Goal: Task Accomplishment & Management: Manage account settings

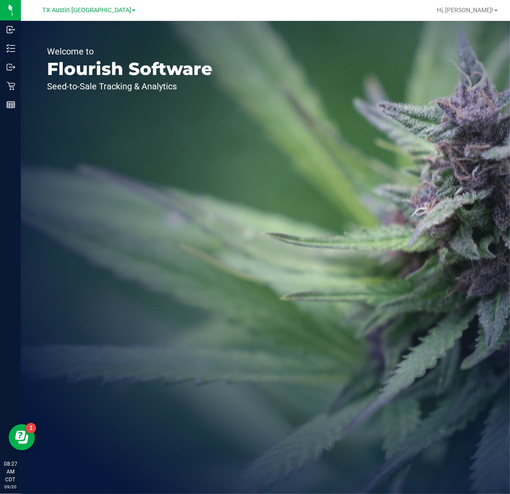
drag, startPoint x: 85, startPoint y: 7, endPoint x: 83, endPoint y: 15, distance: 9.1
click at [85, 7] on span "TX Austin [GEOGRAPHIC_DATA]" at bounding box center [86, 10] width 89 height 7
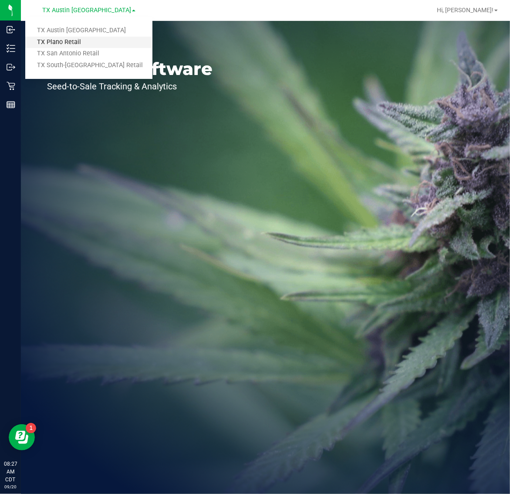
click at [81, 41] on link "TX Plano Retail" at bounding box center [88, 43] width 127 height 12
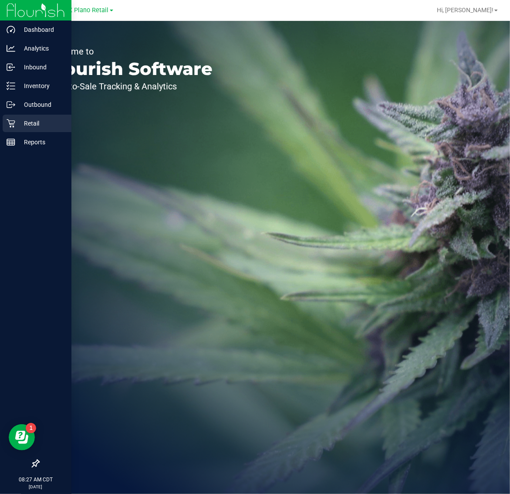
click at [17, 122] on p "Retail" at bounding box center [41, 123] width 52 height 10
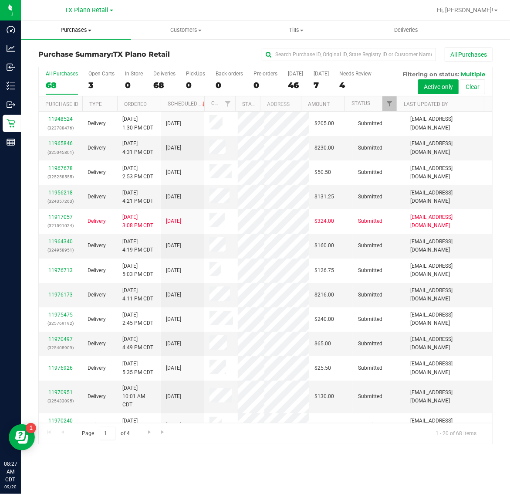
click at [75, 27] on span "Purchases" at bounding box center [76, 30] width 110 height 8
click at [78, 65] on li "Fulfillment" at bounding box center [76, 63] width 110 height 10
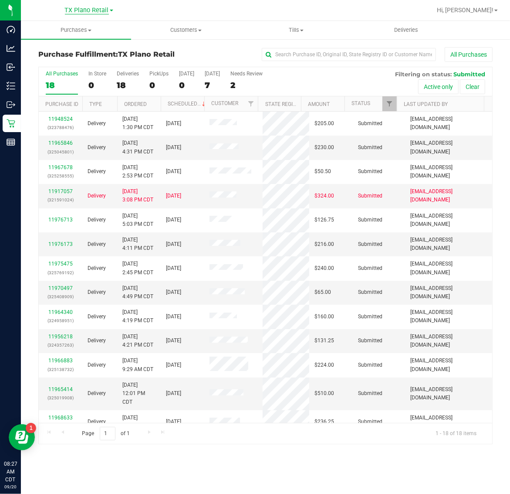
click at [75, 7] on span "TX Plano Retail" at bounding box center [87, 11] width 44 height 8
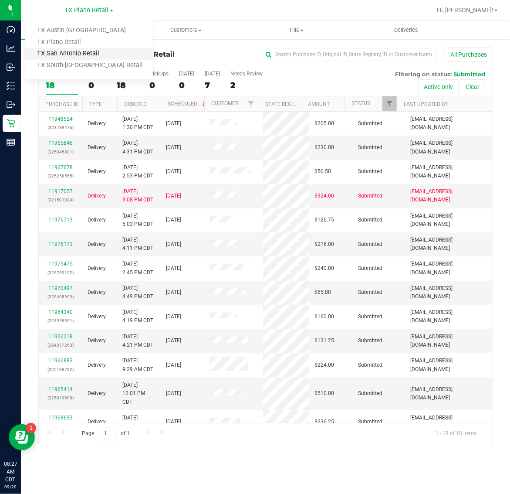
click at [72, 53] on link "TX San Antonio Retail" at bounding box center [88, 54] width 127 height 12
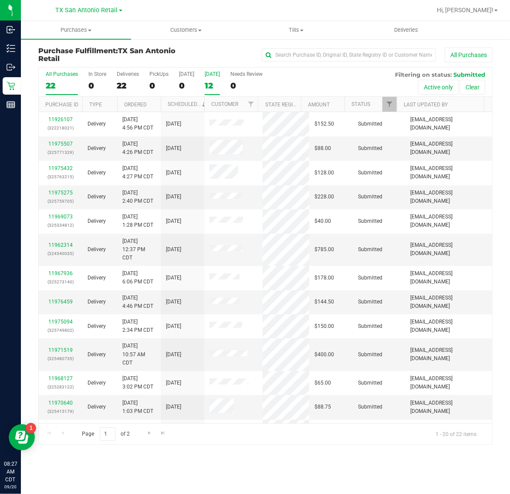
click at [219, 79] on label "[DATE] 12" at bounding box center [212, 83] width 15 height 24
click at [0, 0] on input "[DATE] 12" at bounding box center [0, 0] width 0 height 0
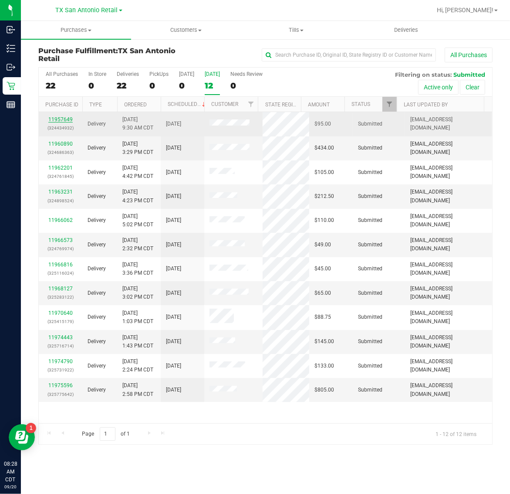
click at [64, 121] on link "11957649" at bounding box center [60, 119] width 24 height 6
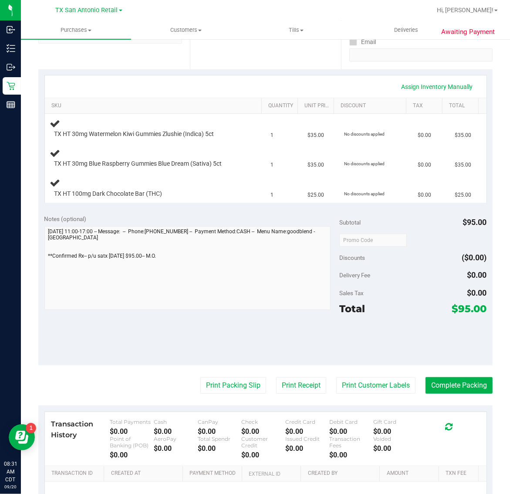
scroll to position [259, 0]
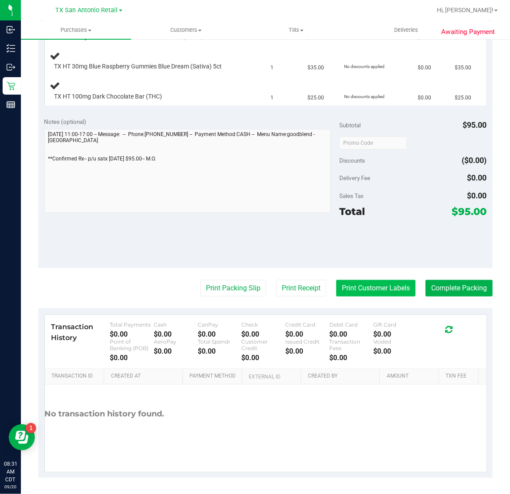
click at [370, 287] on button "Print Customer Labels" at bounding box center [375, 288] width 79 height 17
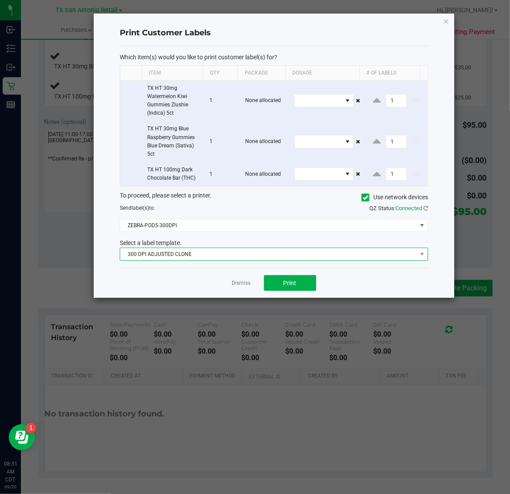
click at [239, 254] on span "300 DPI ADJUSTED CLONE" at bounding box center [268, 254] width 297 height 12
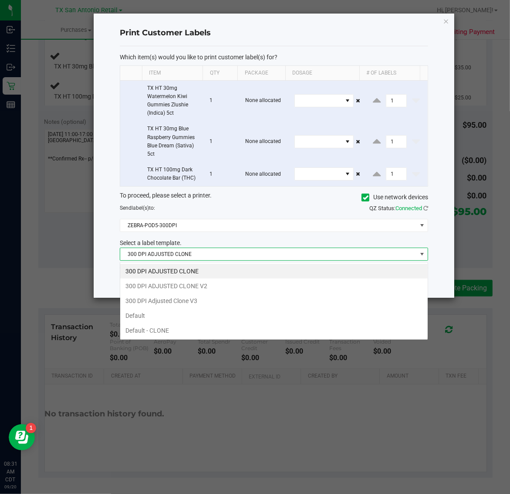
scroll to position [14, 308]
click at [223, 298] on li "300 DPI Adjusted Clone V3" at bounding box center [274, 300] width 308 height 15
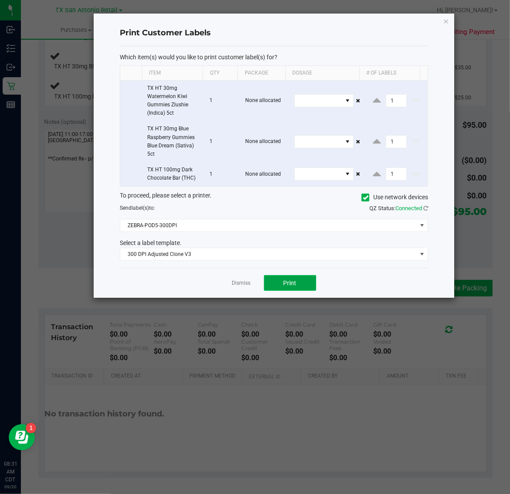
click at [284, 286] on span "Print" at bounding box center [290, 282] width 13 height 7
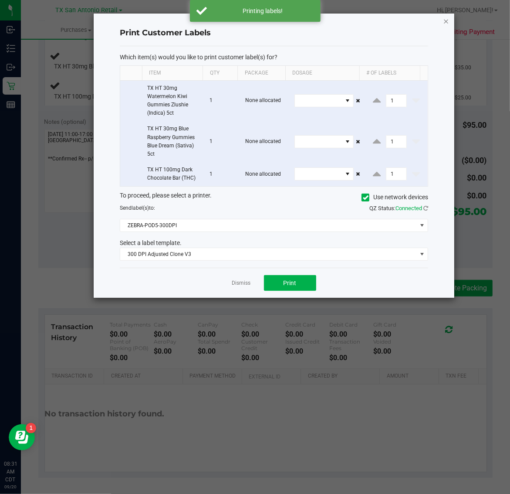
click at [447, 19] on icon "button" at bounding box center [447, 21] width 6 height 10
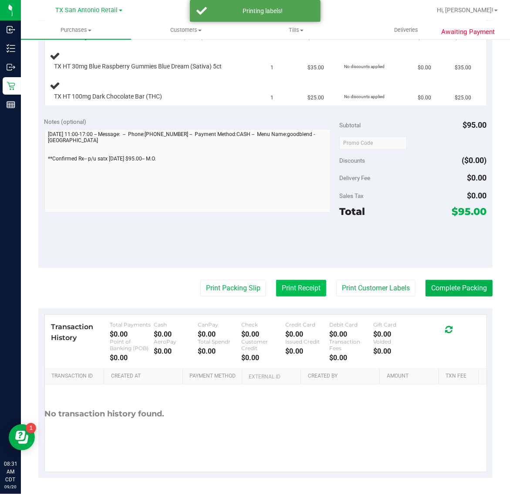
click at [299, 288] on button "Print Receipt" at bounding box center [301, 288] width 50 height 17
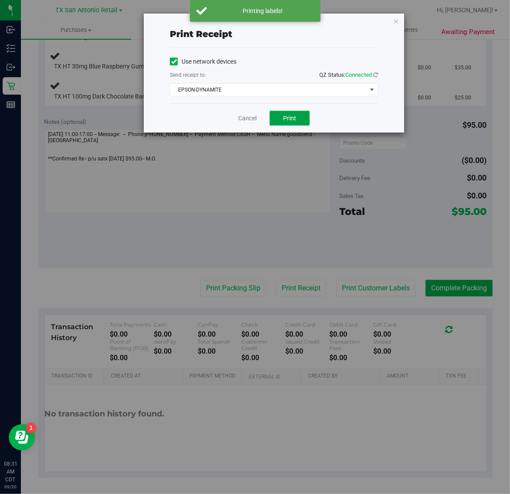
click at [291, 121] on span "Print" at bounding box center [289, 118] width 13 height 7
click at [399, 19] on icon "button" at bounding box center [396, 21] width 6 height 10
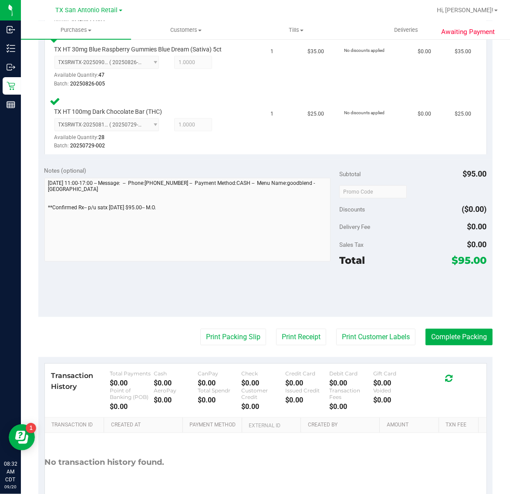
scroll to position [311, 0]
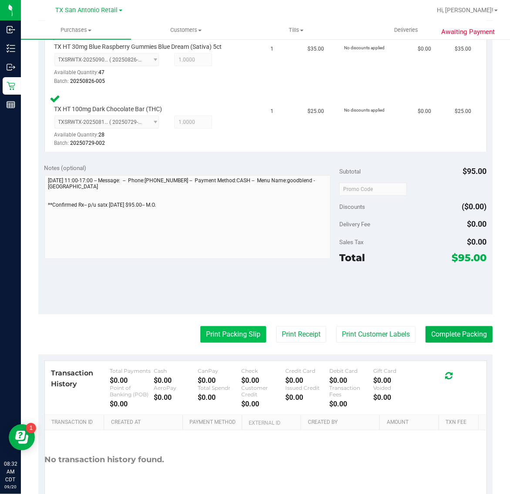
click at [237, 328] on button "Print Packing Slip" at bounding box center [233, 334] width 66 height 17
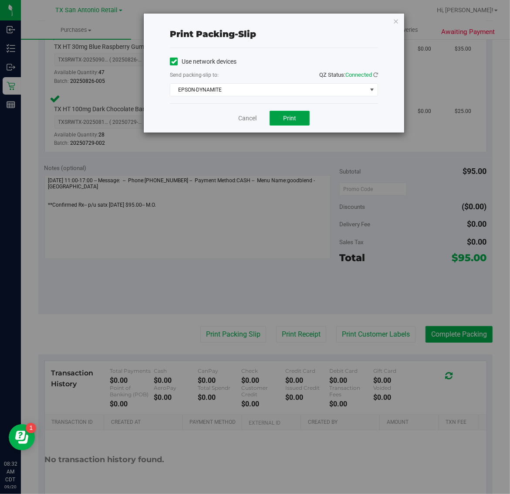
click at [298, 124] on button "Print" at bounding box center [290, 118] width 40 height 15
click at [394, 20] on icon "button" at bounding box center [396, 21] width 6 height 10
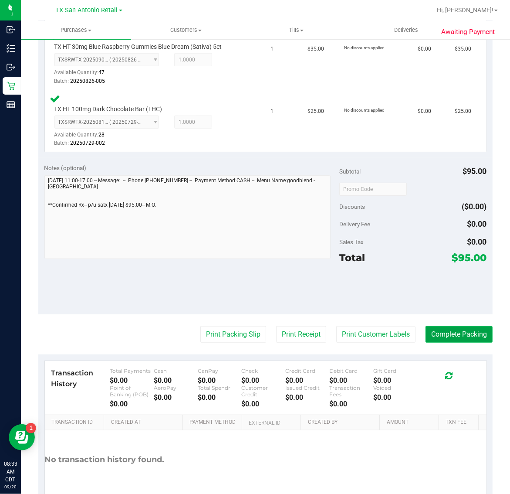
click at [455, 333] on button "Complete Packing" at bounding box center [459, 334] width 67 height 17
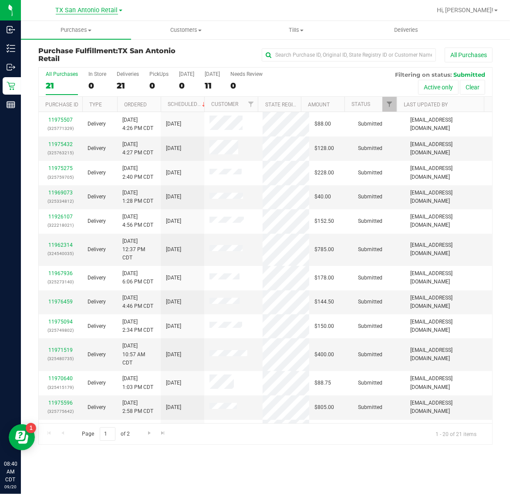
click at [86, 10] on span "TX San Antonio Retail" at bounding box center [87, 11] width 62 height 8
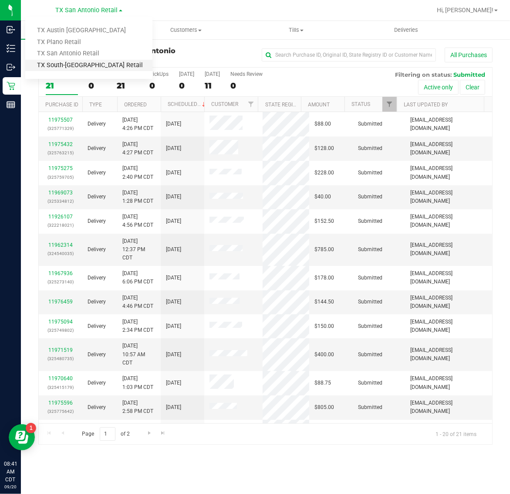
click at [89, 64] on link "TX South-[GEOGRAPHIC_DATA] Retail" at bounding box center [88, 66] width 127 height 12
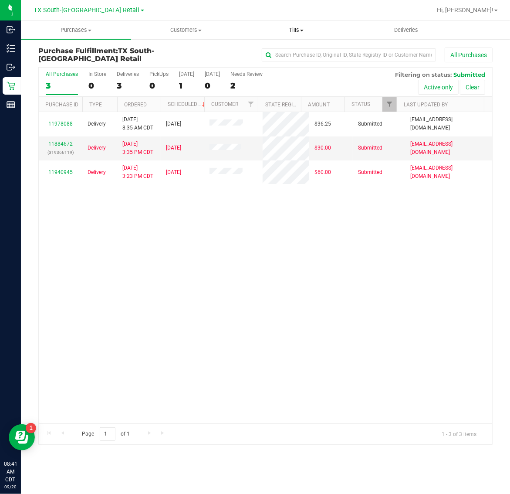
click at [303, 32] on span "Tills" at bounding box center [295, 30] width 109 height 8
click at [300, 48] on li "Manage tills" at bounding box center [296, 52] width 110 height 10
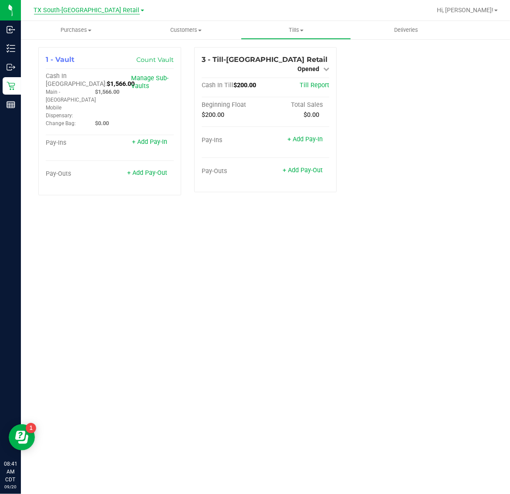
click at [85, 8] on span "TX South-[GEOGRAPHIC_DATA] Retail" at bounding box center [87, 11] width 106 height 8
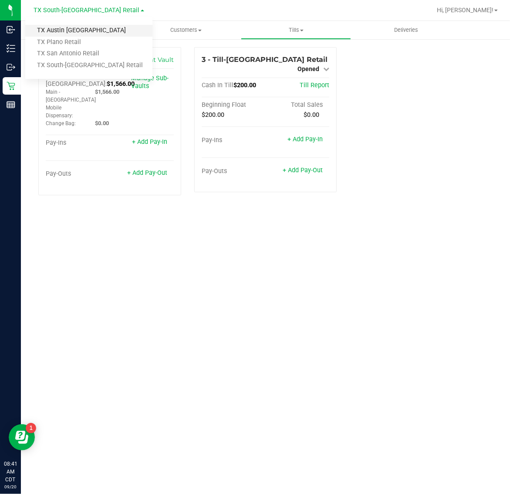
click at [67, 33] on link "TX Austin [GEOGRAPHIC_DATA]" at bounding box center [88, 31] width 127 height 12
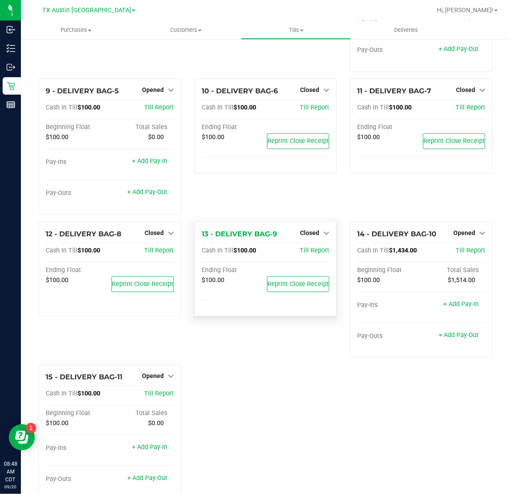
scroll to position [297, 0]
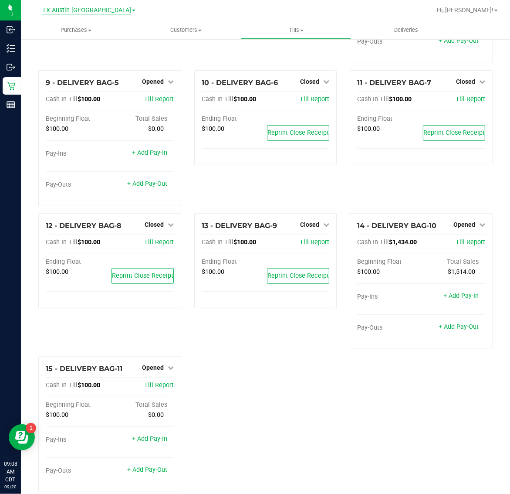
click at [86, 13] on span "TX Austin [GEOGRAPHIC_DATA]" at bounding box center [86, 11] width 89 height 8
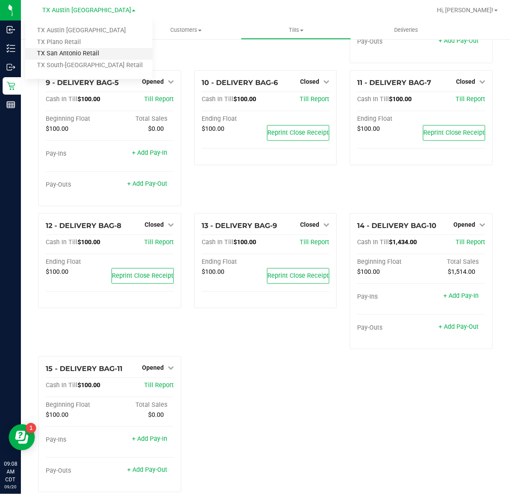
click at [78, 51] on link "TX San Antonio Retail" at bounding box center [88, 54] width 127 height 12
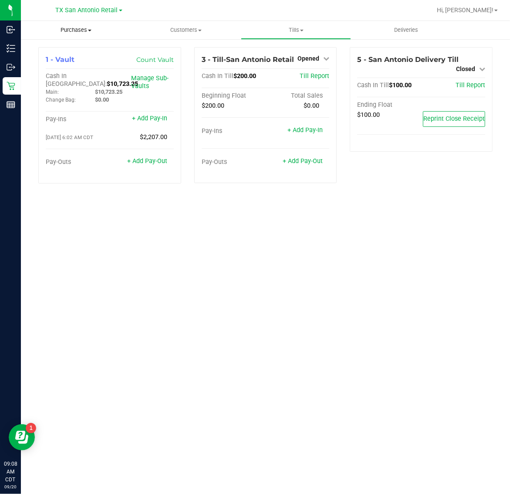
click at [77, 27] on span "Purchases" at bounding box center [76, 30] width 110 height 8
click at [75, 62] on li "Fulfillment" at bounding box center [76, 63] width 110 height 10
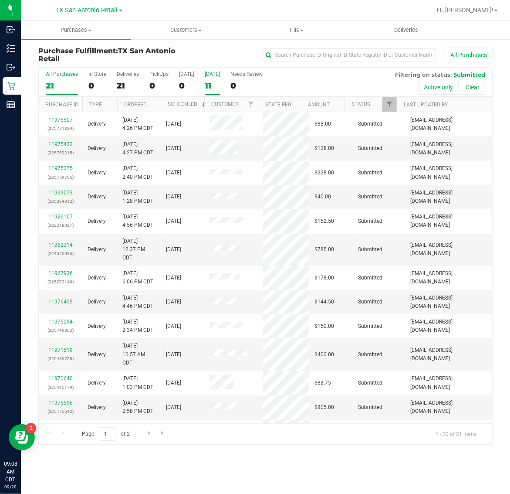
click at [214, 87] on div "11" at bounding box center [212, 86] width 15 height 10
click at [0, 0] on input "[DATE] 11" at bounding box center [0, 0] width 0 height 0
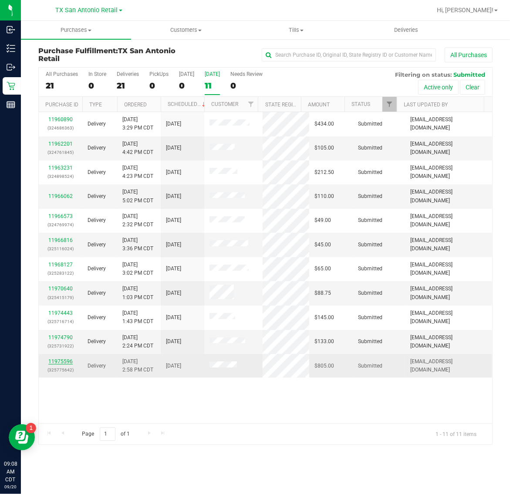
click at [64, 362] on link "11975596" at bounding box center [60, 361] width 24 height 6
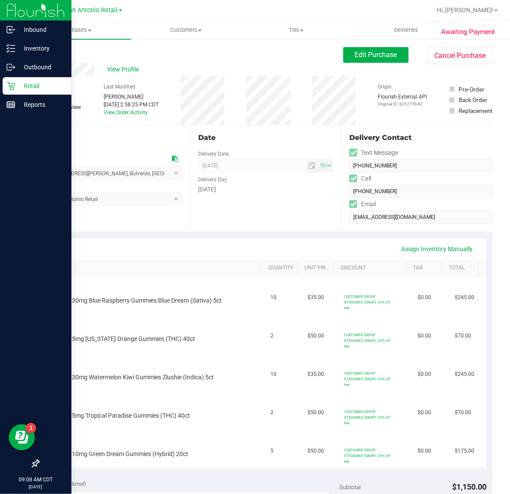
click at [23, 88] on p "Retail" at bounding box center [41, 86] width 52 height 10
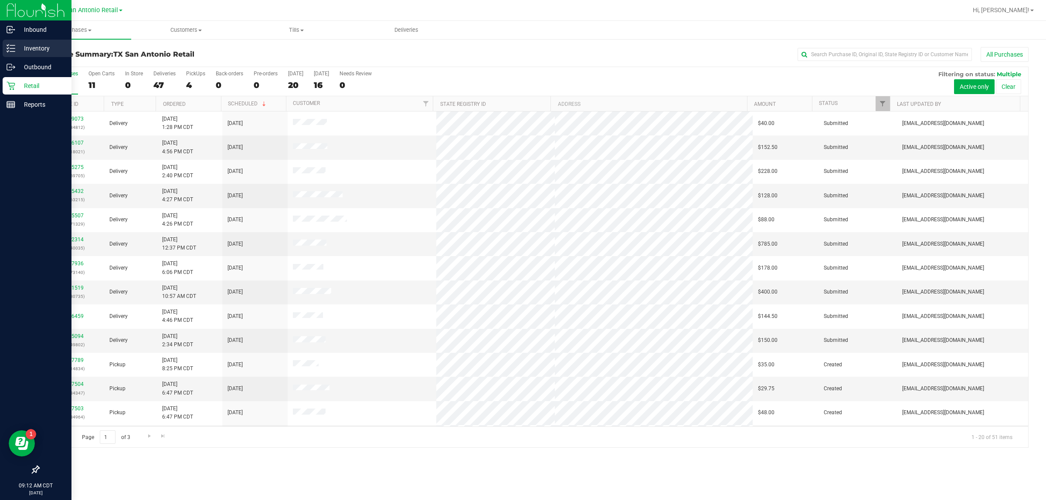
click at [31, 44] on p "Inventory" at bounding box center [41, 48] width 52 height 10
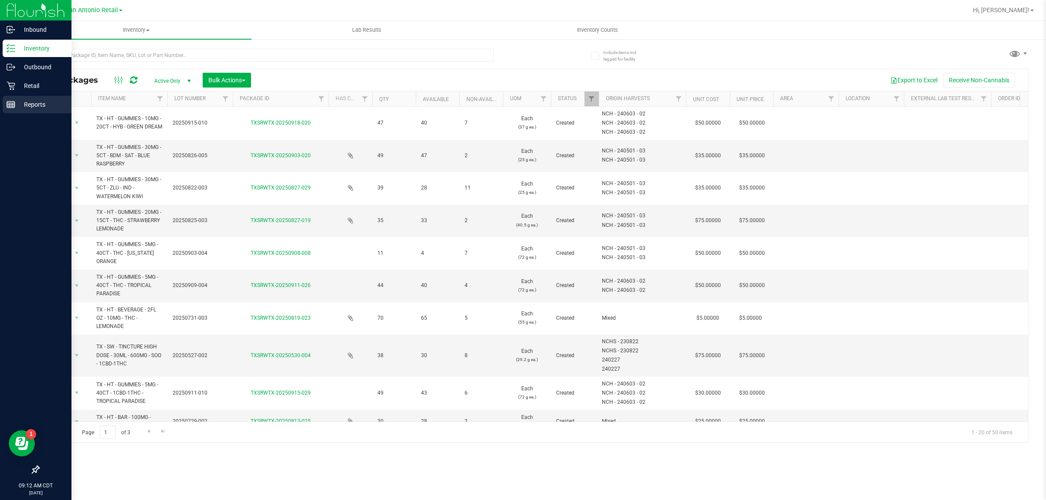
click at [37, 105] on p "Reports" at bounding box center [41, 104] width 52 height 10
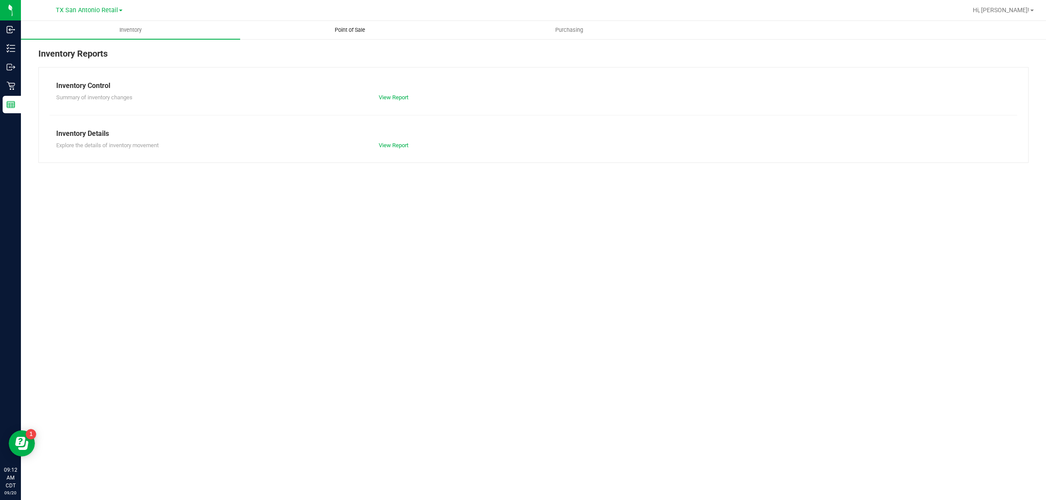
click at [352, 31] on span "Point of Sale" at bounding box center [350, 30] width 54 height 8
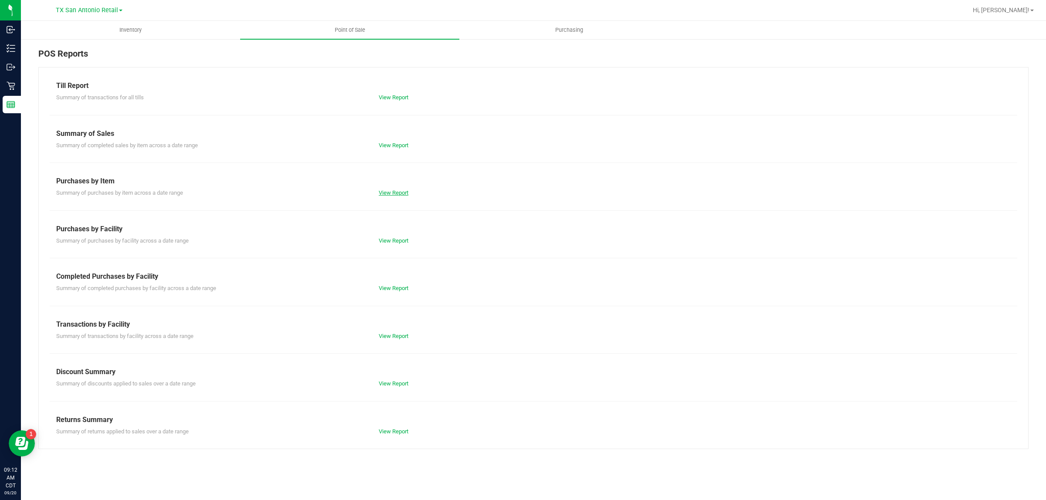
click at [402, 191] on link "View Report" at bounding box center [394, 193] width 30 height 7
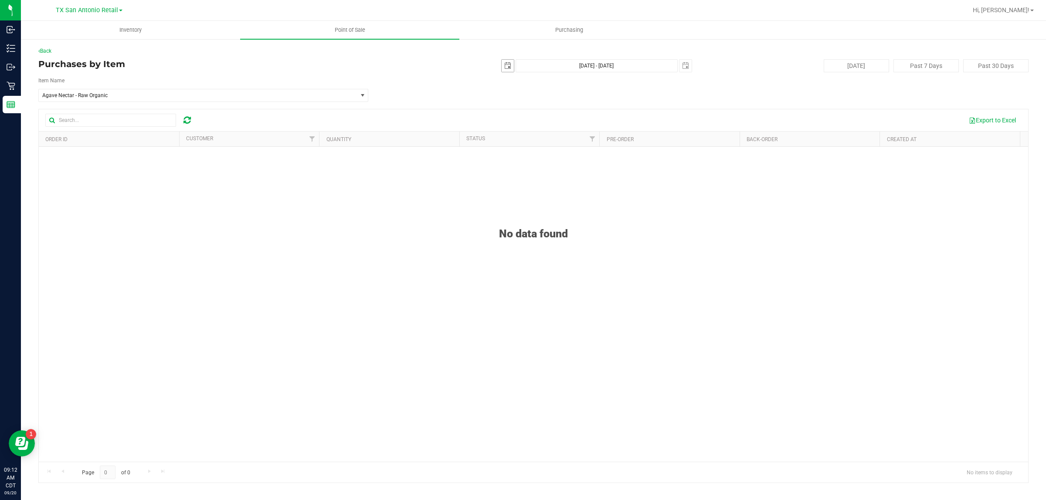
click at [510, 68] on span "select" at bounding box center [507, 65] width 7 height 7
click at [510, 116] on link "1" at bounding box center [521, 114] width 13 height 14
type input "[DATE]"
click at [510, 68] on span "select" at bounding box center [685, 66] width 12 height 12
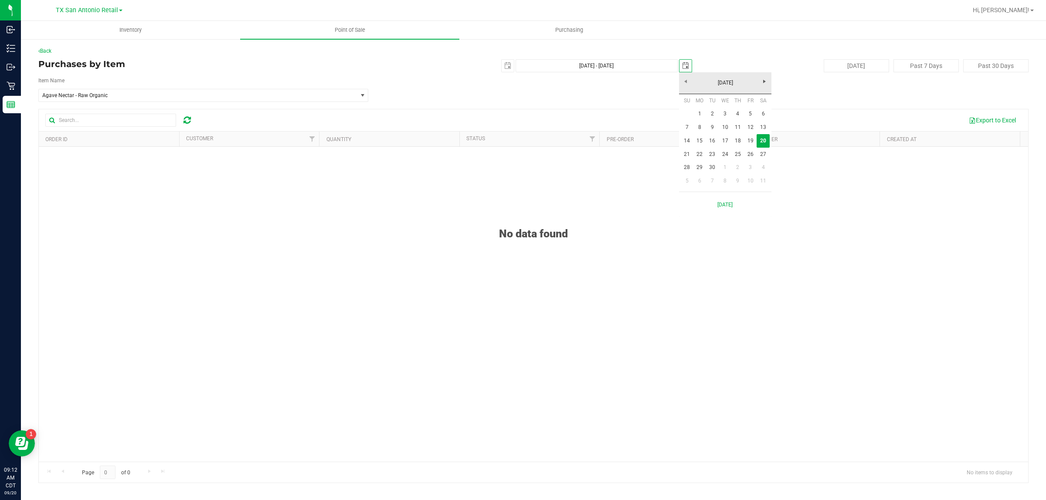
scroll to position [0, 22]
click at [510, 140] on link "19" at bounding box center [750, 141] width 13 height 14
type input "[DATE] - [DATE]"
type input "[DATE]"
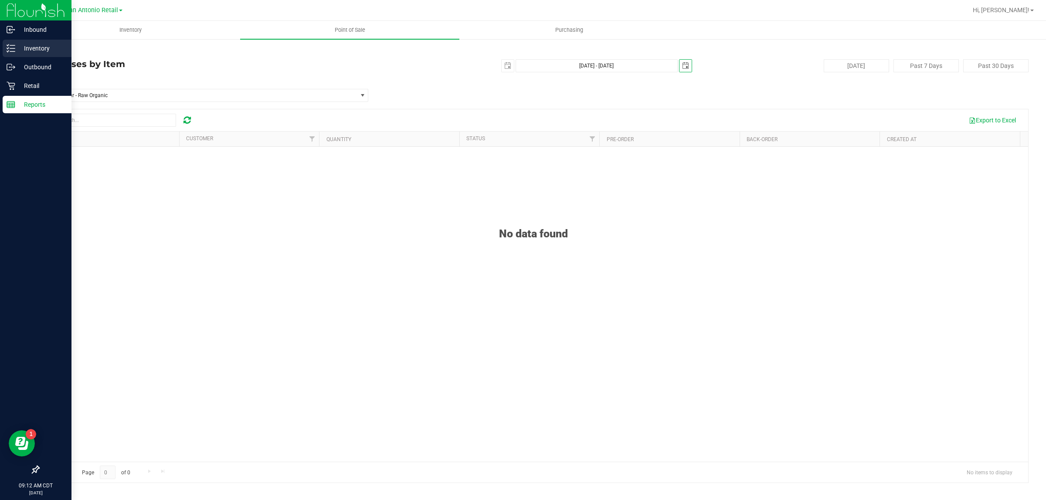
click at [27, 49] on p "Inventory" at bounding box center [41, 48] width 52 height 10
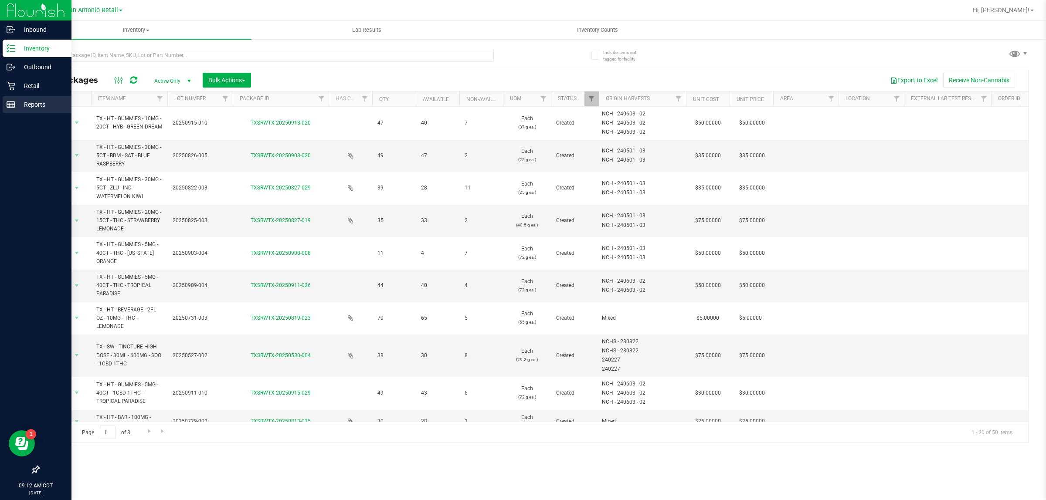
click at [11, 108] on rect at bounding box center [11, 105] width 8 height 6
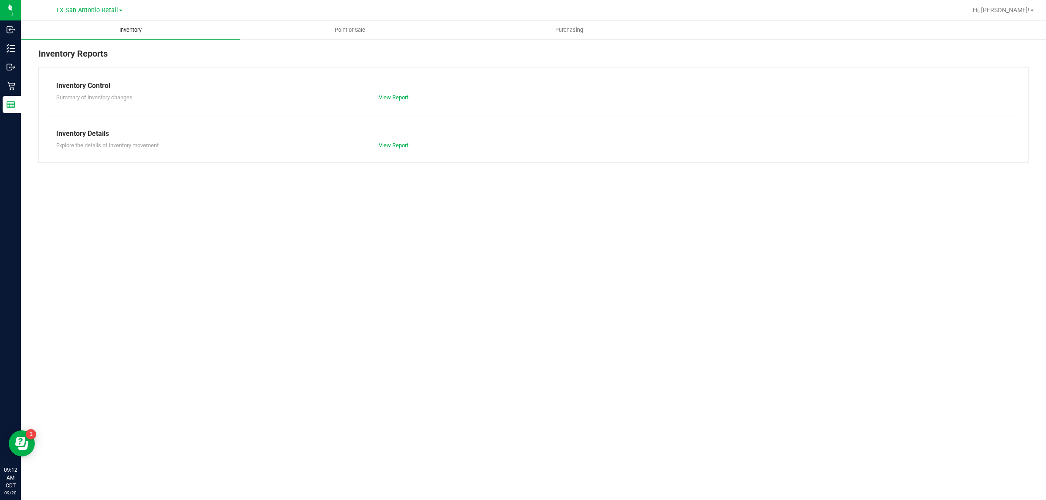
click at [131, 31] on span "Inventory" at bounding box center [131, 30] width 46 height 8
click at [381, 146] on link "View Report" at bounding box center [394, 145] width 30 height 7
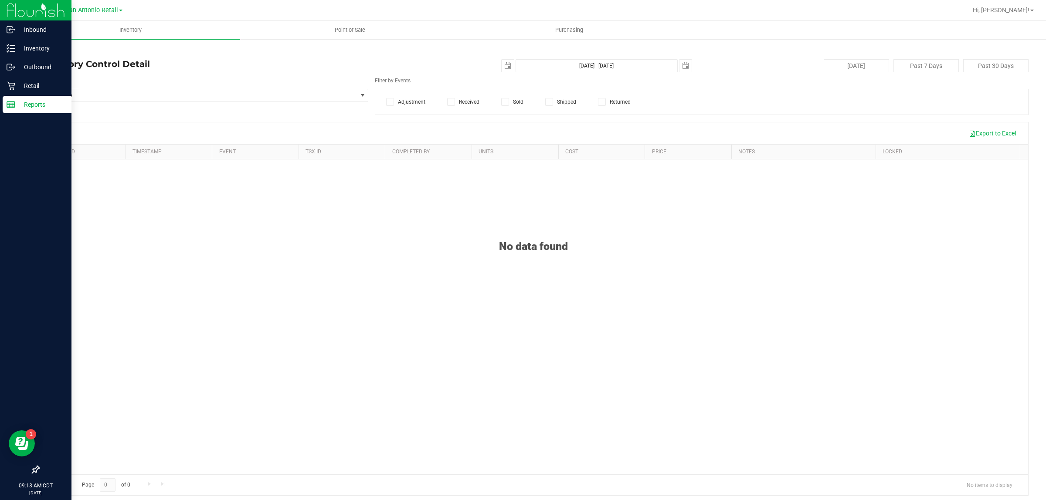
click at [17, 102] on p "Reports" at bounding box center [41, 104] width 52 height 10
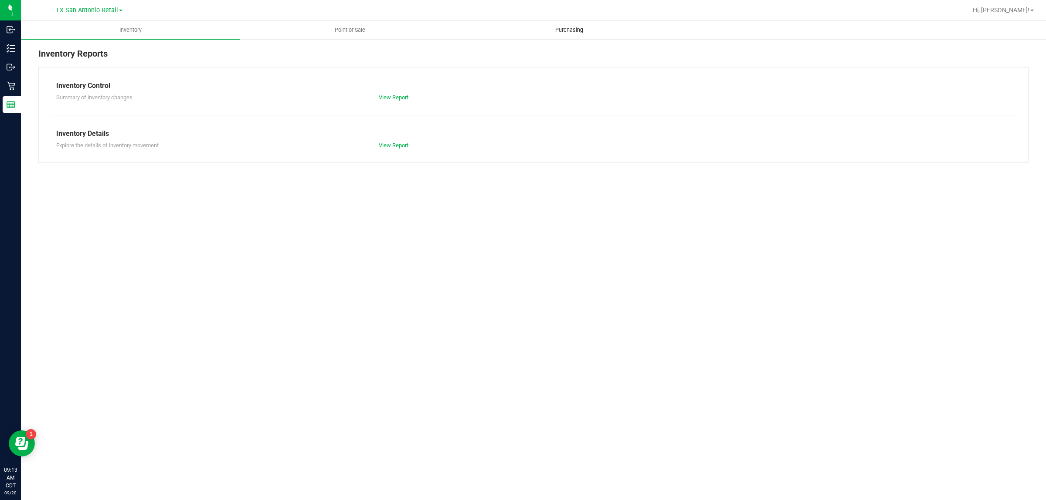
click at [510, 31] on span "Purchasing" at bounding box center [568, 30] width 51 height 8
click at [352, 31] on span "Point of Sale" at bounding box center [350, 30] width 54 height 8
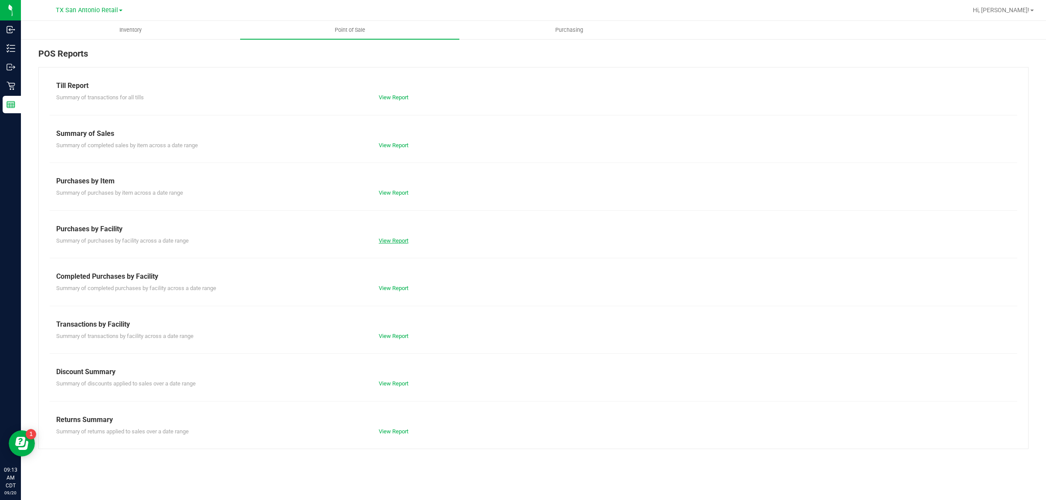
click at [400, 240] on link "View Report" at bounding box center [394, 240] width 30 height 7
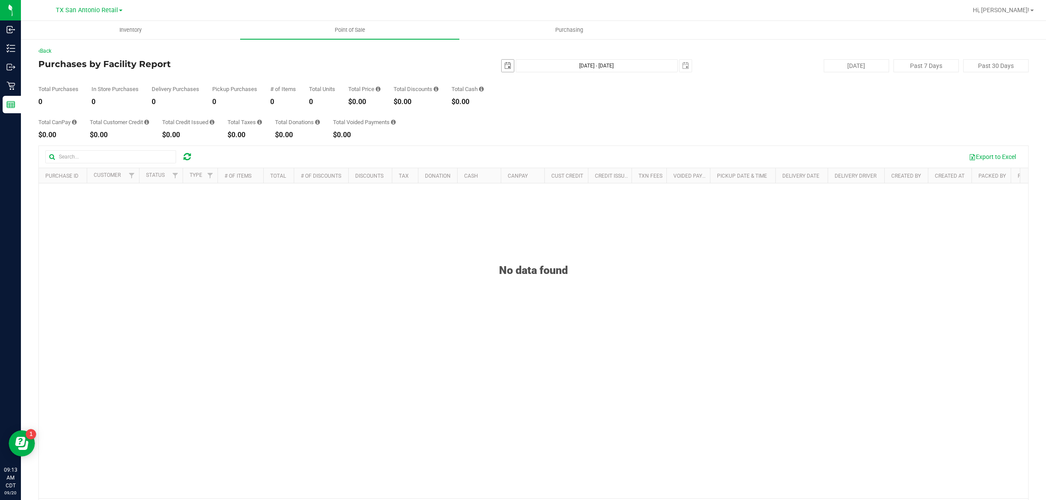
click at [504, 67] on span "select" at bounding box center [507, 65] width 7 height 7
click at [510, 115] on link "1" at bounding box center [516, 114] width 13 height 14
type input "[DATE]"
type input "[DATE] - [DATE]"
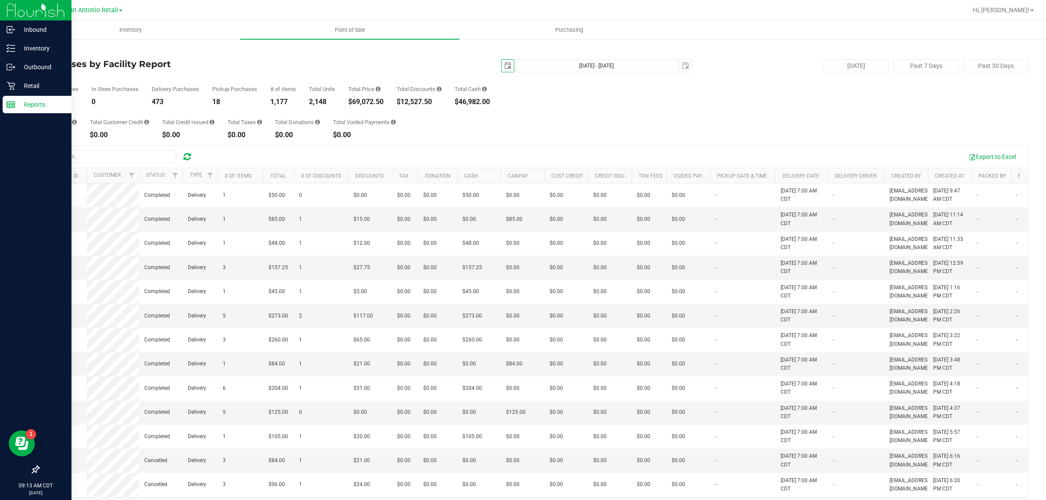
click at [48, 105] on p "Reports" at bounding box center [41, 104] width 52 height 10
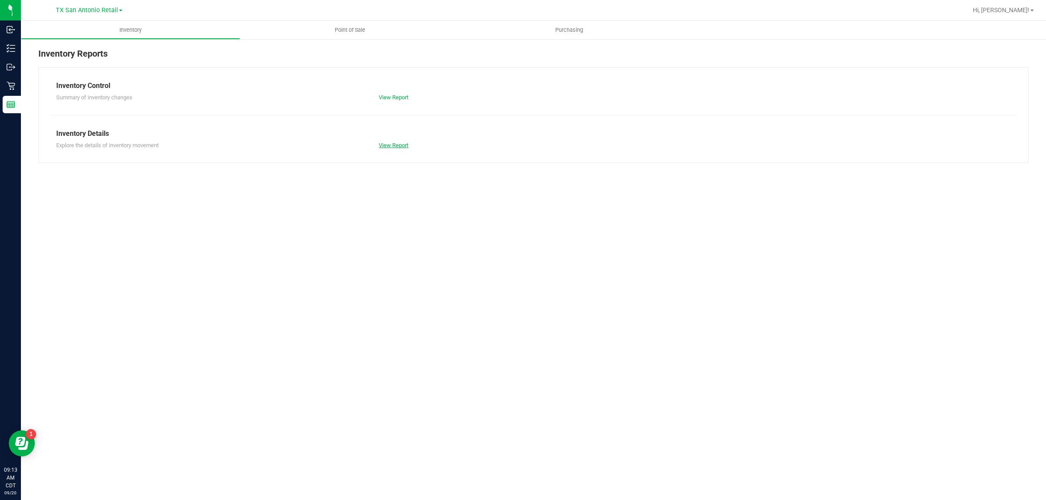
click at [407, 145] on link "View Report" at bounding box center [394, 145] width 30 height 7
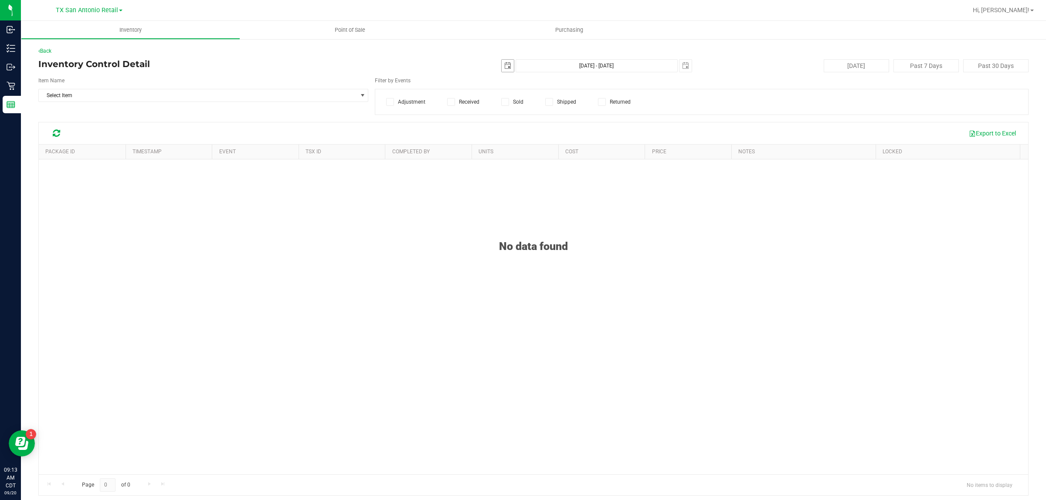
click at [502, 65] on span "select" at bounding box center [508, 66] width 12 height 12
click at [510, 139] on link "19" at bounding box center [567, 141] width 13 height 14
type input "[DATE]"
type input "[DATE] - [DATE]"
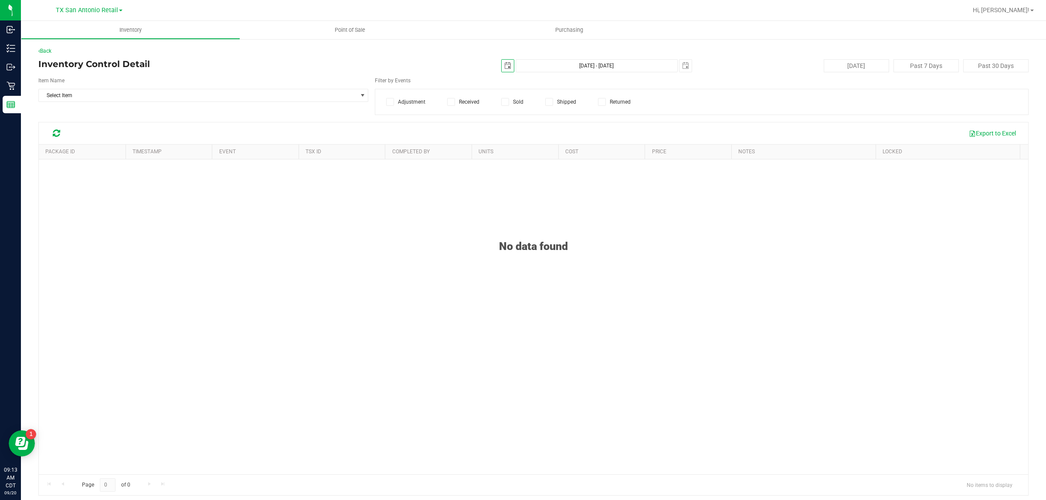
click at [502, 64] on span "select" at bounding box center [508, 66] width 12 height 12
click at [510, 112] on link "1" at bounding box center [516, 114] width 13 height 14
type input "[DATE]"
type input "[DATE] - [DATE]"
click at [502, 102] on icon at bounding box center [505, 102] width 6 height 0
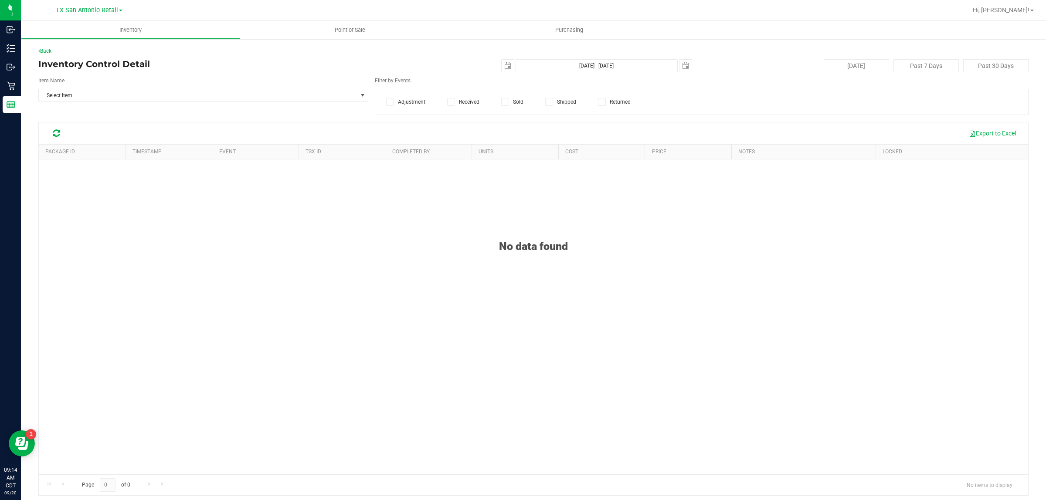
click at [0, 0] on input "Sold" at bounding box center [0, 0] width 0 height 0
click at [147, 99] on span "Select Item" at bounding box center [198, 95] width 318 height 12
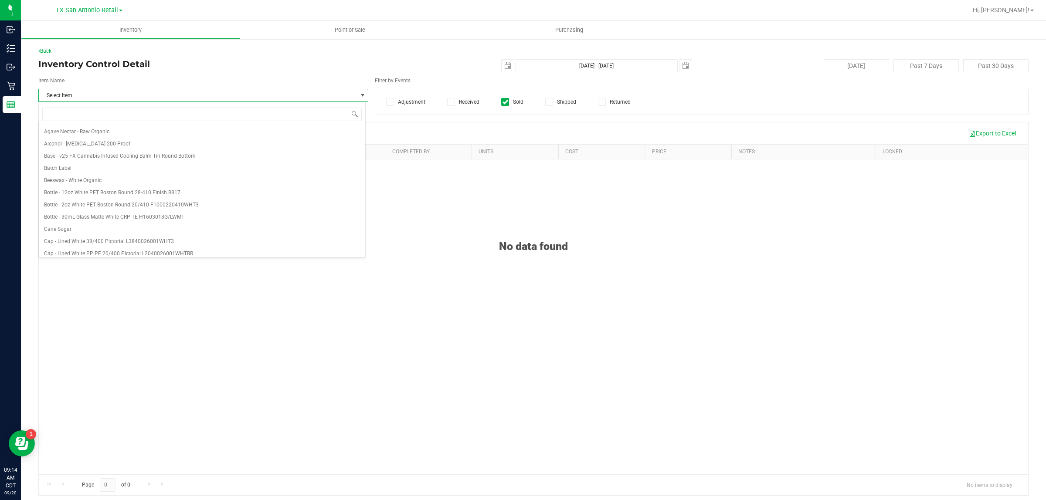
click at [148, 99] on span "Select Item" at bounding box center [198, 95] width 318 height 12
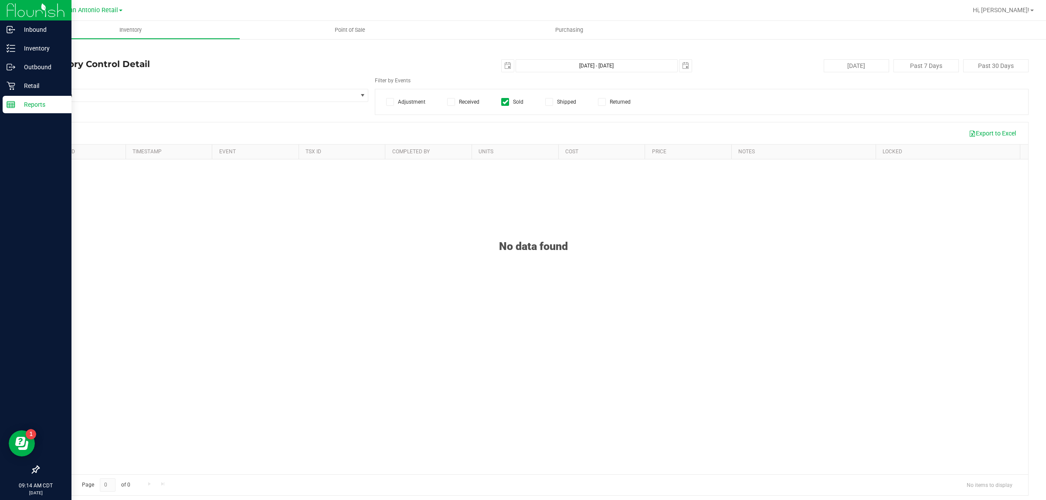
click at [44, 105] on p "Reports" at bounding box center [41, 104] width 52 height 10
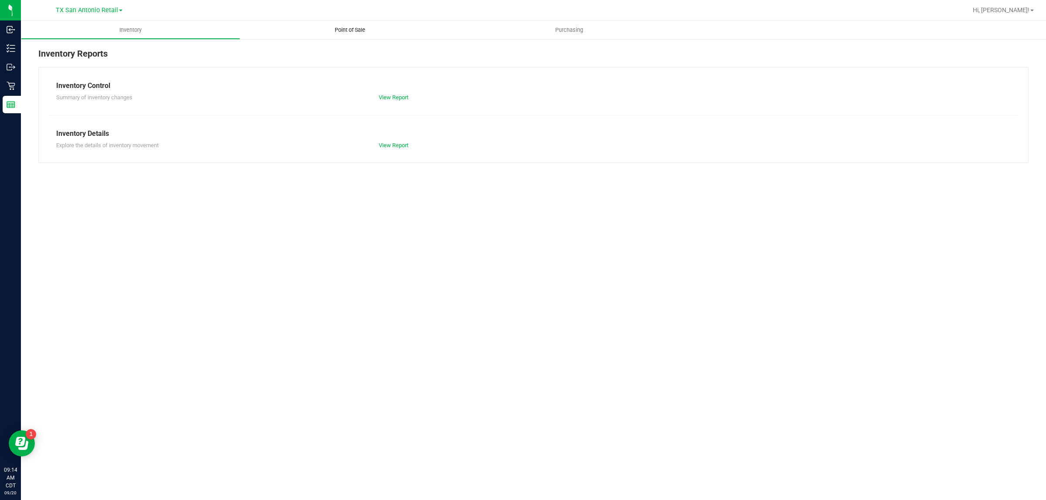
click at [349, 31] on span "Point of Sale" at bounding box center [350, 30] width 54 height 8
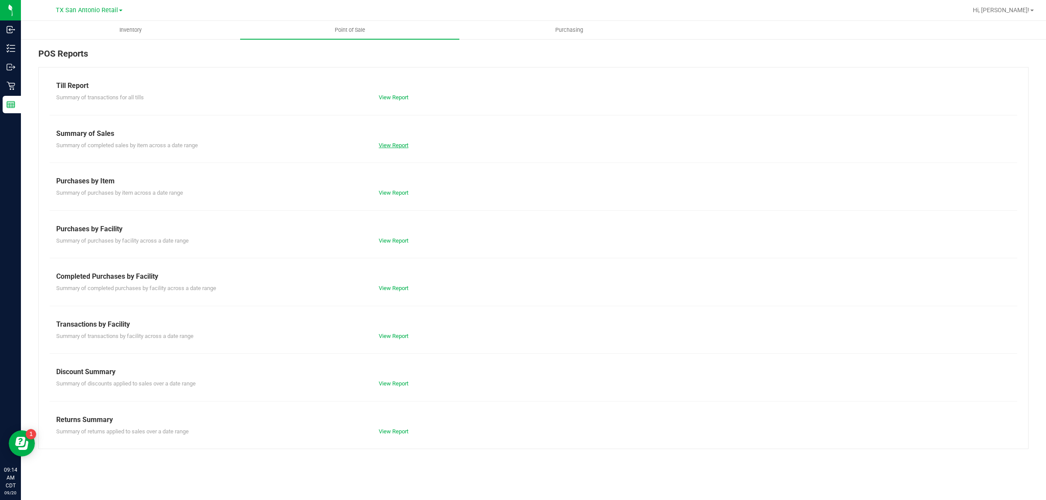
click at [391, 142] on link "View Report" at bounding box center [394, 145] width 30 height 7
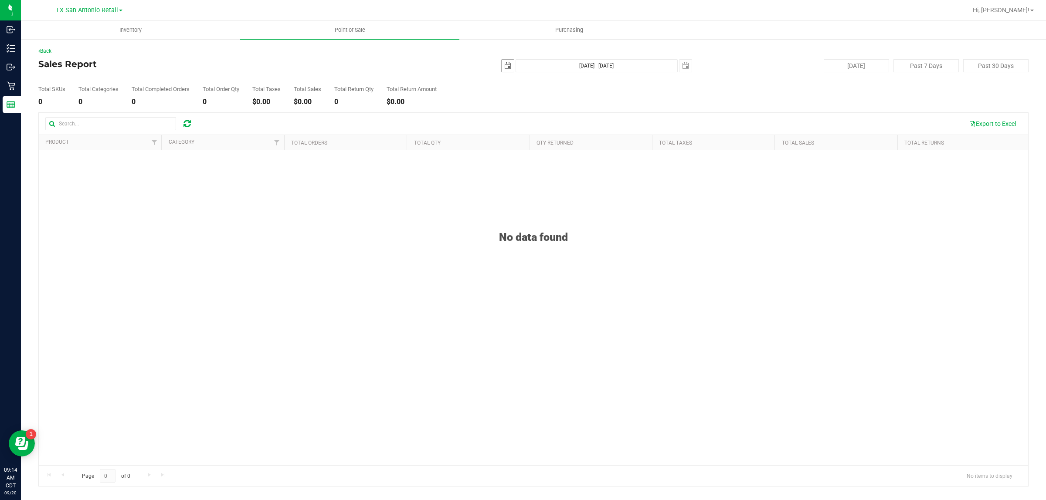
click at [503, 64] on span "select" at bounding box center [508, 66] width 12 height 12
click at [510, 112] on link "1" at bounding box center [521, 114] width 13 height 14
type input "[DATE]"
type input "[DATE] - [DATE]"
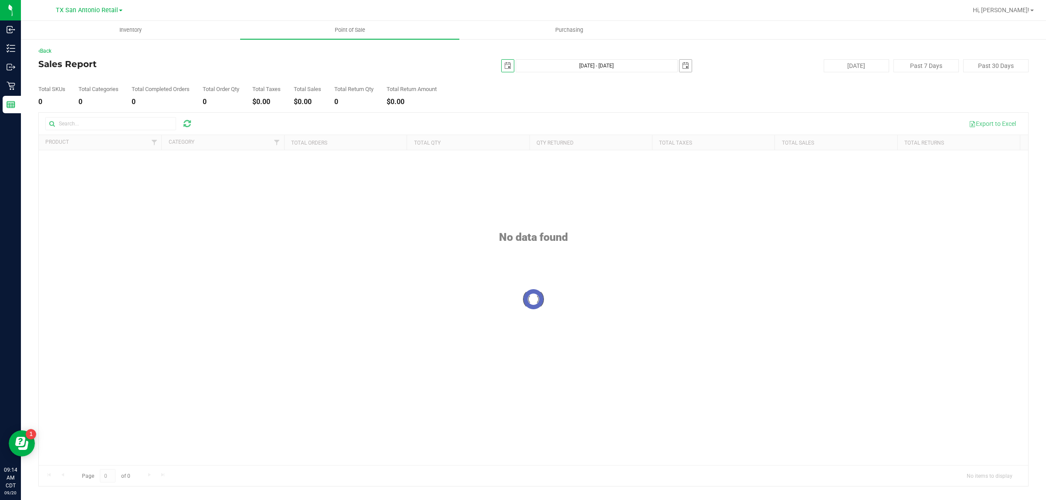
click at [510, 65] on span "select" at bounding box center [685, 65] width 7 height 7
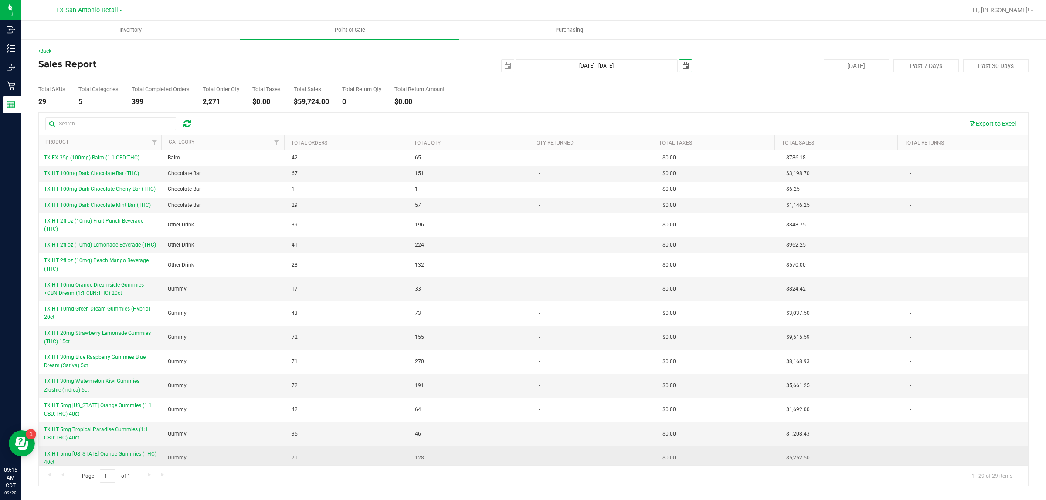
scroll to position [54, 0]
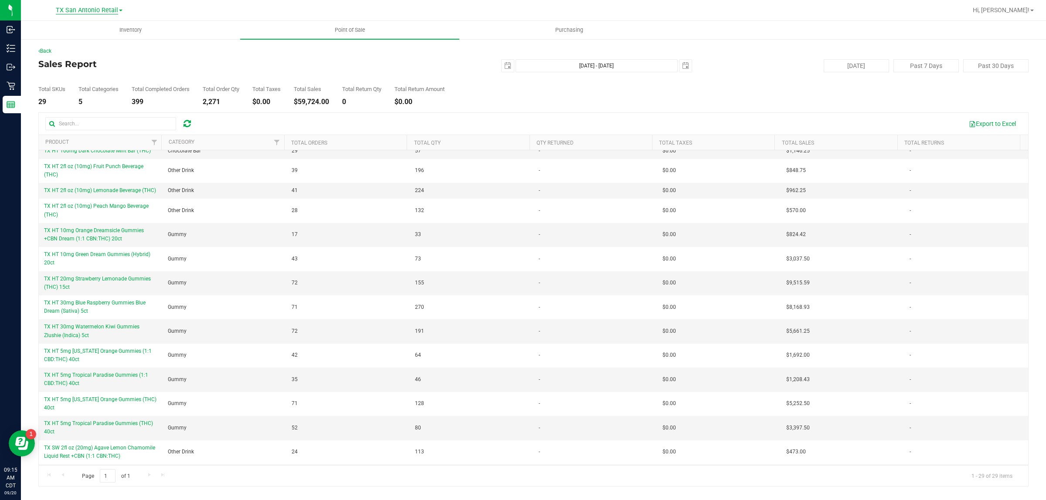
click at [95, 10] on span "TX San Antonio Retail" at bounding box center [87, 11] width 62 height 8
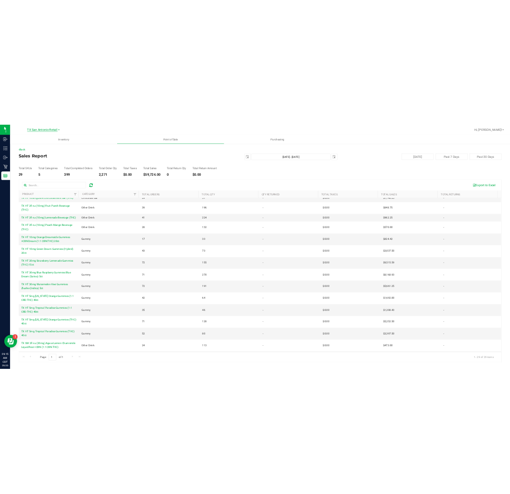
scroll to position [0, 0]
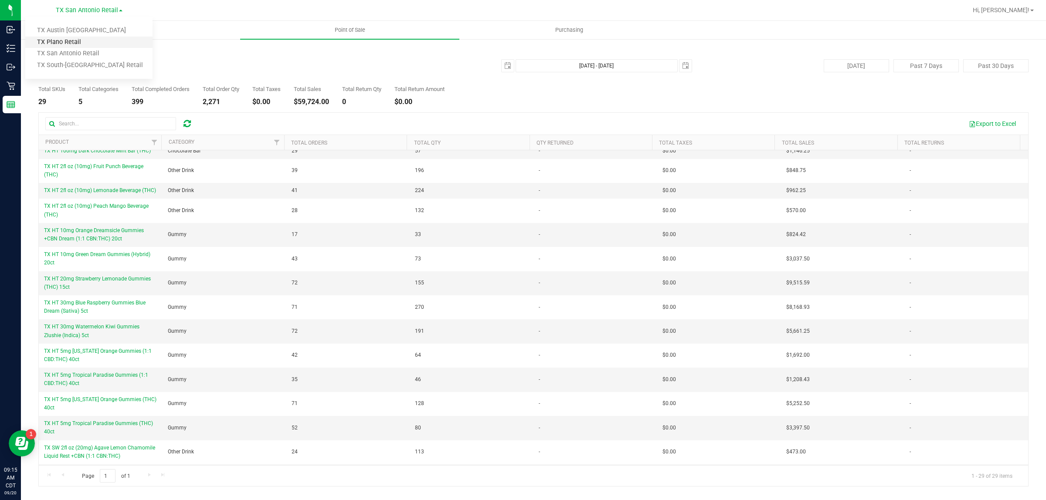
click at [95, 39] on link "TX Plano Retail" at bounding box center [88, 43] width 127 height 12
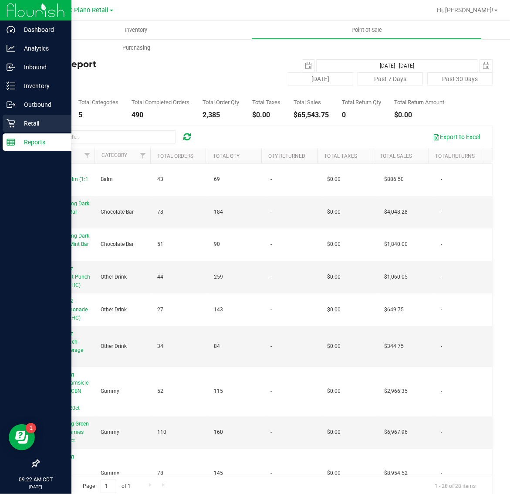
click at [41, 116] on div "Retail" at bounding box center [37, 123] width 69 height 17
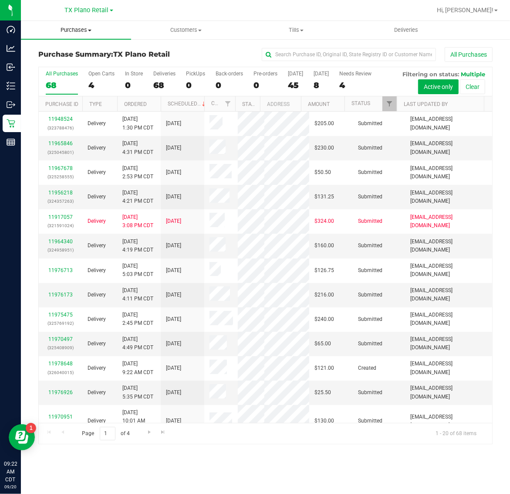
click at [79, 27] on span "Purchases" at bounding box center [76, 30] width 110 height 8
click at [76, 61] on li "Fulfillment" at bounding box center [76, 63] width 110 height 10
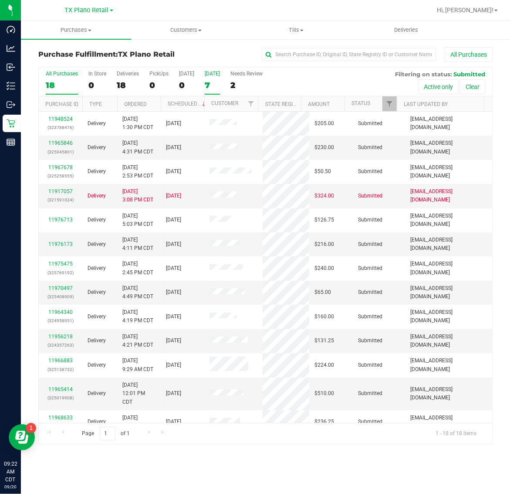
click at [210, 83] on div "7" at bounding box center [212, 85] width 15 height 10
click at [0, 0] on input "[DATE] 7" at bounding box center [0, 0] width 0 height 0
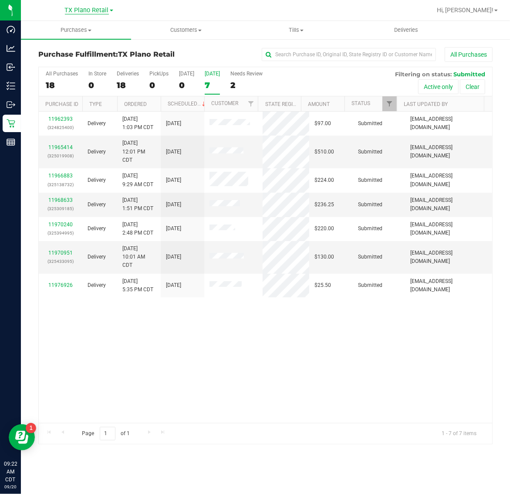
click at [84, 12] on span "TX Plano Retail" at bounding box center [87, 11] width 44 height 8
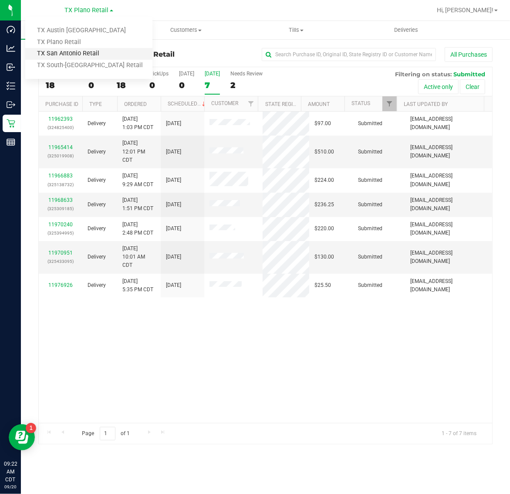
click at [83, 55] on link "TX San Antonio Retail" at bounding box center [88, 54] width 127 height 12
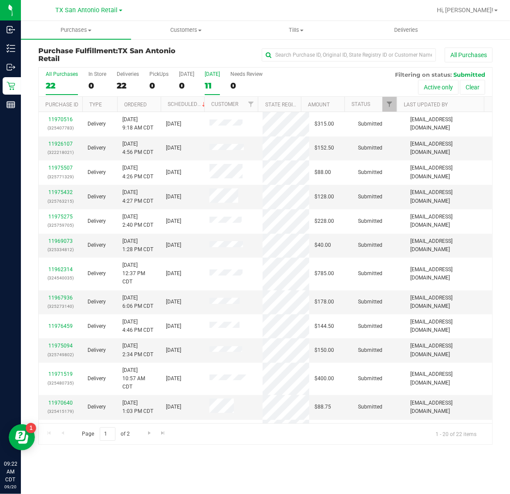
click at [212, 83] on div "11" at bounding box center [212, 86] width 15 height 10
click at [0, 0] on input "[DATE] 11" at bounding box center [0, 0] width 0 height 0
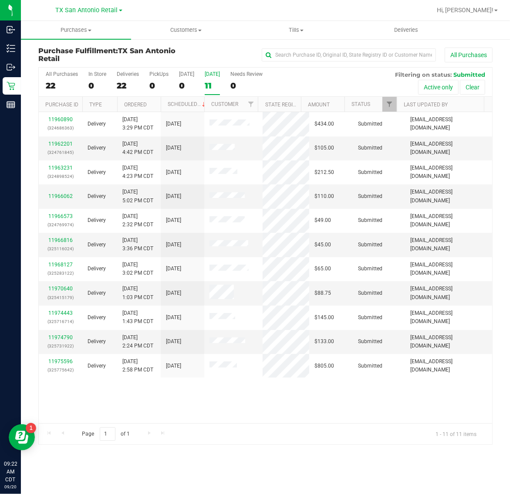
click at [214, 81] on div "11" at bounding box center [212, 86] width 15 height 10
click at [0, 0] on input "[DATE] 11" at bounding box center [0, 0] width 0 height 0
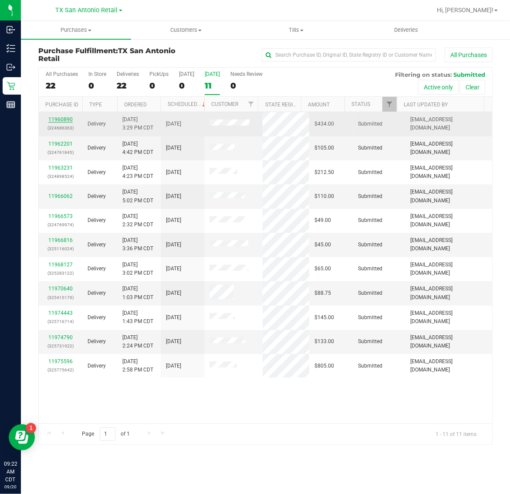
click at [61, 120] on link "11960890" at bounding box center [60, 119] width 24 height 6
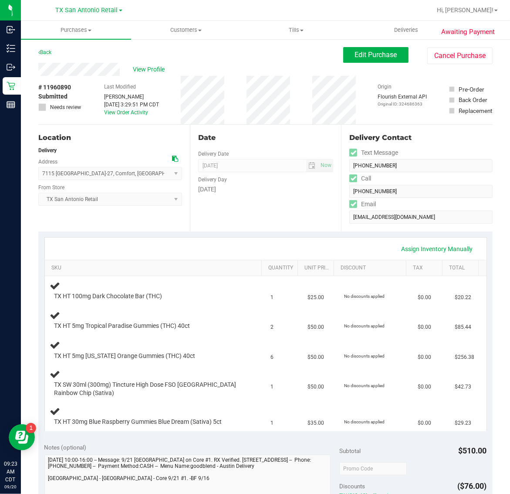
click at [71, 38] on link "Purchases Summary of purchases Fulfillment All purchases" at bounding box center [76, 30] width 110 height 18
click at [73, 62] on span "Fulfillment" at bounding box center [48, 62] width 54 height 7
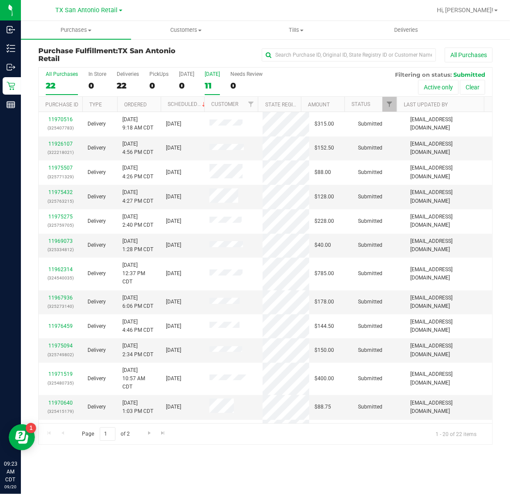
click at [218, 81] on div "11" at bounding box center [212, 86] width 15 height 10
click at [0, 0] on input "[DATE] 11" at bounding box center [0, 0] width 0 height 0
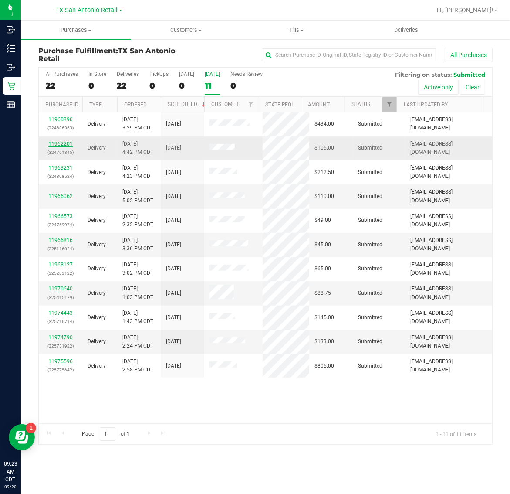
click at [63, 142] on link "11962201" at bounding box center [60, 144] width 24 height 6
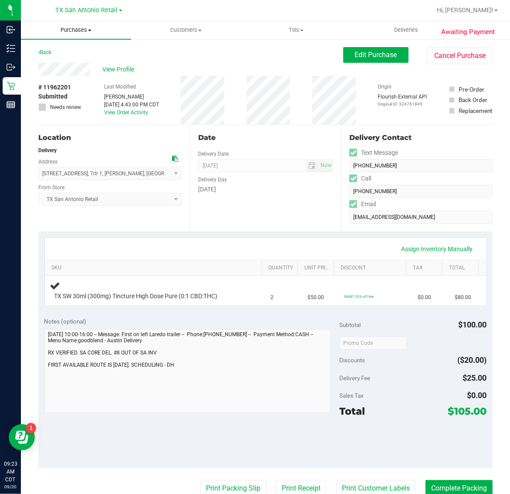
click at [76, 30] on span "Purchases" at bounding box center [76, 30] width 110 height 8
click at [79, 63] on li "Fulfillment" at bounding box center [76, 63] width 110 height 10
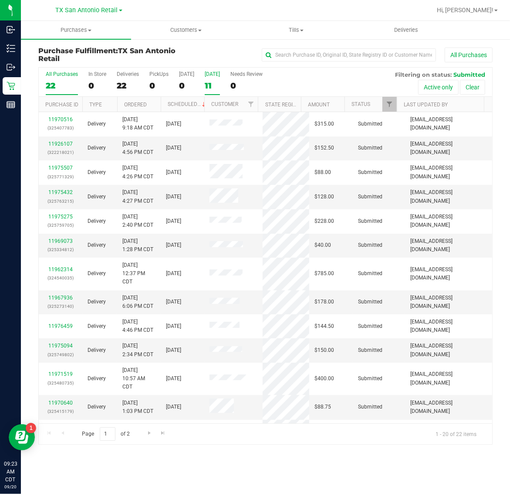
click at [217, 87] on div "11" at bounding box center [212, 86] width 15 height 10
click at [0, 0] on input "[DATE] 11" at bounding box center [0, 0] width 0 height 0
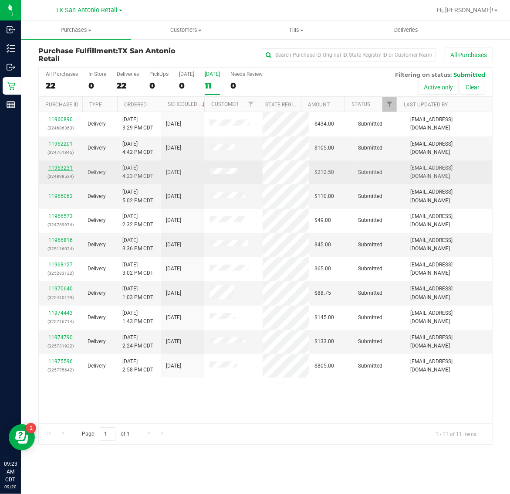
click at [62, 166] on link "11963231" at bounding box center [60, 168] width 24 height 6
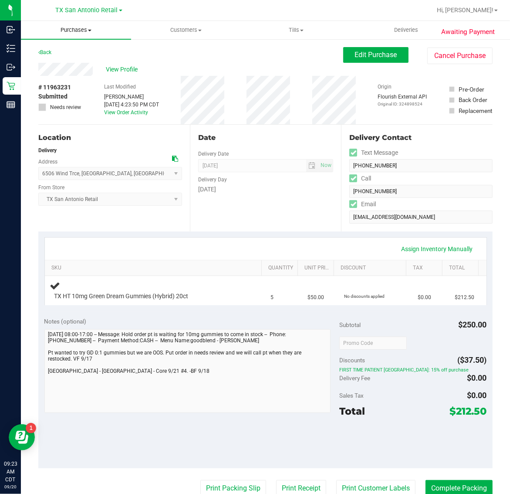
click at [63, 35] on uib-tab-heading "Purchases Summary of purchases Fulfillment All purchases" at bounding box center [76, 30] width 110 height 18
click at [69, 62] on span "Fulfillment" at bounding box center [48, 62] width 54 height 7
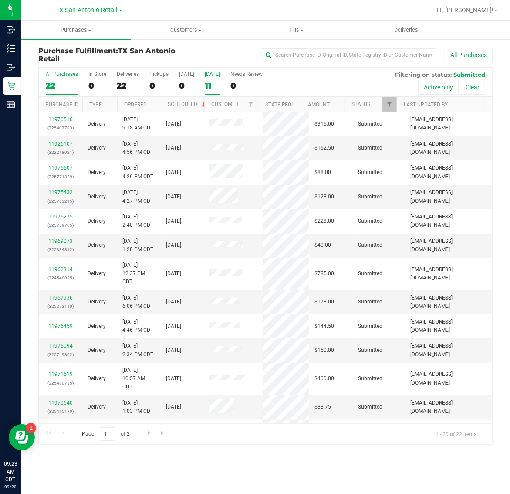
click at [213, 80] on label "[DATE] 11" at bounding box center [212, 83] width 15 height 24
click at [0, 0] on input "[DATE] 11" at bounding box center [0, 0] width 0 height 0
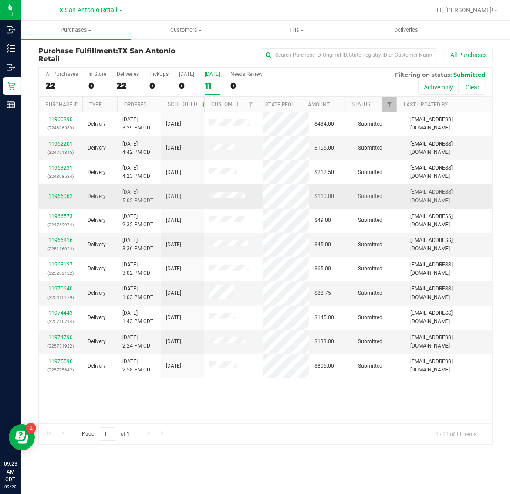
click at [61, 195] on link "11966062" at bounding box center [60, 196] width 24 height 6
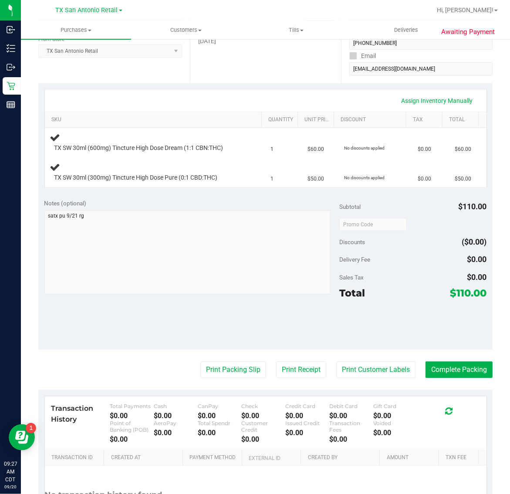
scroll to position [163, 0]
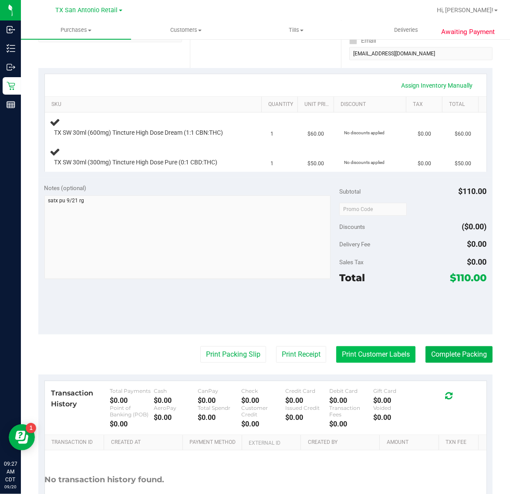
click at [373, 349] on button "Print Customer Labels" at bounding box center [375, 354] width 79 height 17
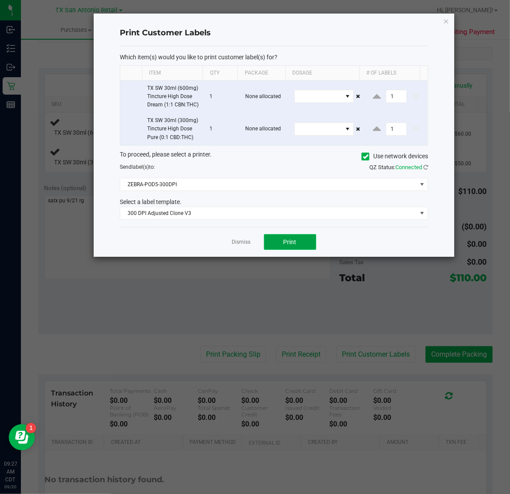
click at [292, 245] on span "Print" at bounding box center [290, 241] width 13 height 7
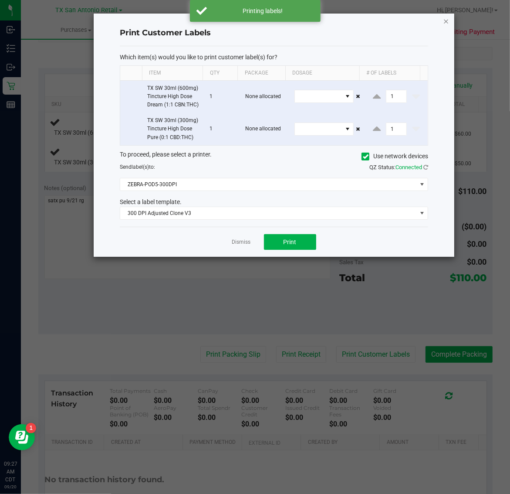
click at [447, 18] on icon "button" at bounding box center [447, 21] width 6 height 10
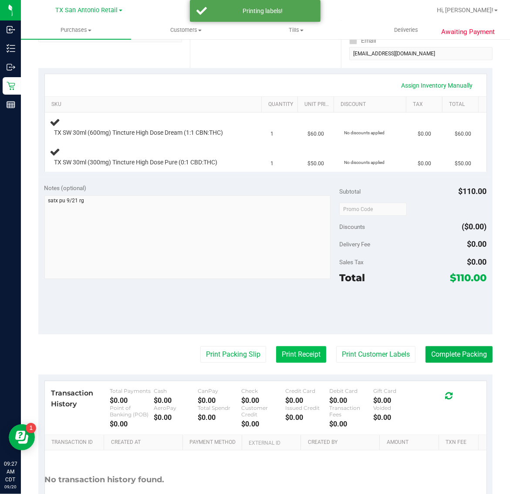
click at [293, 355] on button "Print Receipt" at bounding box center [301, 354] width 50 height 17
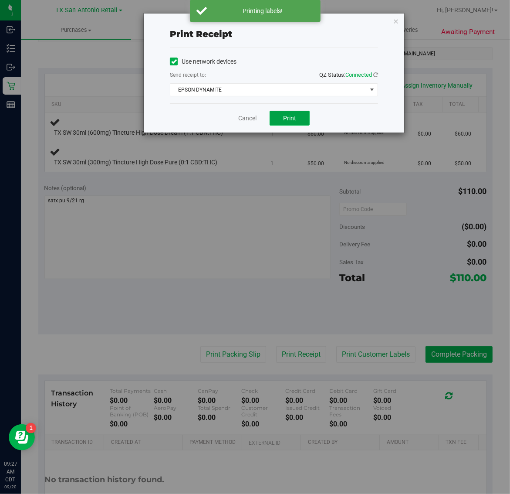
click at [295, 116] on span "Print" at bounding box center [289, 118] width 13 height 7
click at [395, 20] on icon "button" at bounding box center [396, 21] width 6 height 10
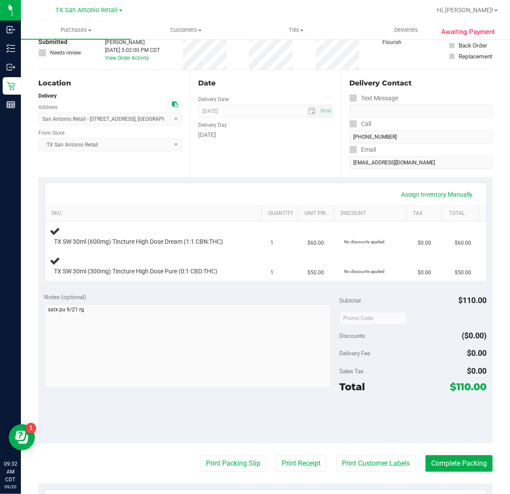
scroll to position [0, 0]
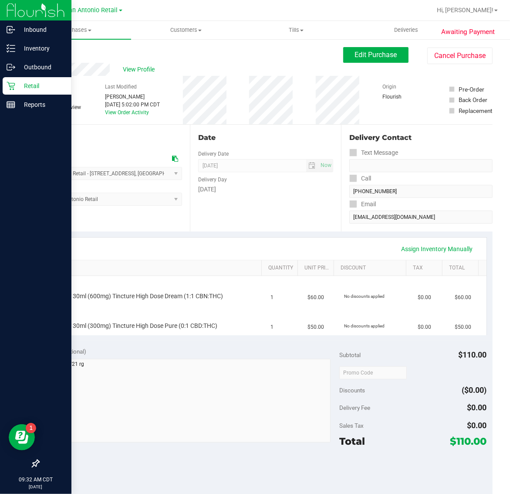
click at [20, 84] on p "Retail" at bounding box center [41, 86] width 52 height 10
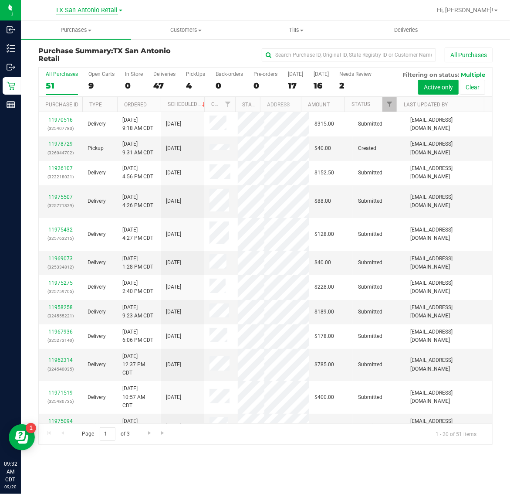
click at [73, 12] on span "TX San Antonio Retail" at bounding box center [87, 11] width 62 height 8
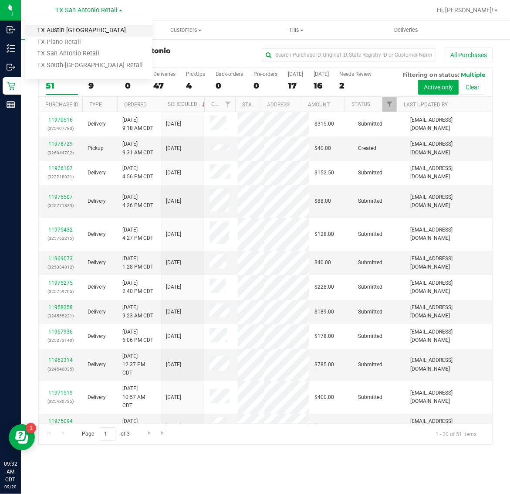
click at [79, 26] on link "TX Austin [GEOGRAPHIC_DATA]" at bounding box center [88, 31] width 127 height 12
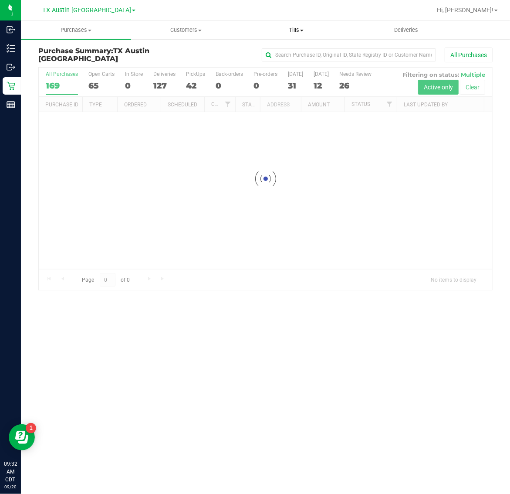
click at [293, 29] on span "Tills" at bounding box center [295, 30] width 109 height 8
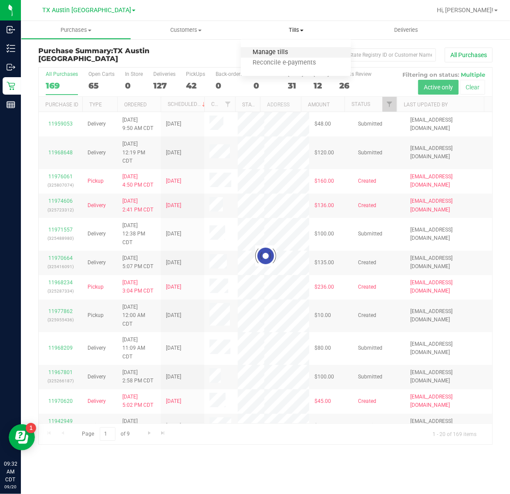
click at [298, 54] on span "Manage tills" at bounding box center [270, 52] width 59 height 7
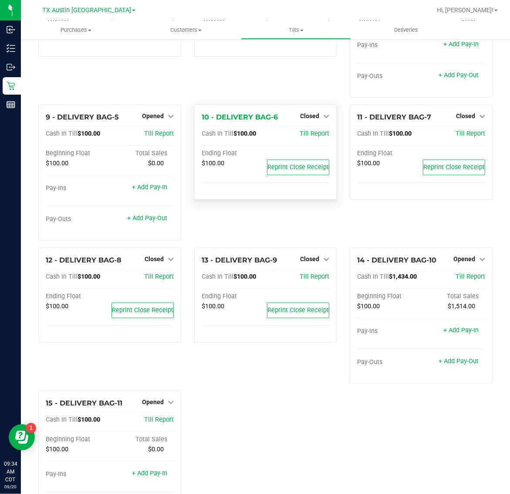
scroll to position [297, 0]
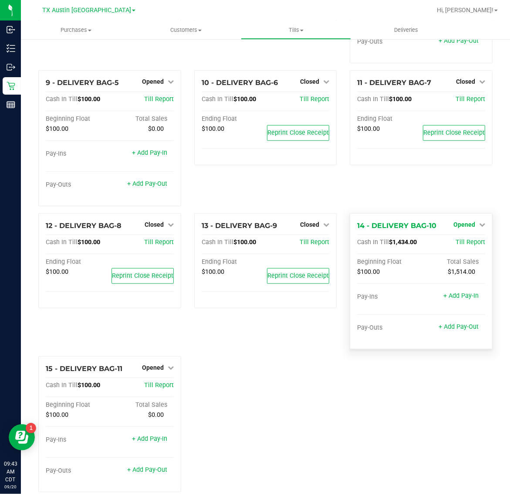
click at [454, 221] on span "Opened" at bounding box center [465, 224] width 22 height 7
click at [458, 239] on link "Close Till" at bounding box center [466, 242] width 24 height 7
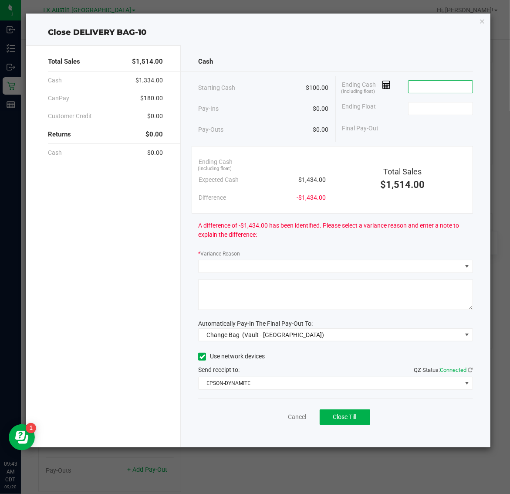
click at [444, 84] on input at bounding box center [441, 87] width 64 height 12
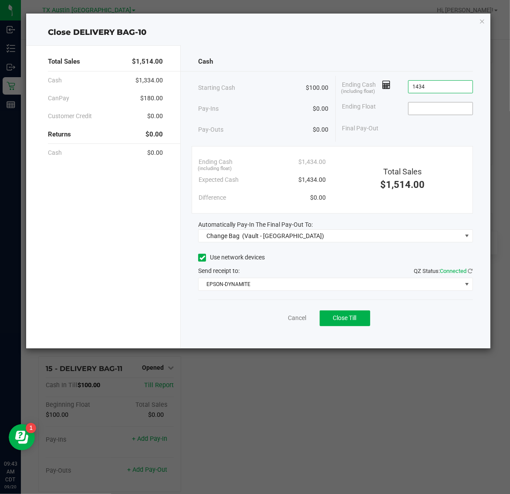
type input "$1,434.00"
click at [447, 108] on input at bounding box center [441, 108] width 64 height 12
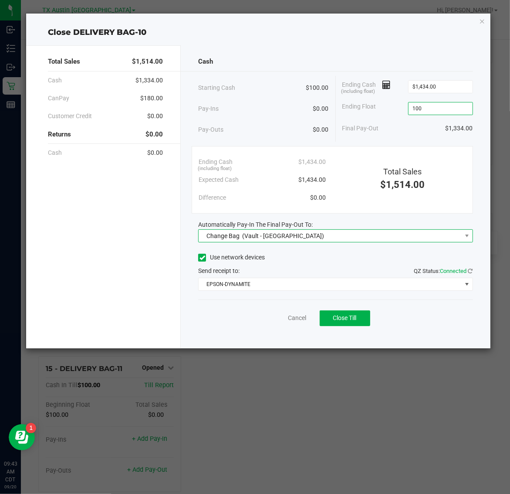
type input "$100.00"
click at [361, 230] on span "Change Bag (Vault - [GEOGRAPHIC_DATA])" at bounding box center [330, 236] width 263 height 12
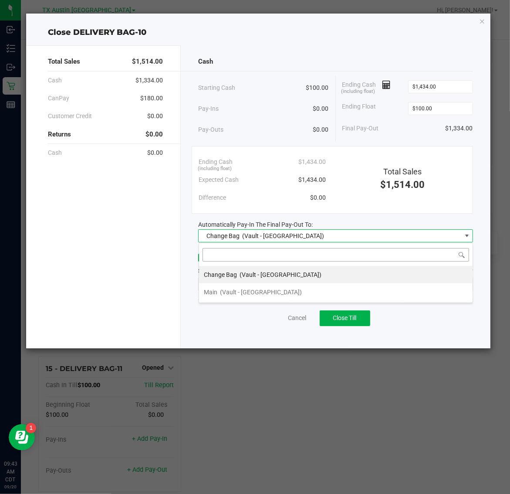
scroll to position [14, 275]
click at [341, 292] on li "Main (Vault - [GEOGRAPHIC_DATA])" at bounding box center [336, 291] width 274 height 17
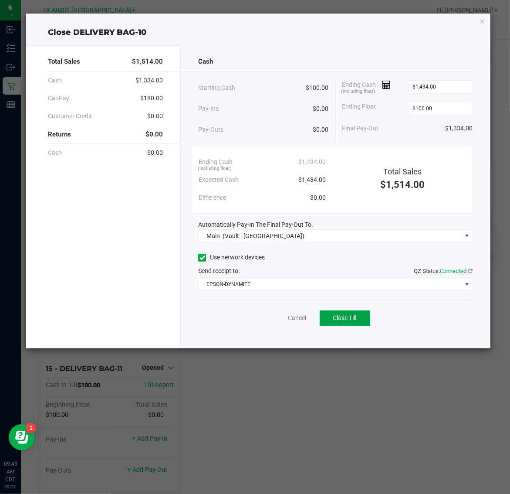
click at [352, 319] on span "Close Till" at bounding box center [345, 317] width 24 height 7
click at [268, 319] on link "Dismiss" at bounding box center [278, 317] width 21 height 9
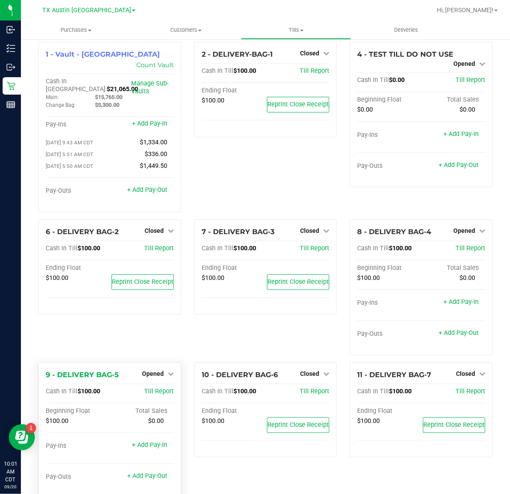
scroll to position [0, 0]
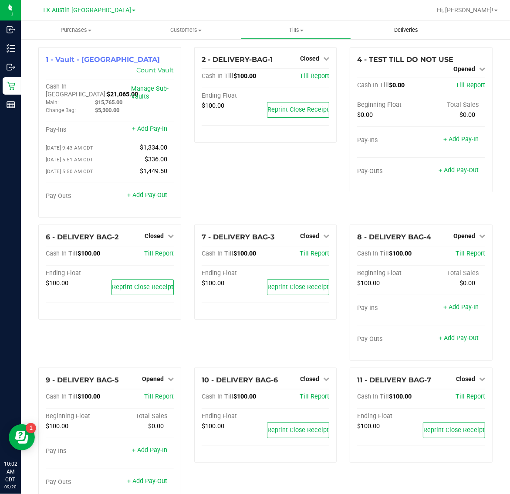
click at [406, 28] on span "Deliveries" at bounding box center [406, 30] width 47 height 8
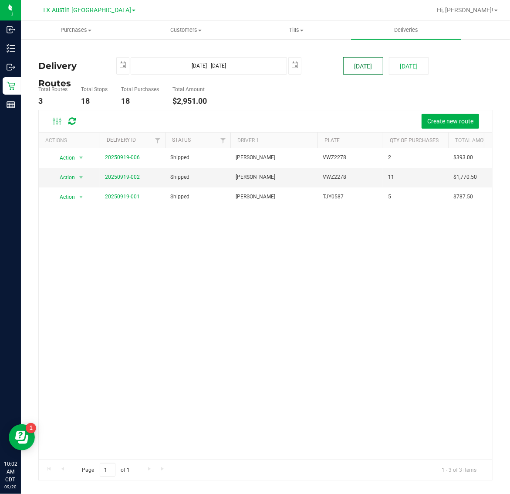
click at [367, 66] on button "[DATE]" at bounding box center [363, 65] width 40 height 17
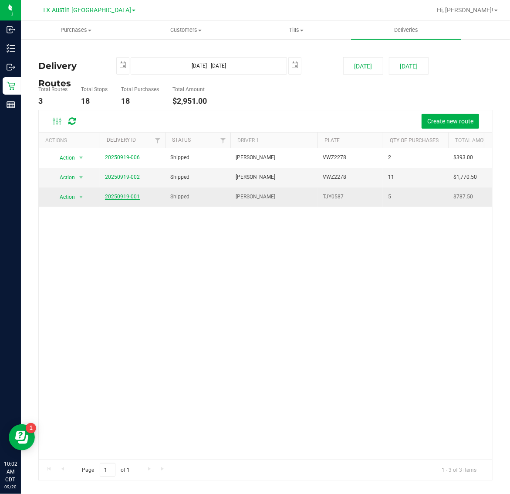
click at [128, 198] on link "20250919-001" at bounding box center [122, 196] width 35 height 6
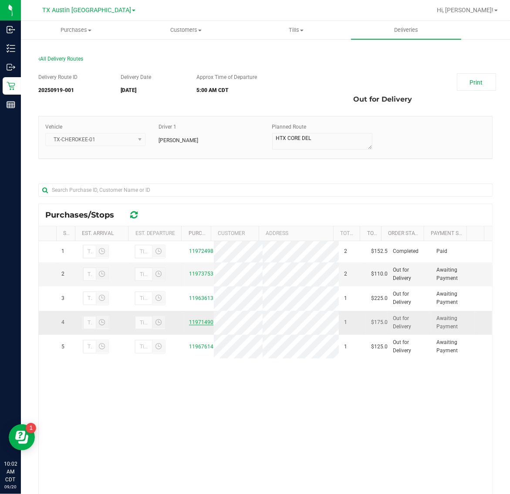
click at [192, 325] on link "11971490" at bounding box center [201, 322] width 24 height 6
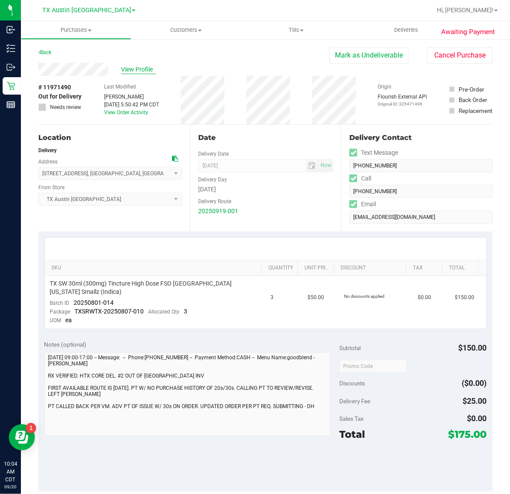
click at [137, 70] on span "View Profile" at bounding box center [138, 69] width 35 height 9
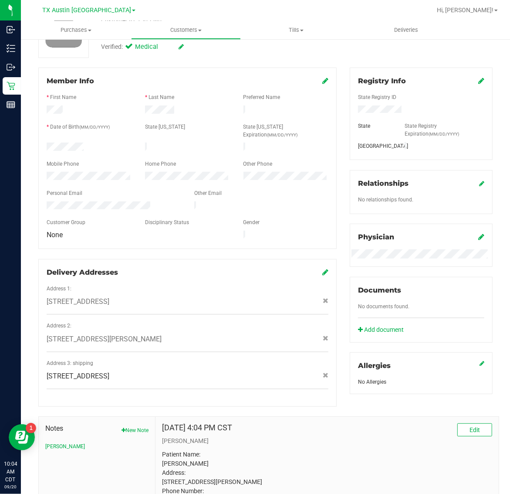
scroll to position [169, 0]
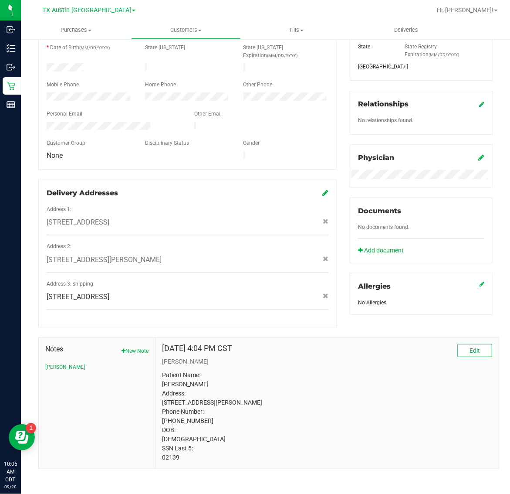
click at [171, 454] on p "Patient Name: [PERSON_NAME] Address: [STREET_ADDRESS][PERSON_NAME] Phone Number…" at bounding box center [327, 416] width 330 height 92
click at [51, 363] on button "[PERSON_NAME]" at bounding box center [65, 367] width 40 height 8
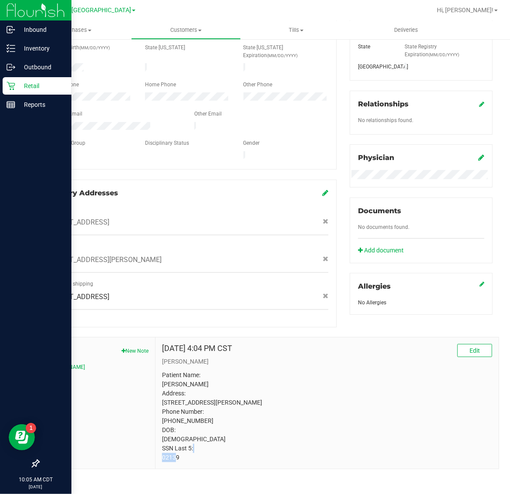
click at [12, 85] on icon at bounding box center [11, 85] width 9 height 9
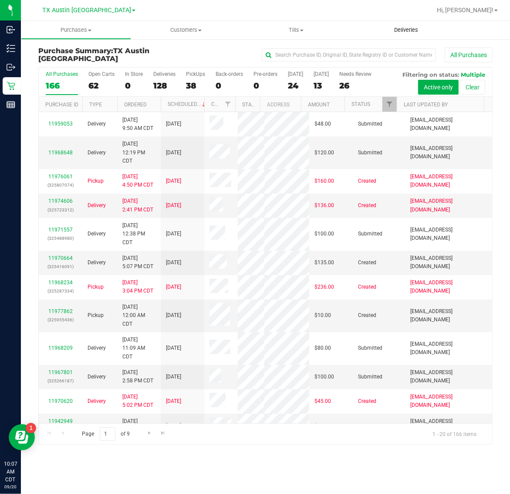
click at [393, 32] on span "Deliveries" at bounding box center [406, 30] width 47 height 8
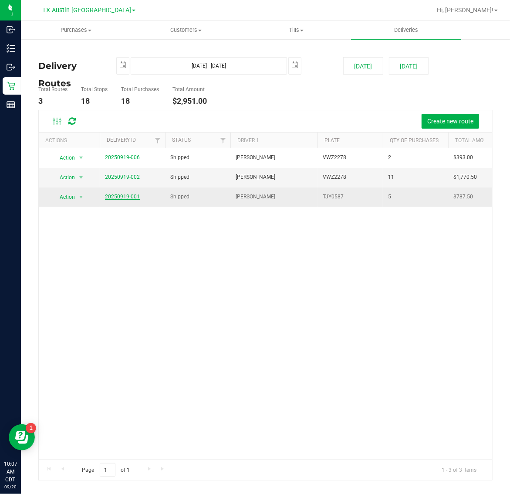
click at [125, 198] on link "20250919-001" at bounding box center [122, 196] width 35 height 6
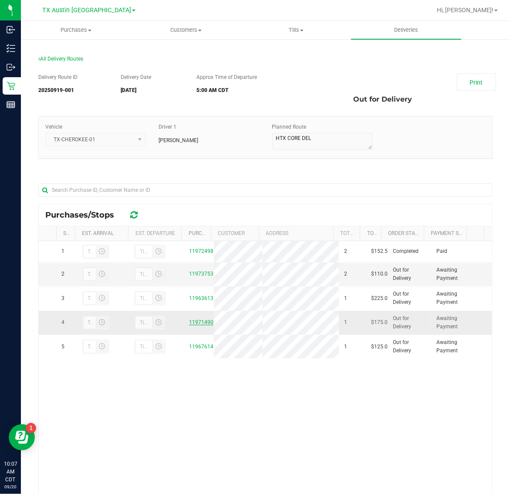
click at [199, 325] on link "11971490" at bounding box center [201, 322] width 24 height 6
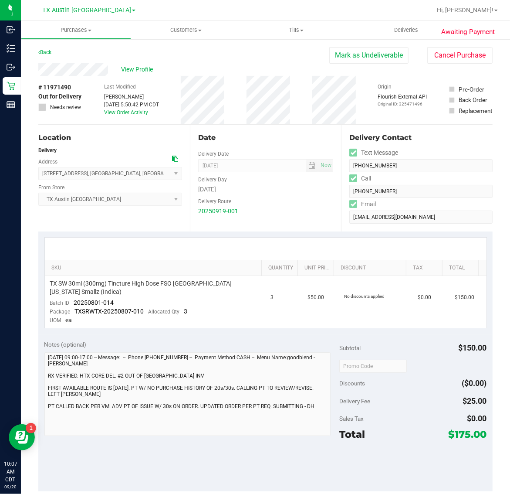
click at [57, 87] on span "# 11971490" at bounding box center [54, 87] width 33 height 9
copy span "11971490"
click at [136, 113] on link "View Order Activity" at bounding box center [126, 112] width 44 height 6
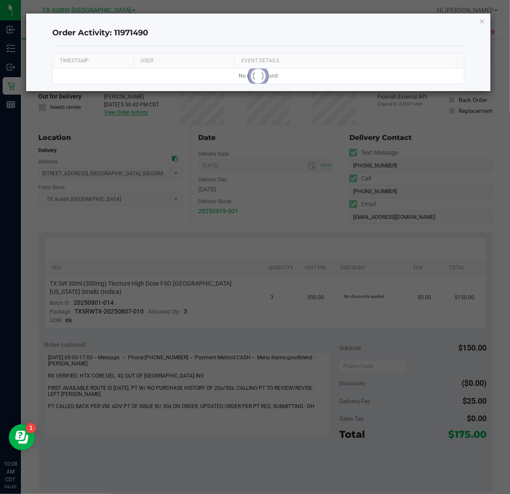
click button "button" at bounding box center [482, 21] width 6 height 10
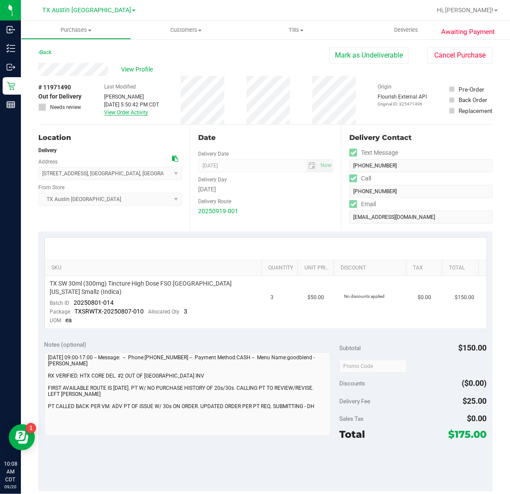
click at [119, 115] on link "View Order Activity" at bounding box center [126, 112] width 44 height 6
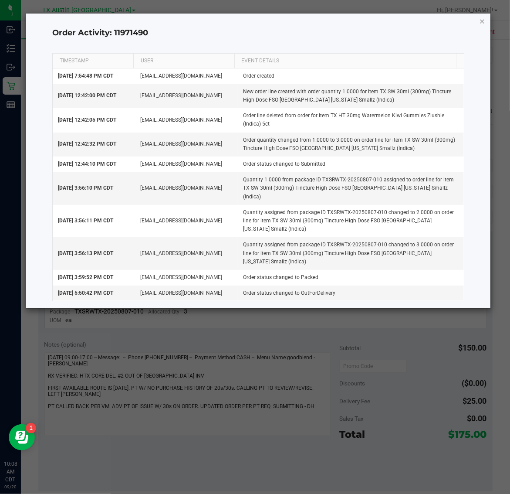
click at [483, 20] on icon "button" at bounding box center [482, 21] width 6 height 10
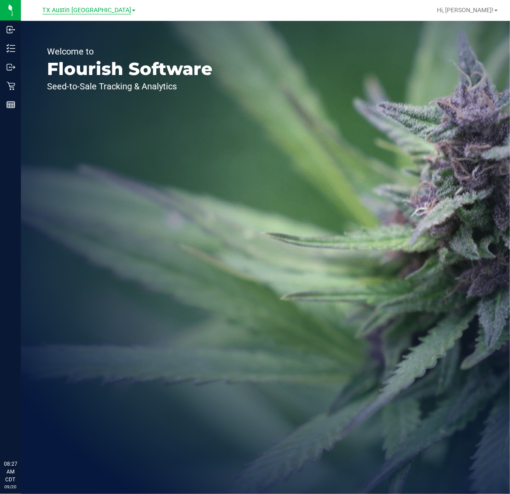
click at [72, 11] on span "TX Austin [GEOGRAPHIC_DATA]" at bounding box center [86, 11] width 89 height 8
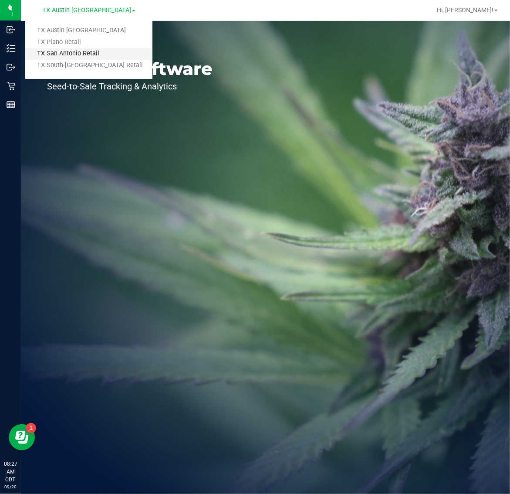
click at [78, 53] on link "TX San Antonio Retail" at bounding box center [88, 54] width 127 height 12
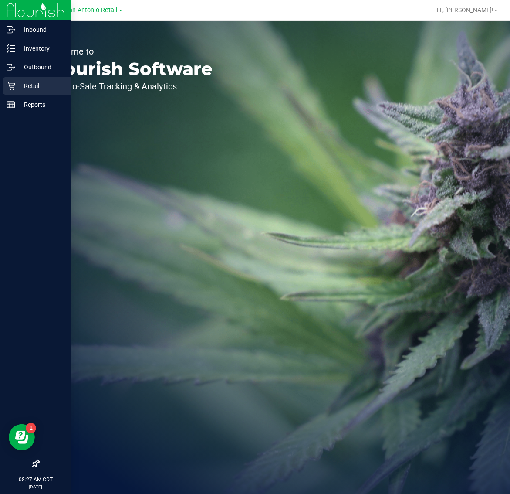
click at [23, 85] on p "Retail" at bounding box center [41, 86] width 52 height 10
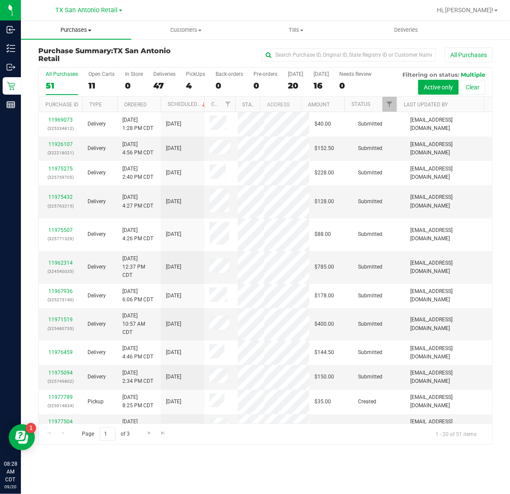
click at [73, 31] on span "Purchases" at bounding box center [76, 30] width 110 height 8
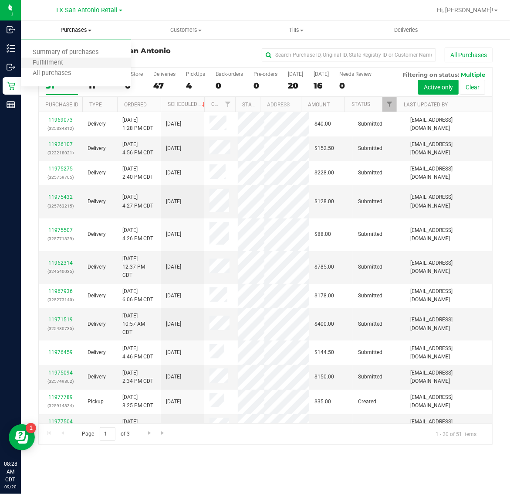
click at [77, 64] on li "Fulfillment" at bounding box center [76, 63] width 110 height 10
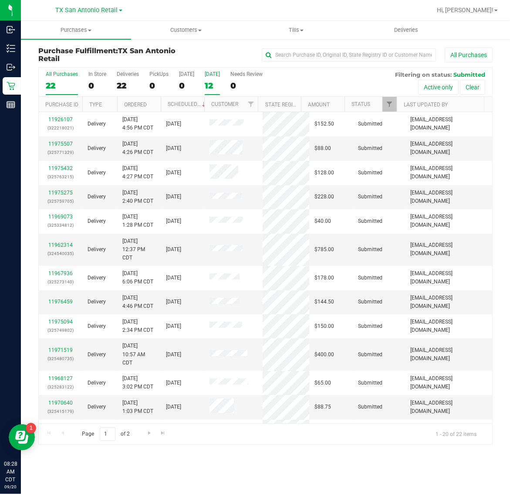
click at [214, 81] on div "12" at bounding box center [212, 86] width 15 height 10
click at [0, 0] on input "[DATE] 12" at bounding box center [0, 0] width 0 height 0
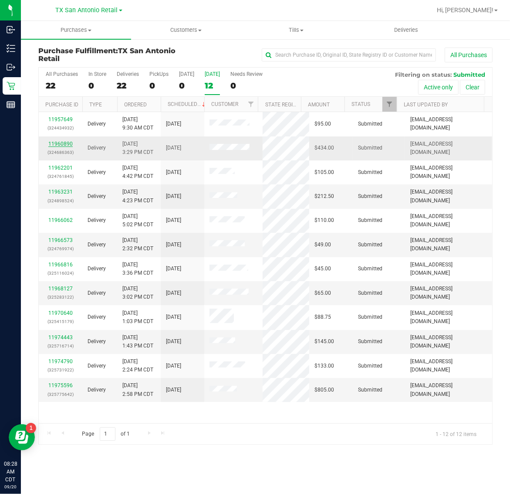
click at [64, 143] on link "11960890" at bounding box center [60, 144] width 24 height 6
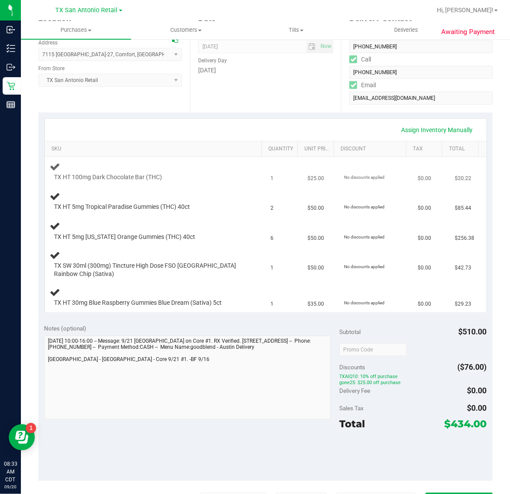
scroll to position [163, 0]
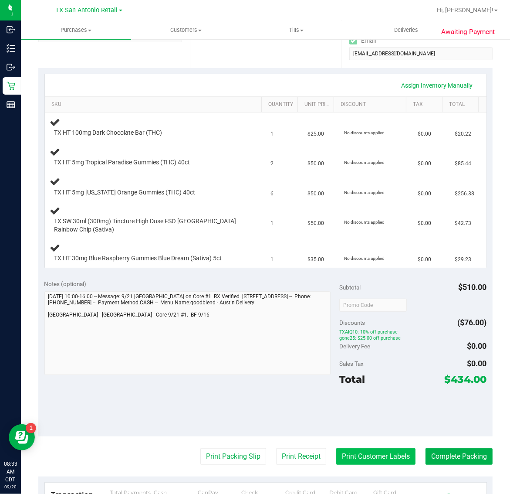
click at [363, 462] on button "Print Customer Labels" at bounding box center [375, 456] width 79 height 17
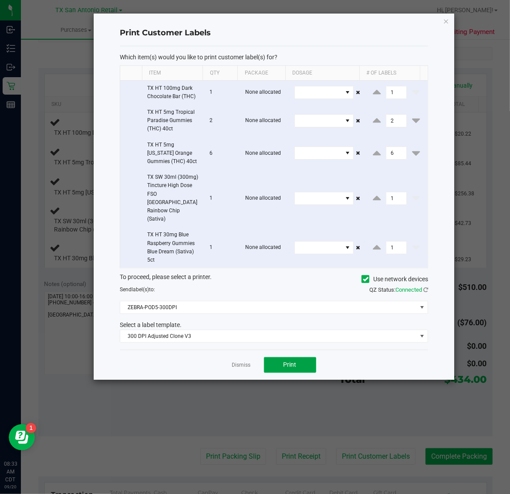
click at [290, 361] on span "Print" at bounding box center [290, 364] width 13 height 7
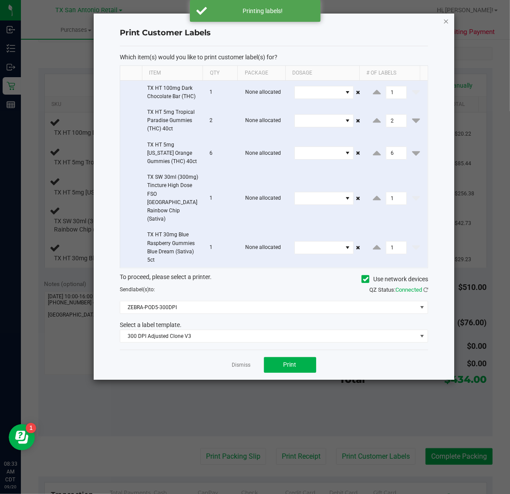
click at [447, 19] on icon "button" at bounding box center [447, 21] width 6 height 10
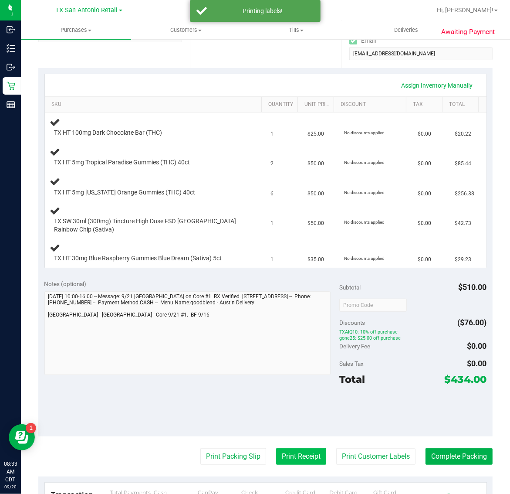
click at [285, 454] on button "Print Receipt" at bounding box center [301, 456] width 50 height 17
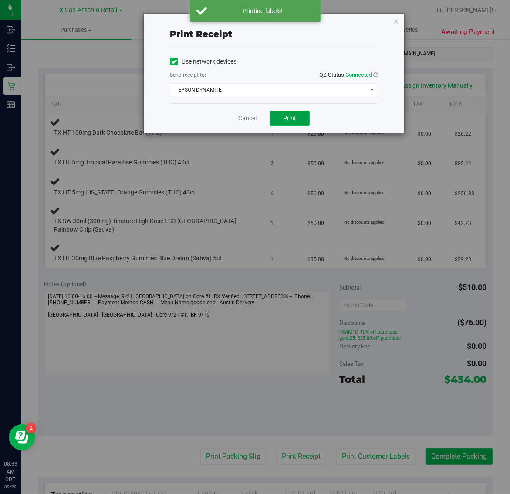
click at [308, 118] on button "Print" at bounding box center [290, 118] width 40 height 15
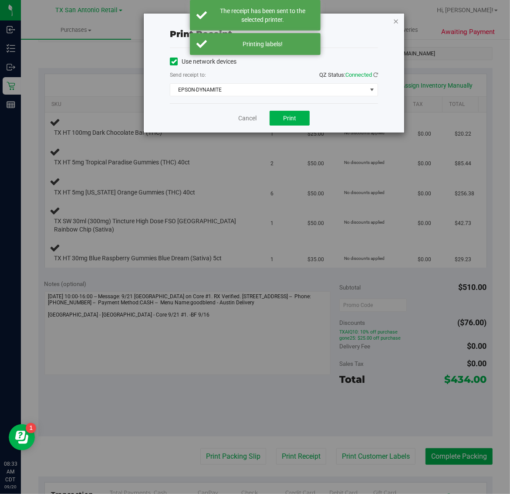
click at [398, 21] on icon "button" at bounding box center [396, 21] width 6 height 10
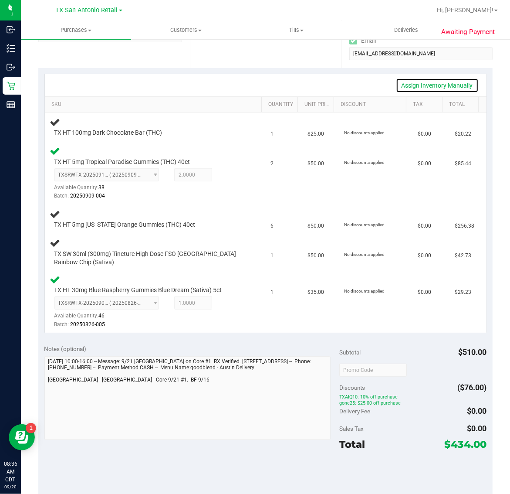
click at [410, 83] on link "Assign Inventory Manually" at bounding box center [437, 85] width 83 height 15
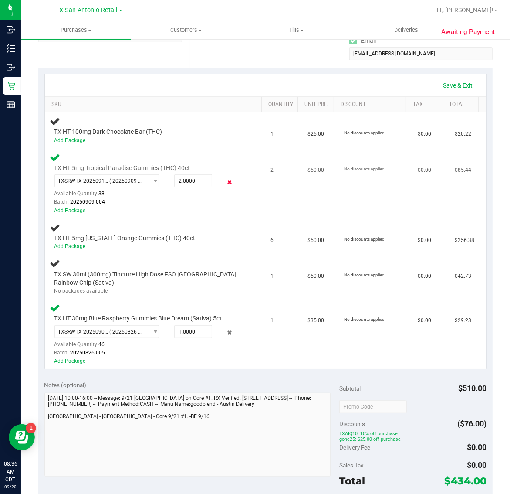
click at [225, 182] on icon at bounding box center [229, 182] width 9 height 10
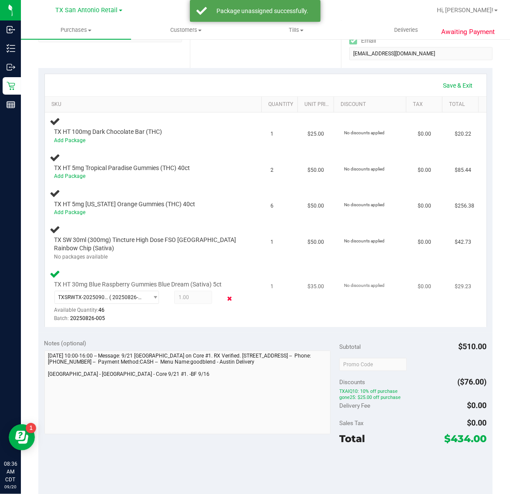
click at [225, 295] on icon at bounding box center [229, 298] width 9 height 10
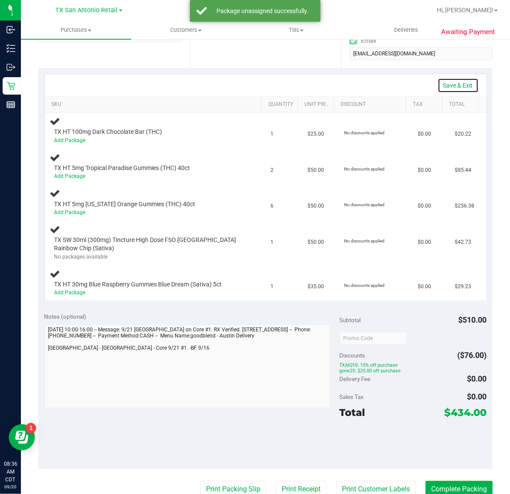
click at [456, 84] on link "Save & Exit" at bounding box center [458, 85] width 41 height 15
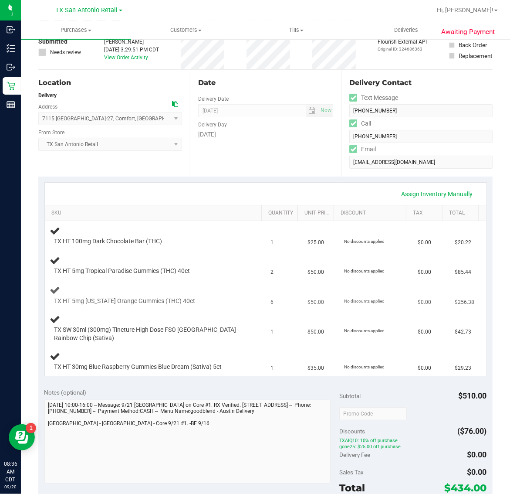
scroll to position [0, 0]
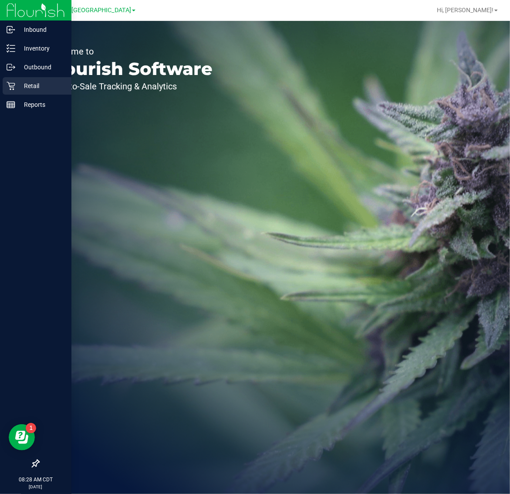
click at [18, 85] on p "Retail" at bounding box center [41, 86] width 52 height 10
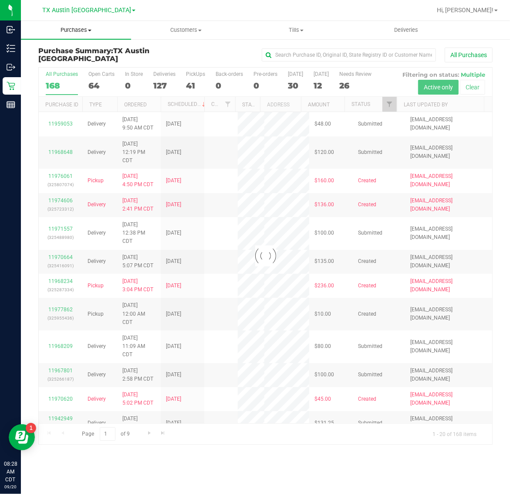
click at [75, 29] on span "Purchases" at bounding box center [76, 30] width 110 height 8
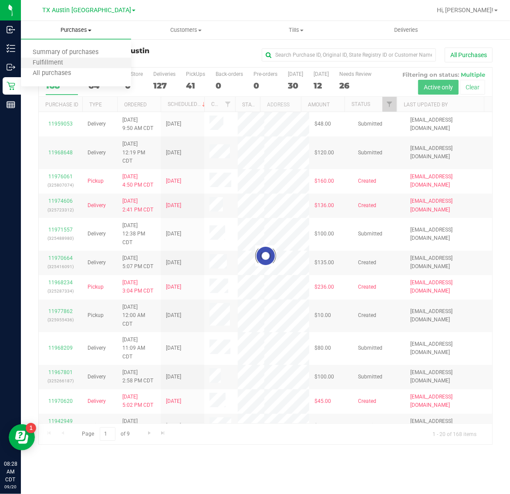
click at [78, 60] on li "Fulfillment" at bounding box center [76, 63] width 110 height 10
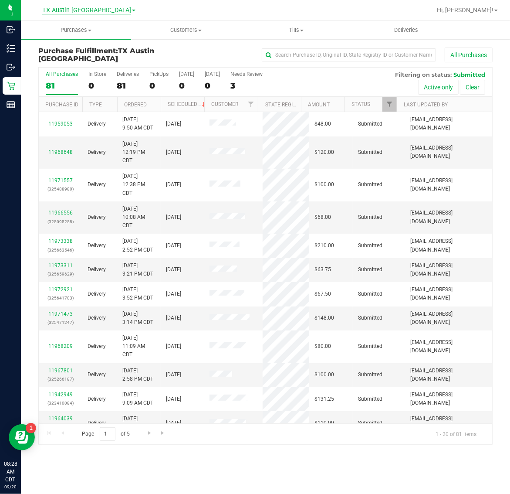
click at [87, 11] on span "TX Austin [GEOGRAPHIC_DATA]" at bounding box center [86, 11] width 89 height 8
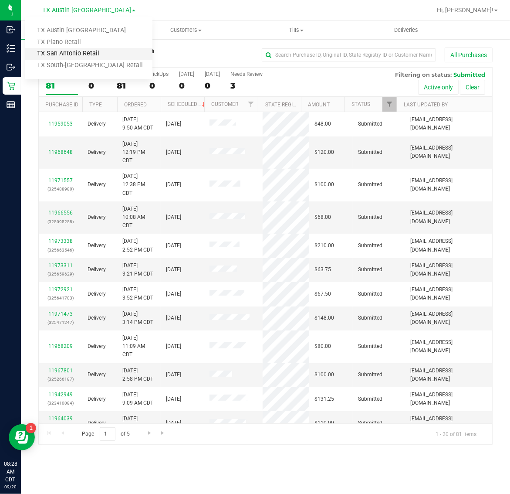
click at [88, 49] on link "TX San Antonio Retail" at bounding box center [88, 54] width 127 height 12
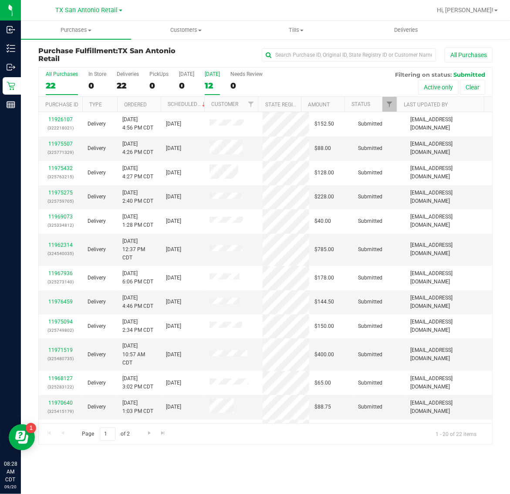
click at [215, 77] on div "[DATE]" at bounding box center [212, 74] width 15 height 6
click at [0, 0] on input "[DATE] 12" at bounding box center [0, 0] width 0 height 0
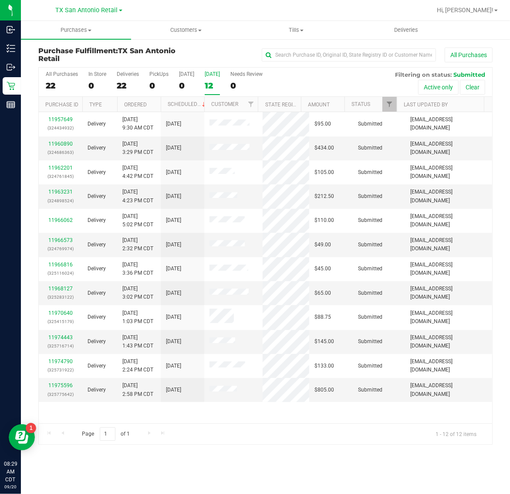
click at [219, 85] on div "12" at bounding box center [212, 86] width 15 height 10
click at [0, 0] on input "[DATE] 12" at bounding box center [0, 0] width 0 height 0
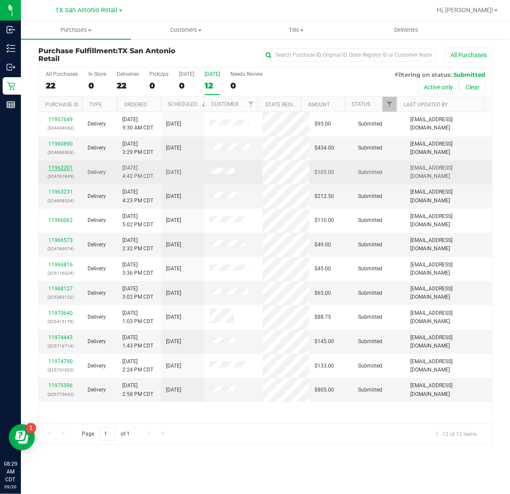
click at [53, 167] on link "11962201" at bounding box center [60, 168] width 24 height 6
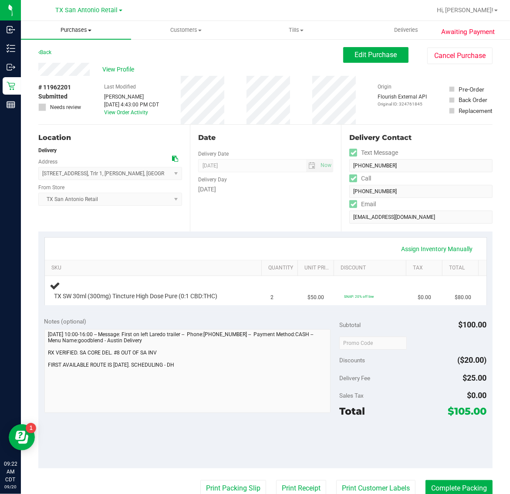
click at [69, 27] on span "Purchases" at bounding box center [76, 30] width 110 height 8
click at [72, 60] on span "Fulfillment" at bounding box center [48, 62] width 54 height 7
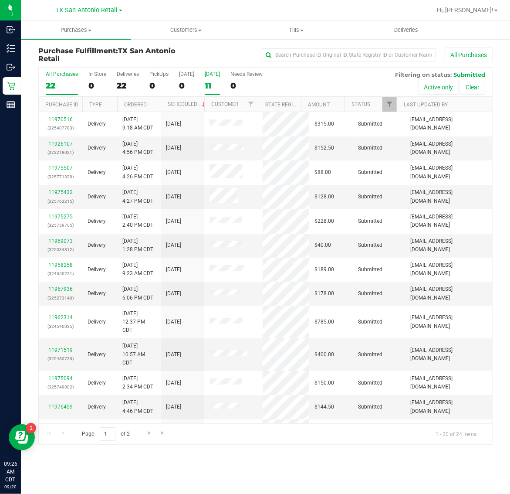
click at [208, 88] on div "11" at bounding box center [212, 86] width 15 height 10
click at [0, 0] on input "[DATE] 11" at bounding box center [0, 0] width 0 height 0
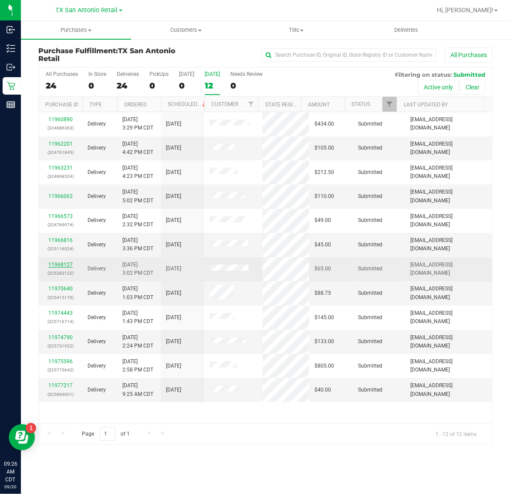
click at [64, 266] on link "11968127" at bounding box center [60, 264] width 24 height 6
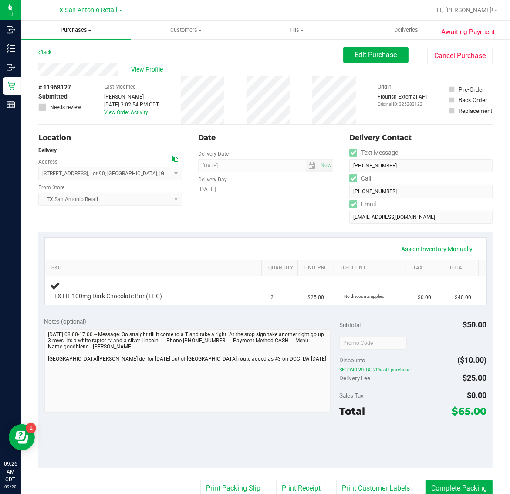
click at [66, 29] on span "Purchases" at bounding box center [76, 30] width 110 height 8
click at [79, 64] on li "Fulfillment" at bounding box center [76, 63] width 110 height 10
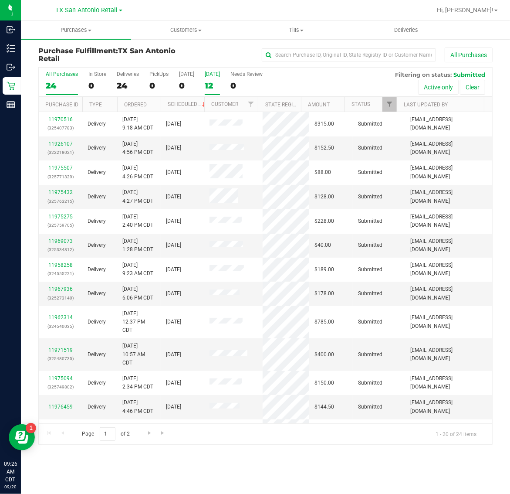
click at [216, 86] on div "12" at bounding box center [212, 86] width 15 height 10
click at [0, 0] on input "[DATE] 12" at bounding box center [0, 0] width 0 height 0
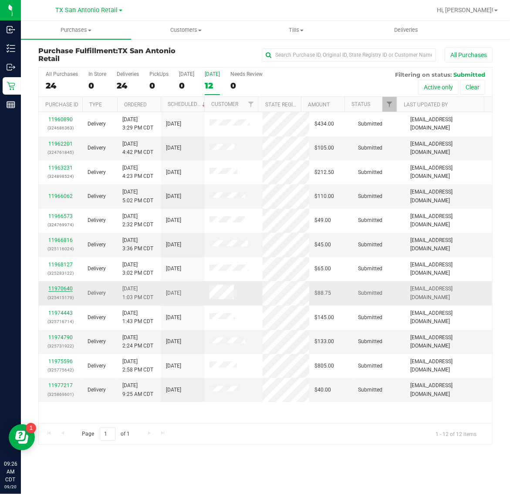
click at [68, 291] on link "11970640" at bounding box center [60, 288] width 24 height 6
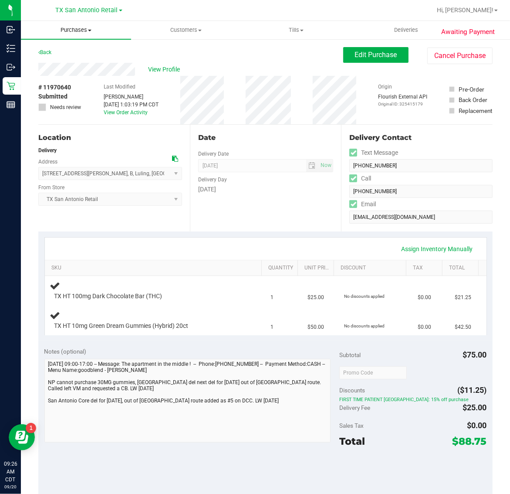
click at [77, 30] on span "Purchases" at bounding box center [76, 30] width 110 height 8
click at [84, 60] on li "Fulfillment" at bounding box center [76, 63] width 110 height 10
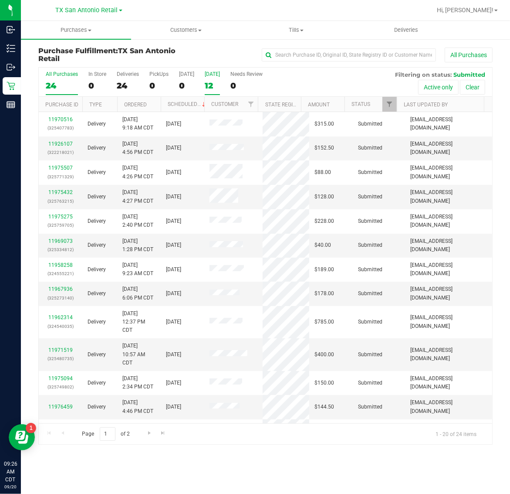
click at [218, 81] on div "12" at bounding box center [212, 86] width 15 height 10
click at [0, 0] on input "[DATE] 12" at bounding box center [0, 0] width 0 height 0
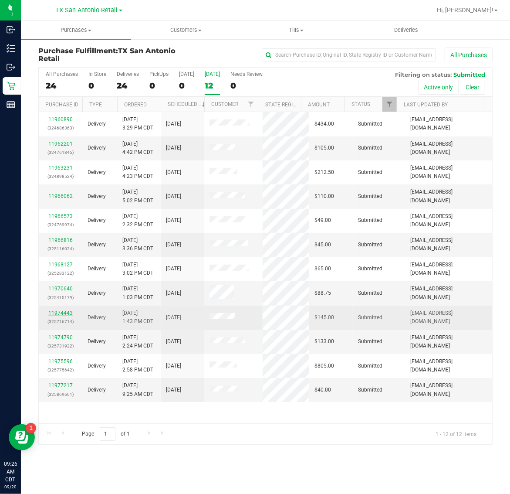
click at [62, 312] on link "11974443" at bounding box center [60, 313] width 24 height 6
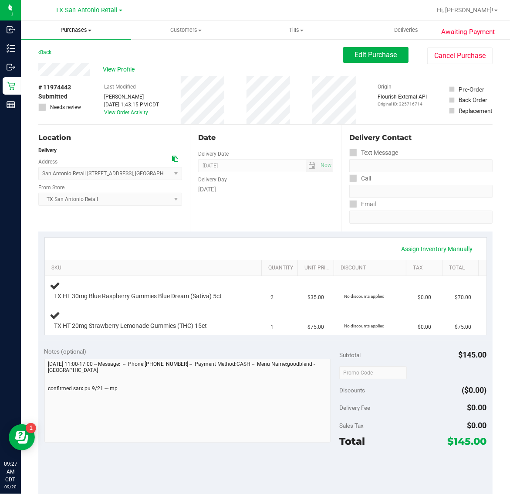
click at [66, 32] on span "Purchases" at bounding box center [76, 30] width 110 height 8
click at [255, 21] on uib-tab-heading "Tills Manage tills Reconcile e-payments" at bounding box center [295, 29] width 109 height 17
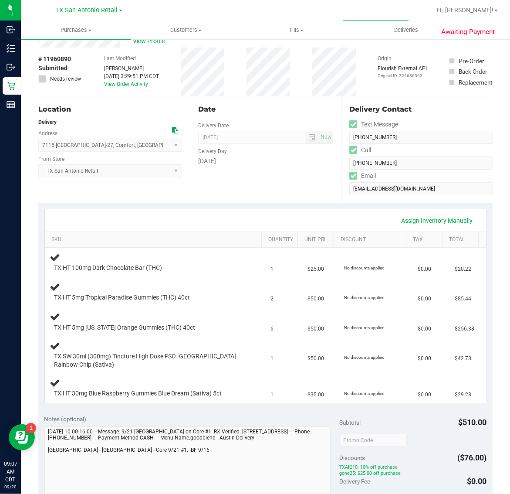
scroll to position [54, 0]
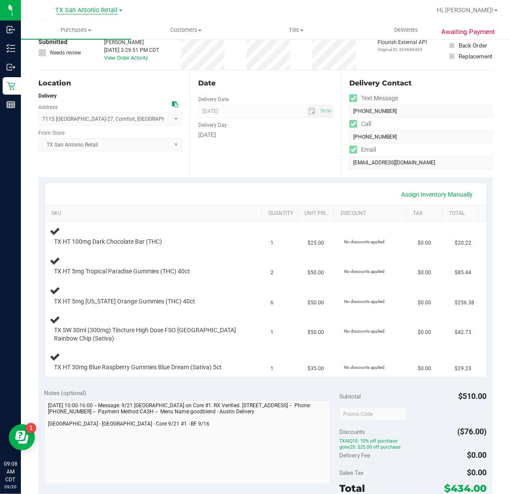
click at [73, 11] on span "TX San Antonio Retail" at bounding box center [87, 11] width 62 height 8
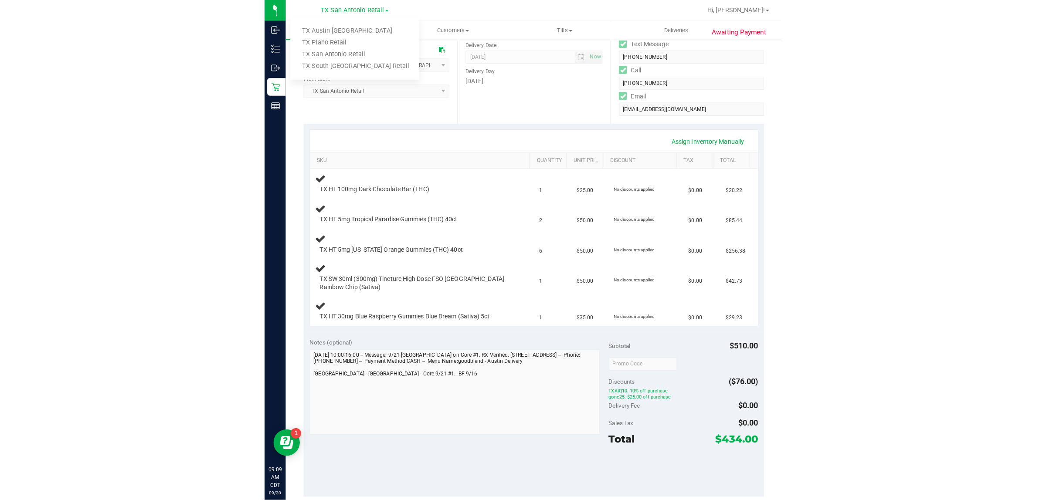
scroll to position [0, 0]
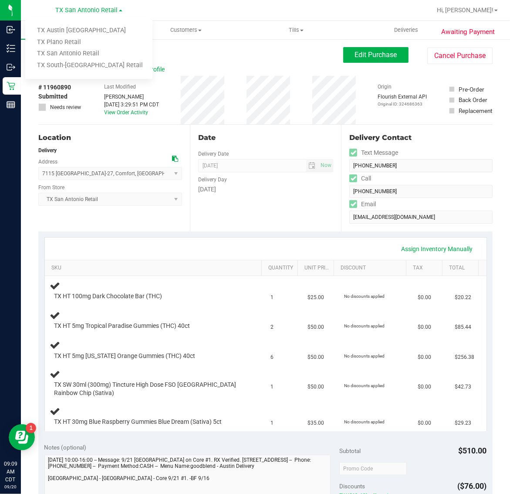
click at [159, 225] on div "Location Delivery Address 7115 TX-27 , Comfort , TX 78013 Select address 18720 …" at bounding box center [114, 178] width 152 height 107
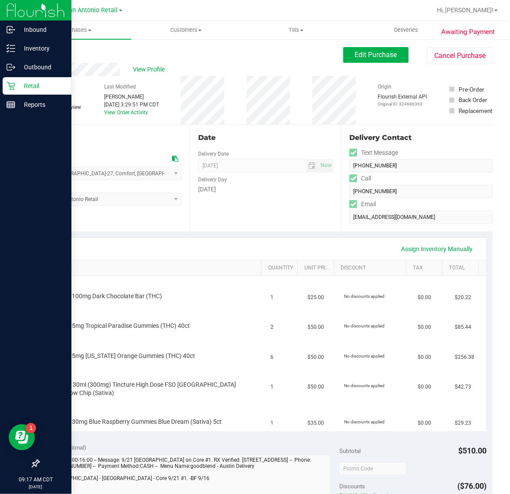
click at [14, 88] on icon at bounding box center [11, 85] width 9 height 9
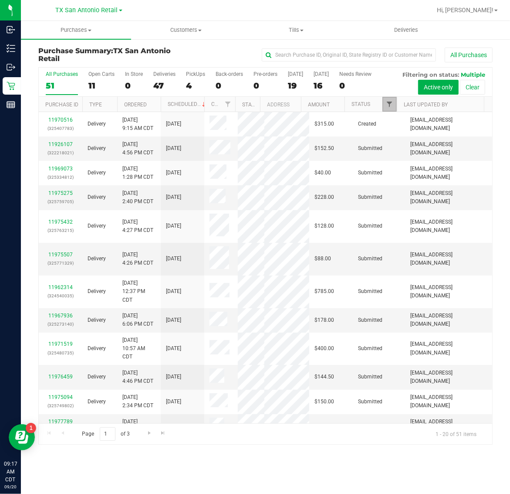
click at [389, 105] on span "Filter" at bounding box center [389, 104] width 7 height 7
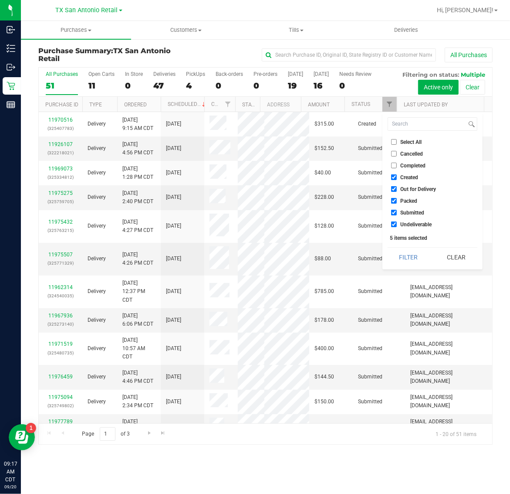
click at [410, 153] on span "Cancelled" at bounding box center [412, 153] width 23 height 5
click at [397, 153] on input "Cancelled" at bounding box center [394, 154] width 6 height 6
checkbox input "true"
click at [409, 254] on button "Filter" at bounding box center [409, 256] width 42 height 19
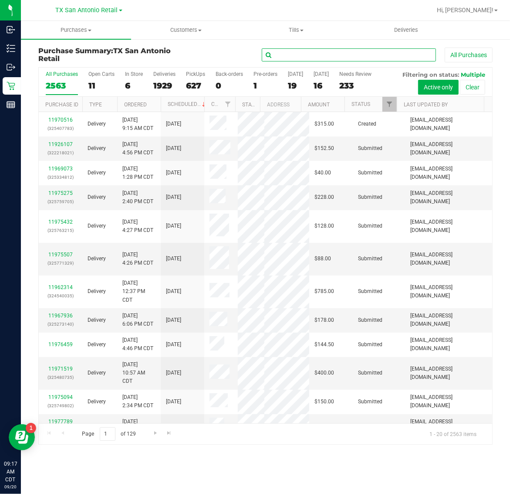
click at [373, 55] on input "text" at bounding box center [349, 54] width 174 height 13
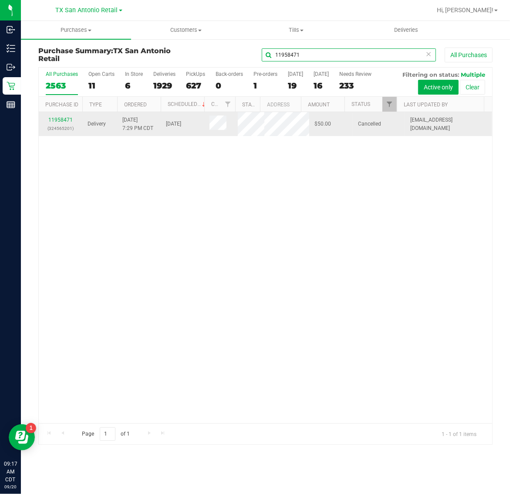
type input "11958471"
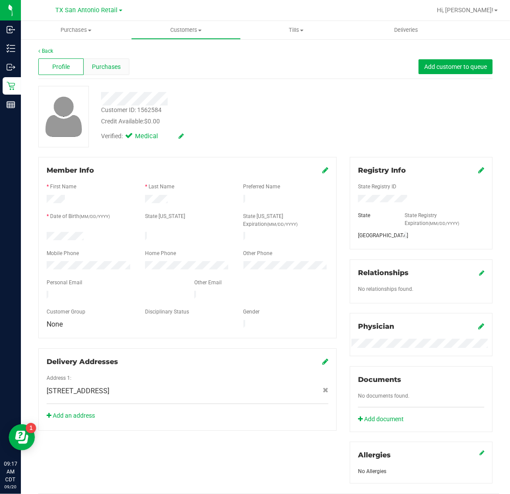
click at [102, 64] on span "Purchases" at bounding box center [106, 66] width 29 height 9
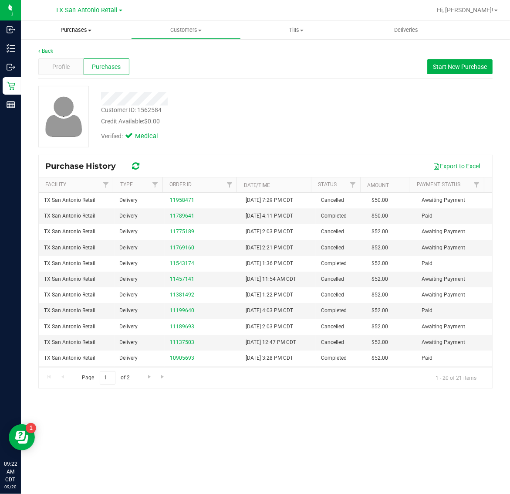
click at [79, 31] on span "Purchases" at bounding box center [76, 30] width 110 height 8
click at [77, 62] on li "Fulfillment" at bounding box center [76, 63] width 110 height 10
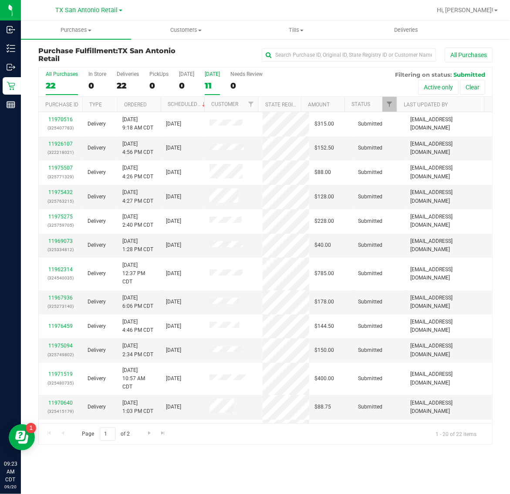
click at [214, 78] on label "[DATE] 11" at bounding box center [212, 83] width 15 height 24
click at [0, 0] on input "[DATE] 11" at bounding box center [0, 0] width 0 height 0
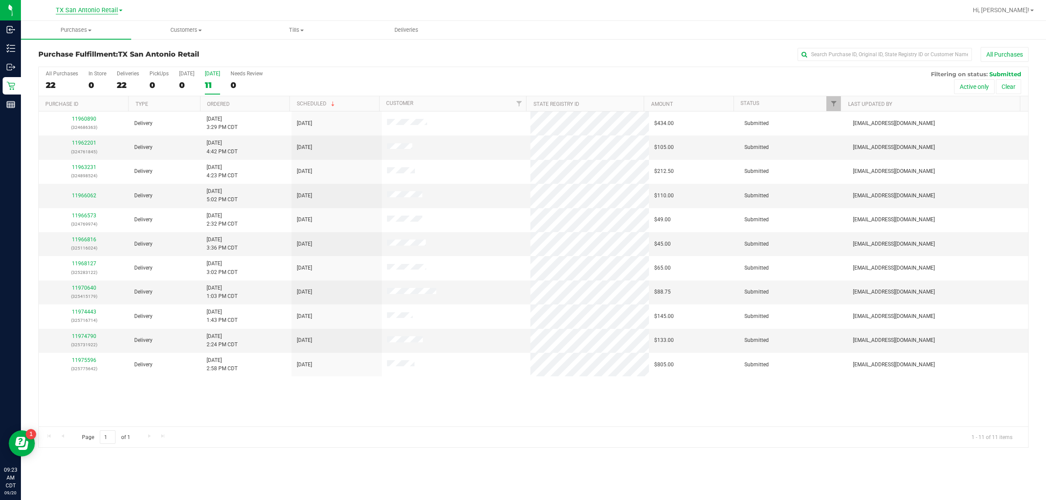
click at [86, 12] on span "TX San Antonio Retail" at bounding box center [87, 11] width 62 height 8
click at [90, 33] on link "TX Austin [GEOGRAPHIC_DATA]" at bounding box center [88, 31] width 127 height 12
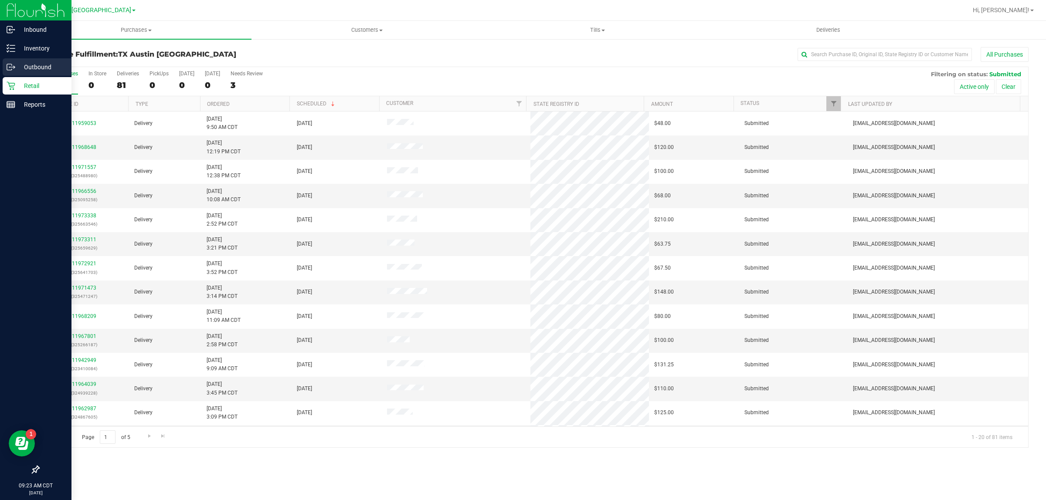
click at [34, 64] on p "Outbound" at bounding box center [41, 67] width 52 height 10
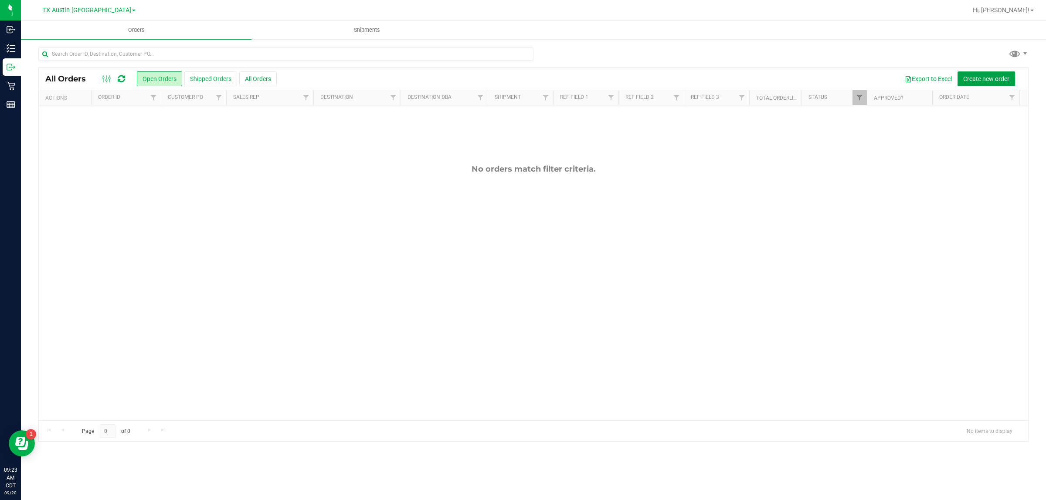
click at [510, 78] on span "Create new order" at bounding box center [986, 78] width 46 height 7
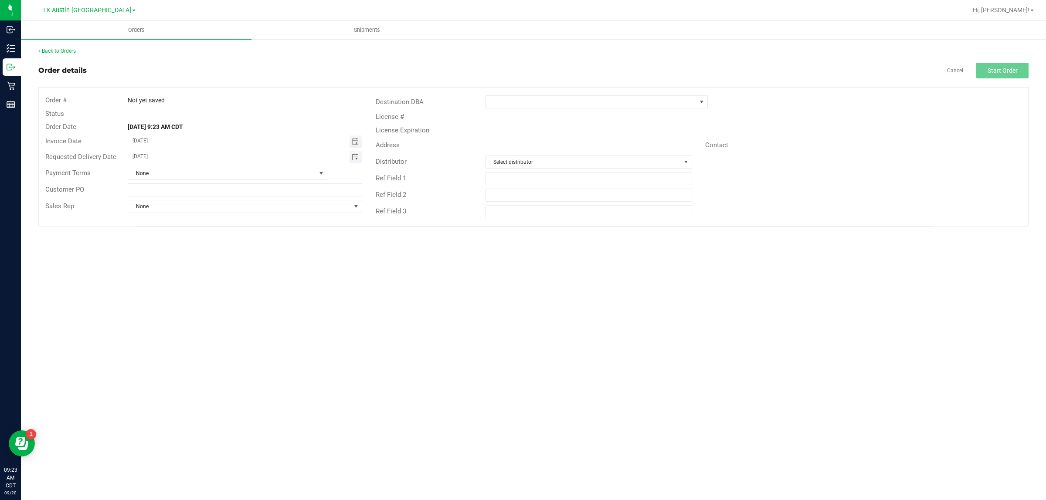
click at [354, 155] on span "Toggle calendar" at bounding box center [355, 157] width 7 height 7
click at [240, 173] on span "TODAY" at bounding box center [240, 173] width 20 height 11
type input "[DATE]"
click at [510, 101] on span at bounding box center [591, 102] width 210 height 12
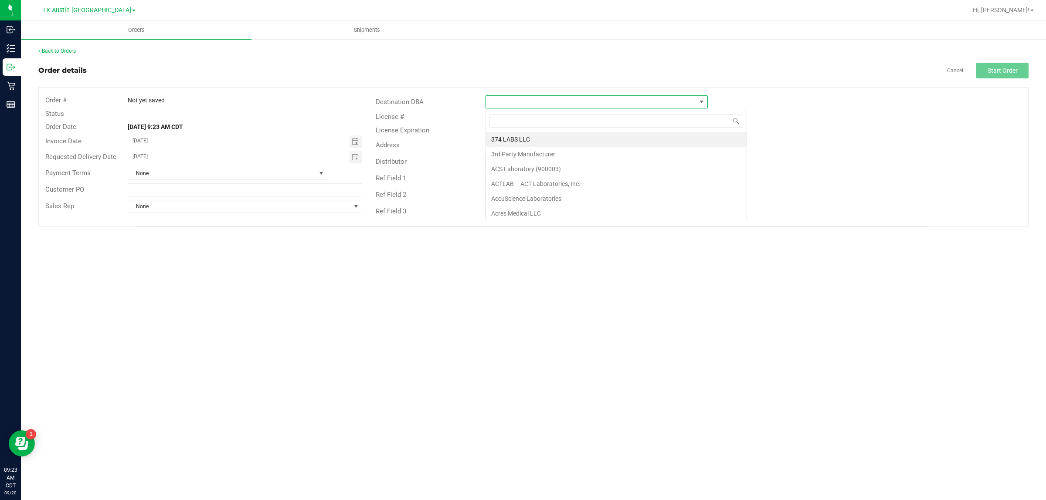
scroll to position [14, 222]
type input "tx"
click at [510, 158] on li "TX San Antonio Retail" at bounding box center [596, 154] width 221 height 15
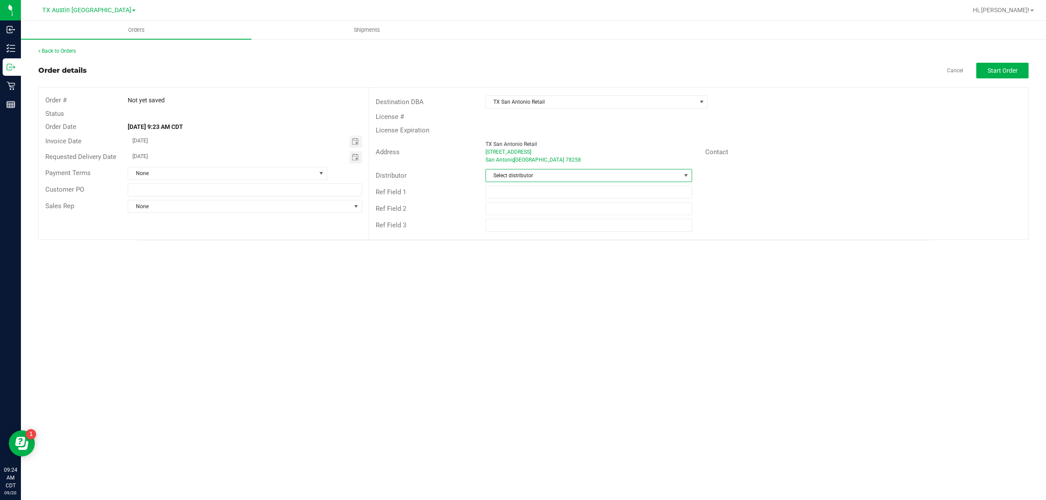
click at [510, 174] on span "Select distributor" at bounding box center [583, 175] width 195 height 12
type input "aus"
click at [510, 212] on li "Austin DC" at bounding box center [589, 213] width 206 height 15
click at [510, 67] on span "Start Order" at bounding box center [1002, 70] width 30 height 7
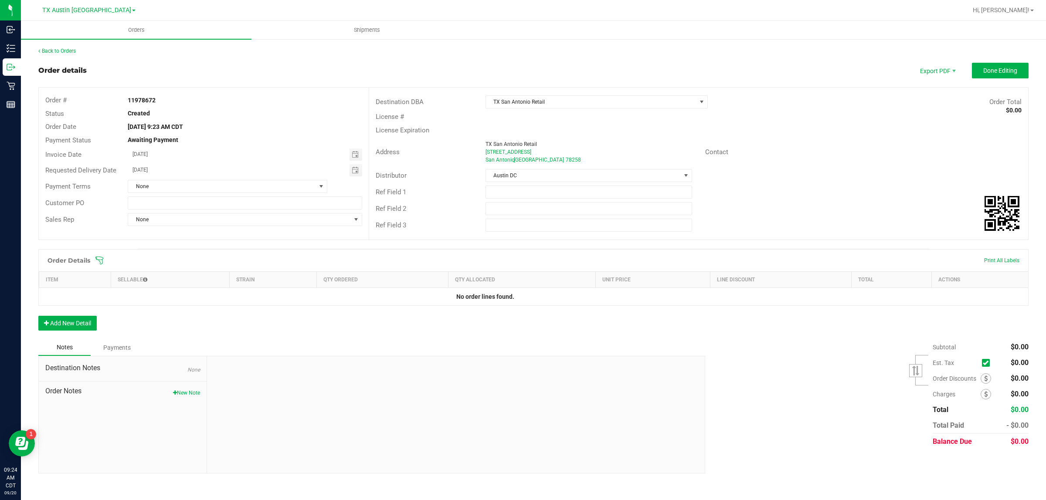
click at [97, 261] on icon at bounding box center [99, 260] width 9 height 9
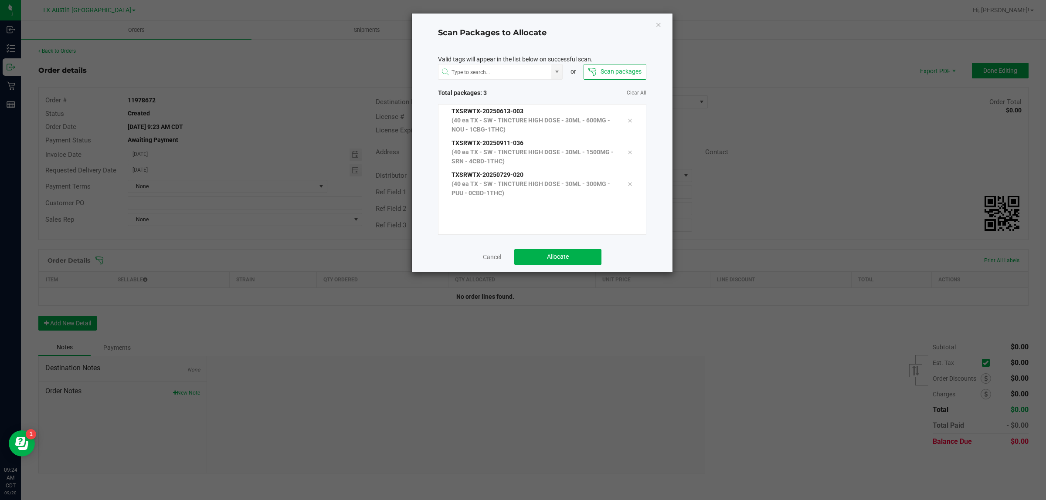
click at [510, 248] on div "Cancel Allocate" at bounding box center [542, 257] width 208 height 30
click at [510, 256] on span "Allocate" at bounding box center [558, 256] width 22 height 7
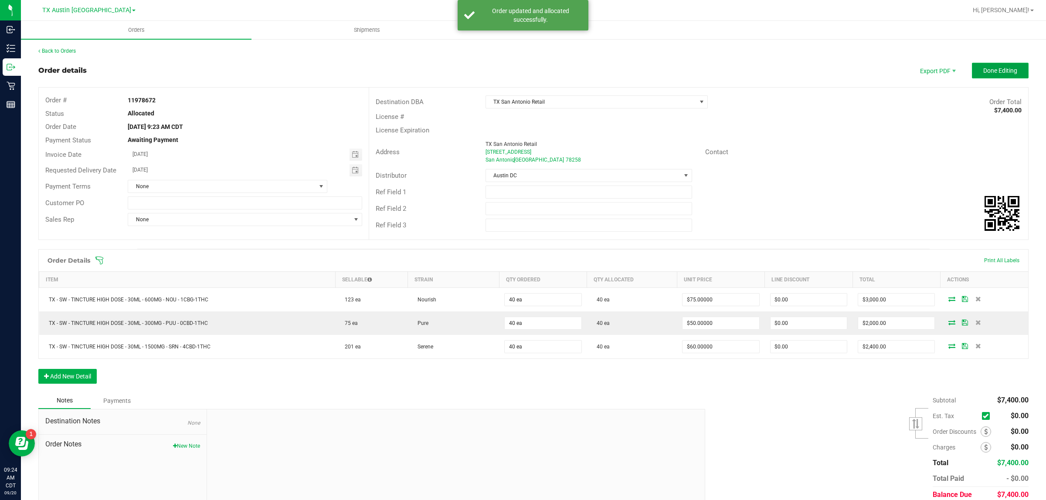
click at [510, 73] on span "Done Editing" at bounding box center [1000, 70] width 34 height 7
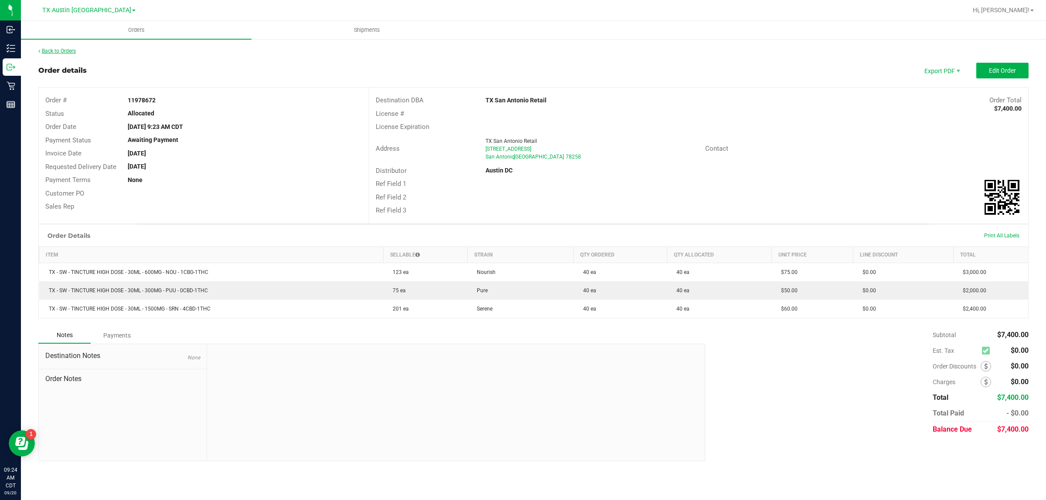
click at [74, 49] on link "Back to Orders" at bounding box center [56, 51] width 37 height 6
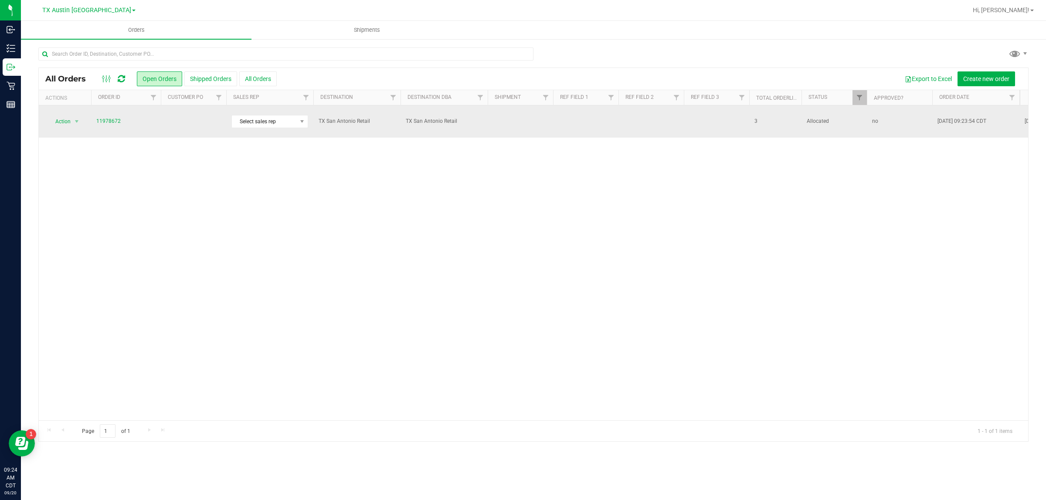
click at [192, 122] on td at bounding box center [193, 121] width 65 height 32
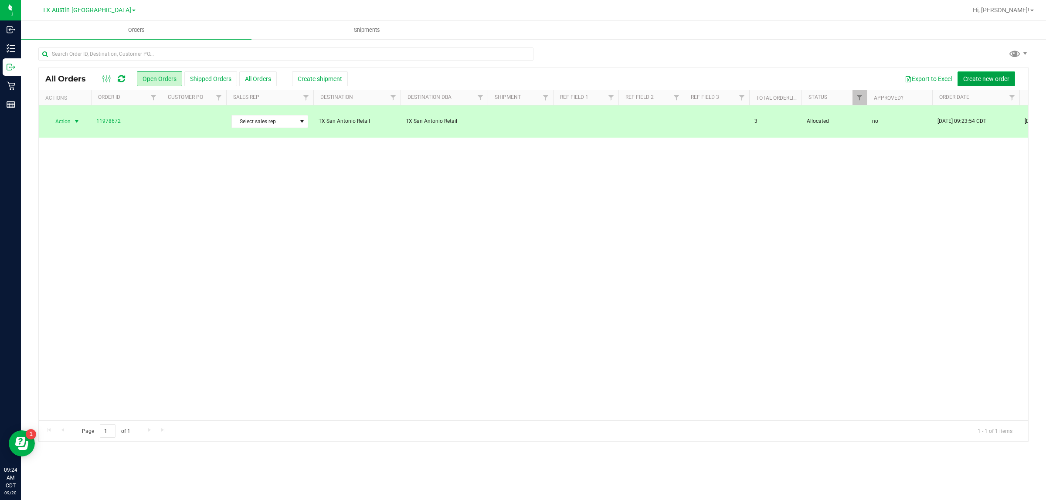
click at [510, 76] on span "Create new order" at bounding box center [986, 78] width 46 height 7
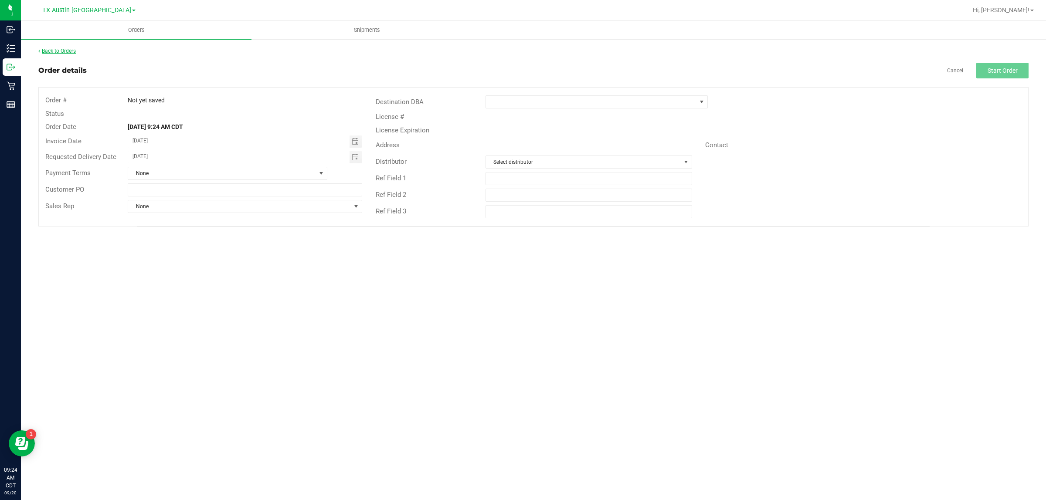
click at [56, 51] on link "Back to Orders" at bounding box center [56, 51] width 37 height 6
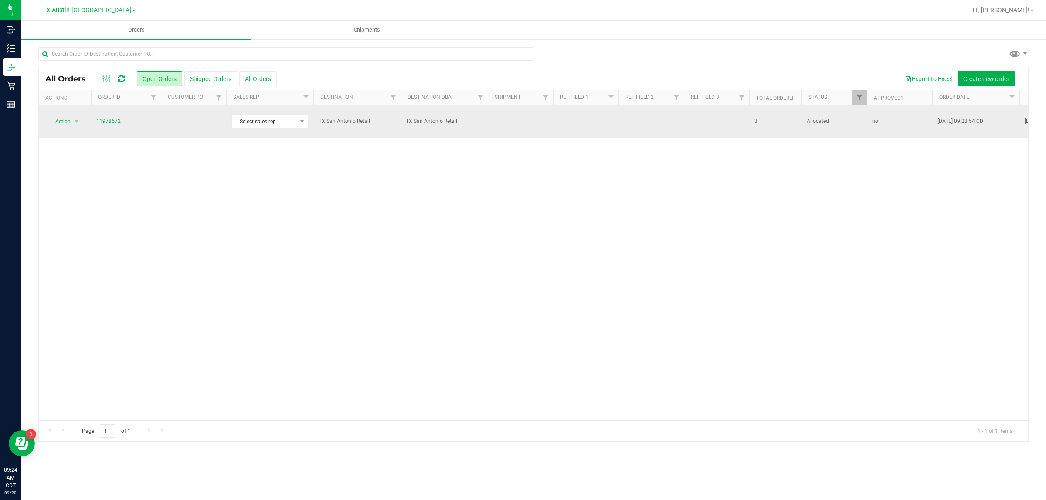
click at [152, 125] on td "11978672" at bounding box center [126, 121] width 70 height 32
click at [194, 123] on td at bounding box center [193, 121] width 65 height 32
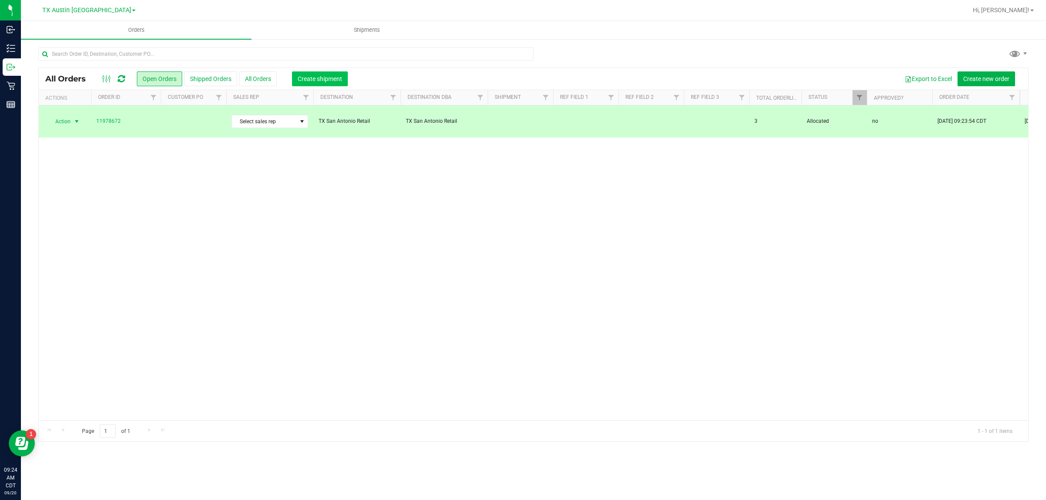
click at [314, 83] on button "Create shipment" at bounding box center [320, 78] width 56 height 15
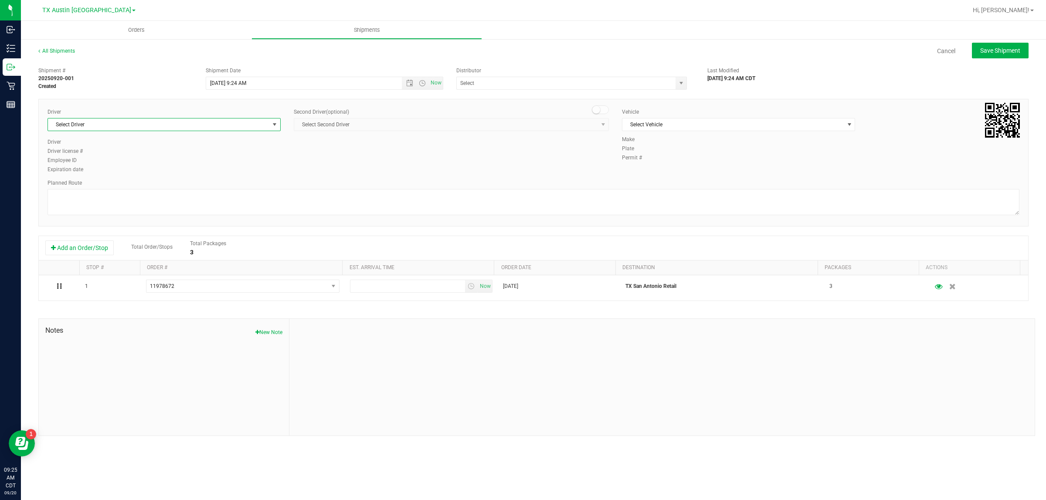
click at [224, 125] on span "Select Driver" at bounding box center [158, 125] width 221 height 12
click at [225, 159] on li "William Bates" at bounding box center [164, 161] width 232 height 13
type input "bat"
click at [510, 125] on span "Select Vehicle" at bounding box center [732, 125] width 221 height 12
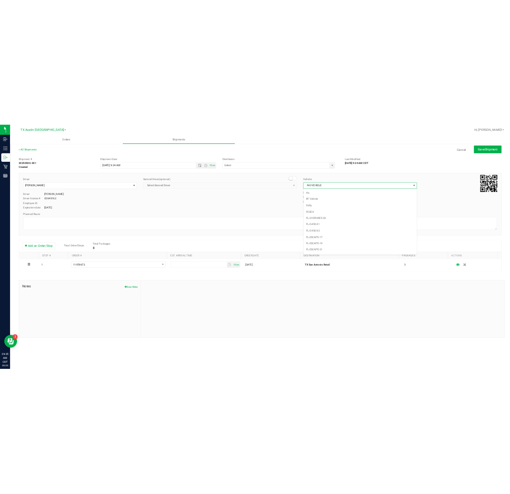
scroll to position [580, 0]
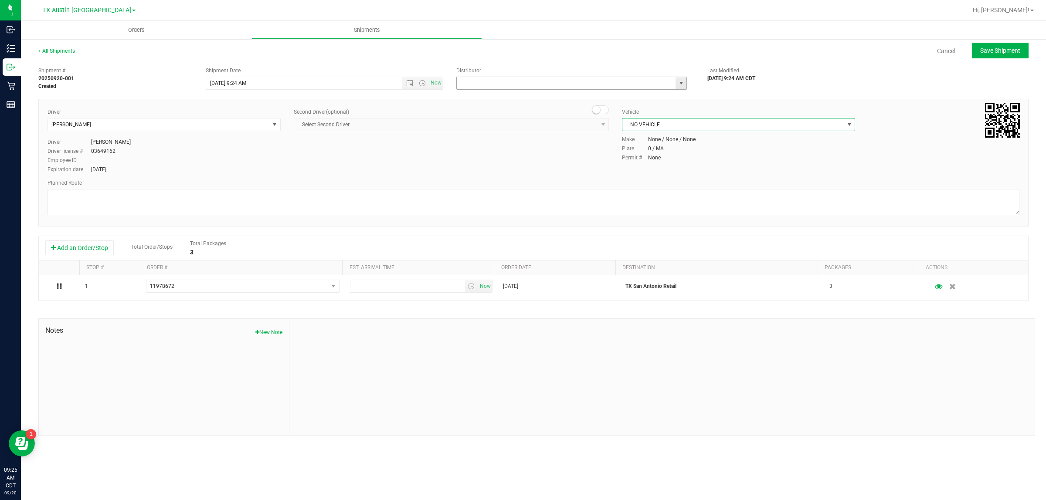
click at [510, 88] on input "text" at bounding box center [563, 83] width 212 height 12
click at [510, 97] on li "Austin DC" at bounding box center [572, 98] width 230 height 13
type input "Austin DC"
click at [434, 83] on span "Now" at bounding box center [436, 83] width 15 height 13
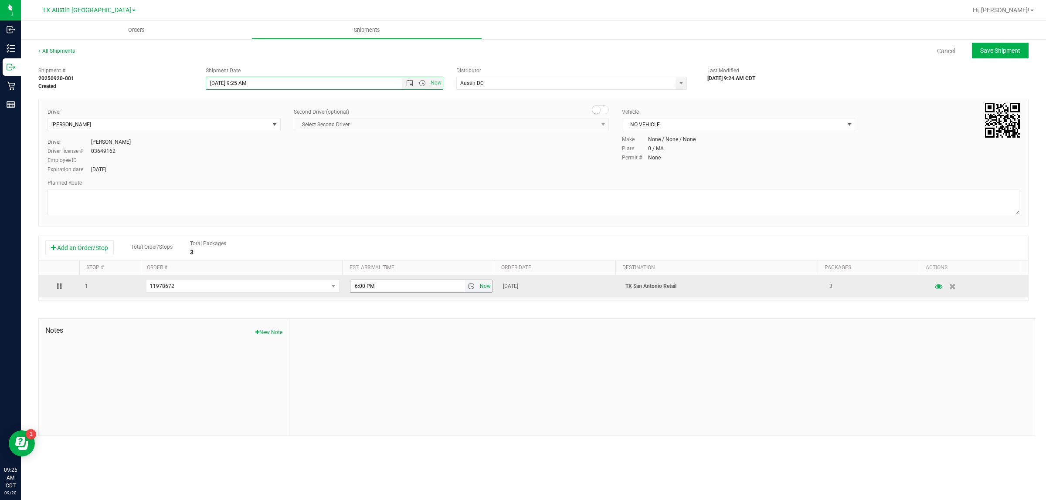
click at [478, 290] on span "Now" at bounding box center [485, 286] width 15 height 13
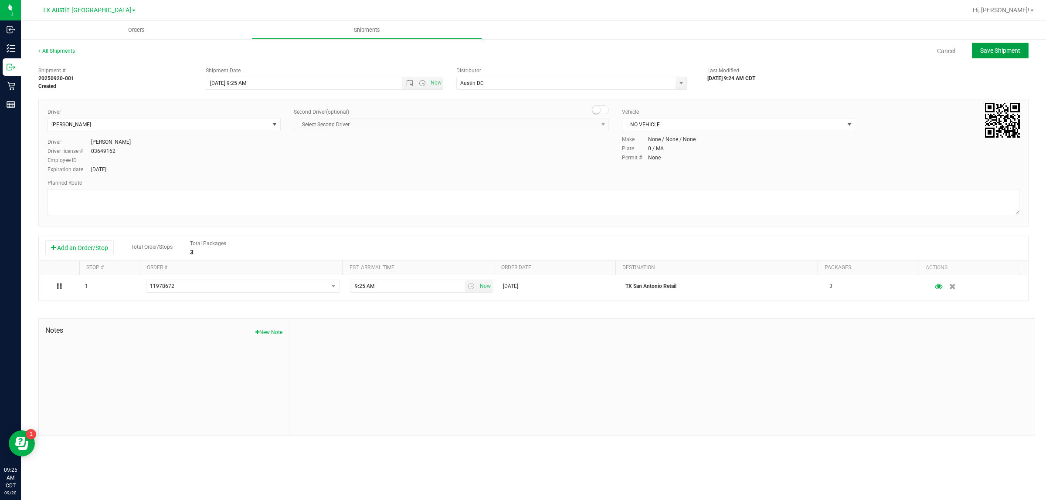
click at [510, 51] on span "Save Shipment" at bounding box center [1000, 50] width 40 height 7
type input "9/20/2025 2:25 PM"
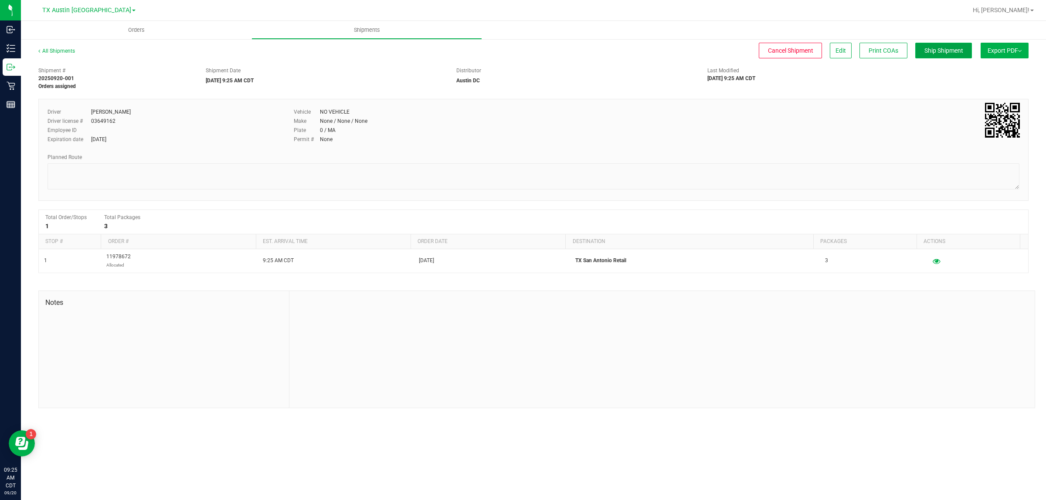
click at [510, 47] on span "Ship Shipment" at bounding box center [943, 50] width 39 height 7
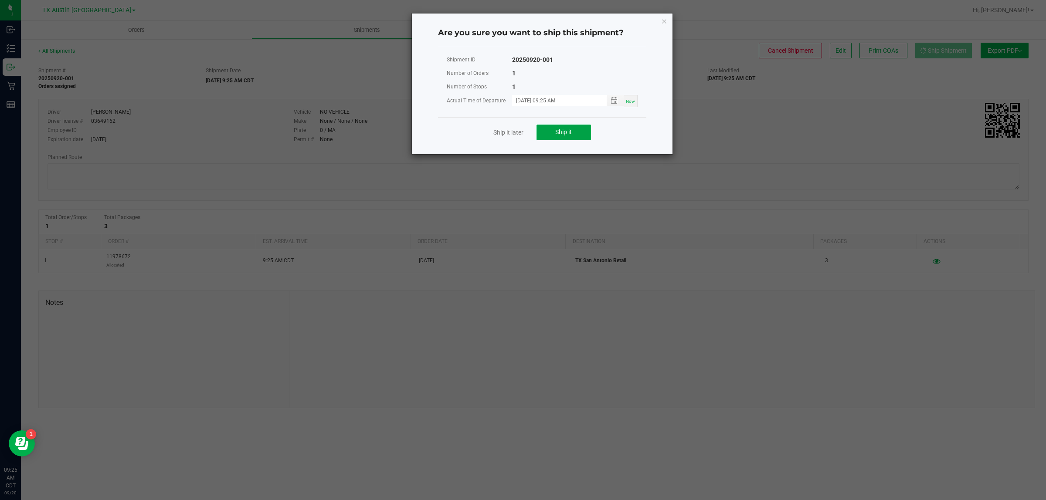
click at [510, 127] on button "Ship it" at bounding box center [563, 133] width 54 height 16
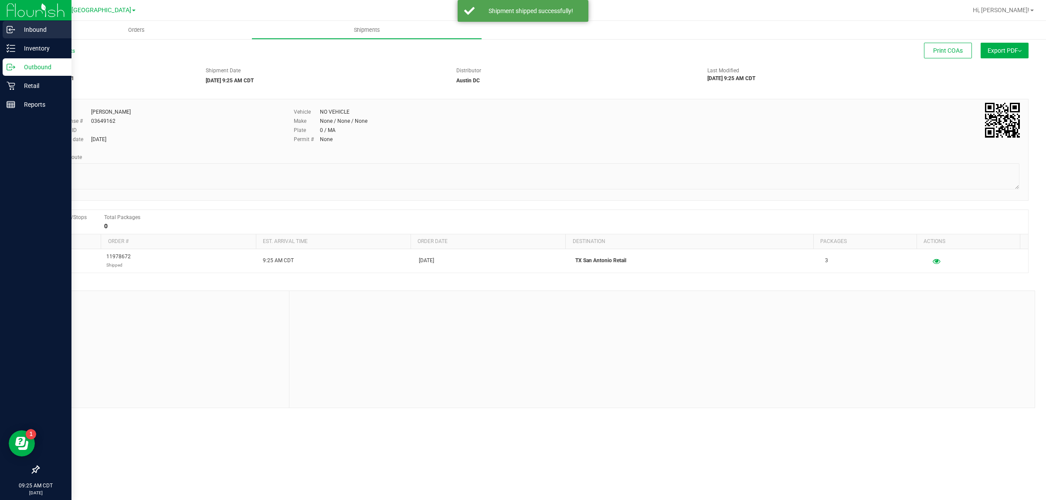
click at [36, 27] on p "Inbound" at bounding box center [41, 29] width 52 height 10
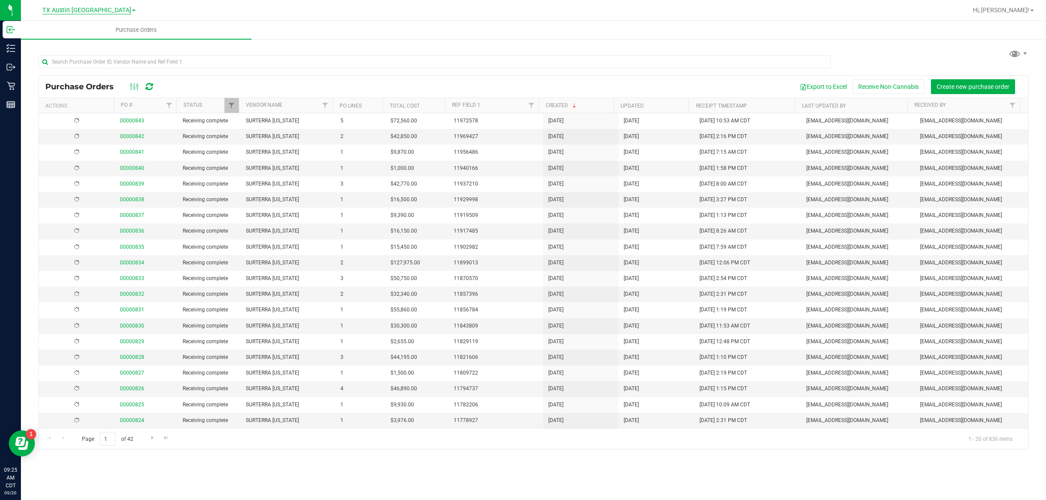
click at [97, 7] on span "TX Austin [GEOGRAPHIC_DATA]" at bounding box center [86, 11] width 89 height 8
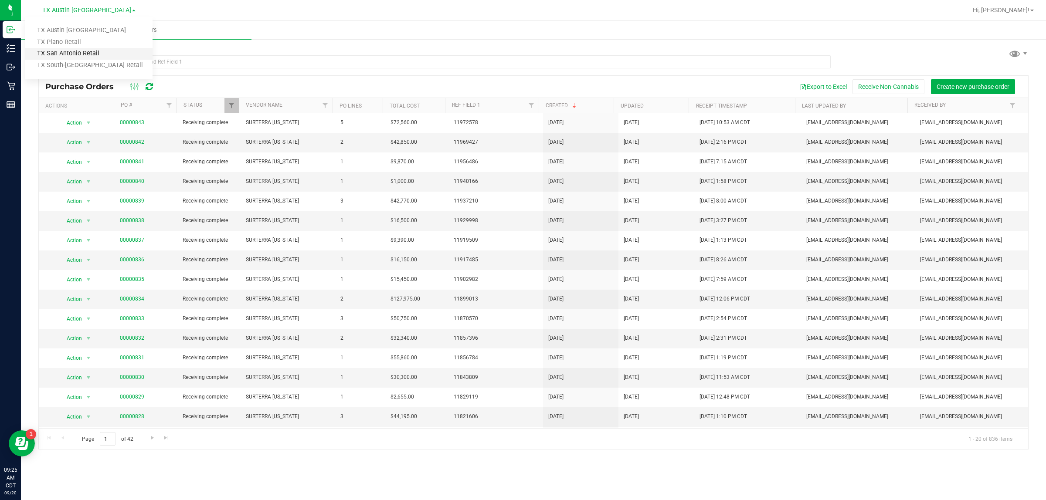
click at [91, 51] on link "TX San Antonio Retail" at bounding box center [88, 54] width 127 height 12
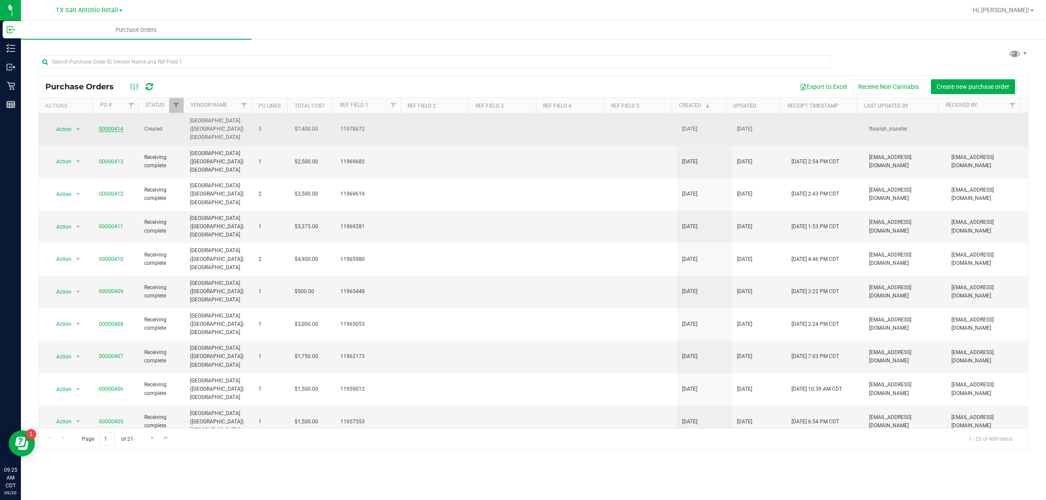
click at [109, 126] on link "00000414" at bounding box center [111, 129] width 24 height 6
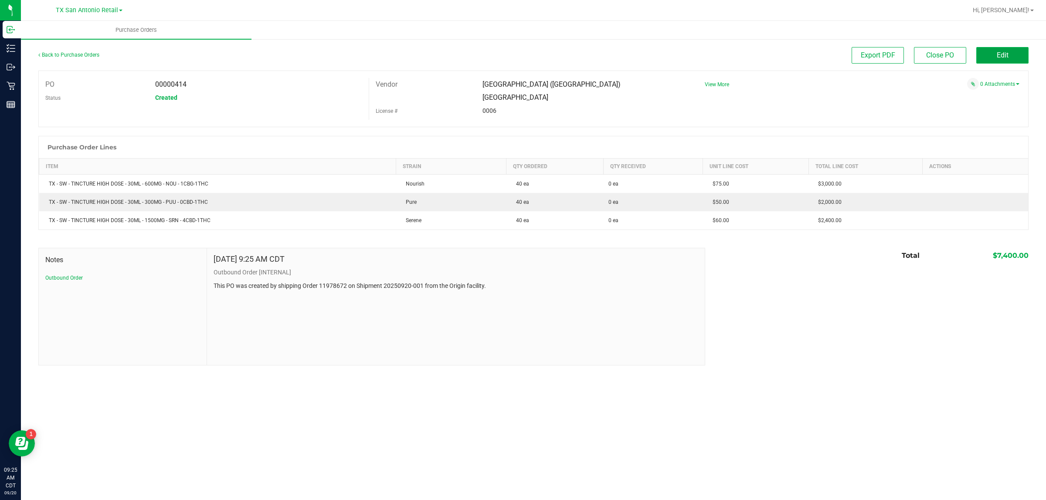
click at [510, 53] on span "Edit" at bounding box center [1002, 55] width 12 height 8
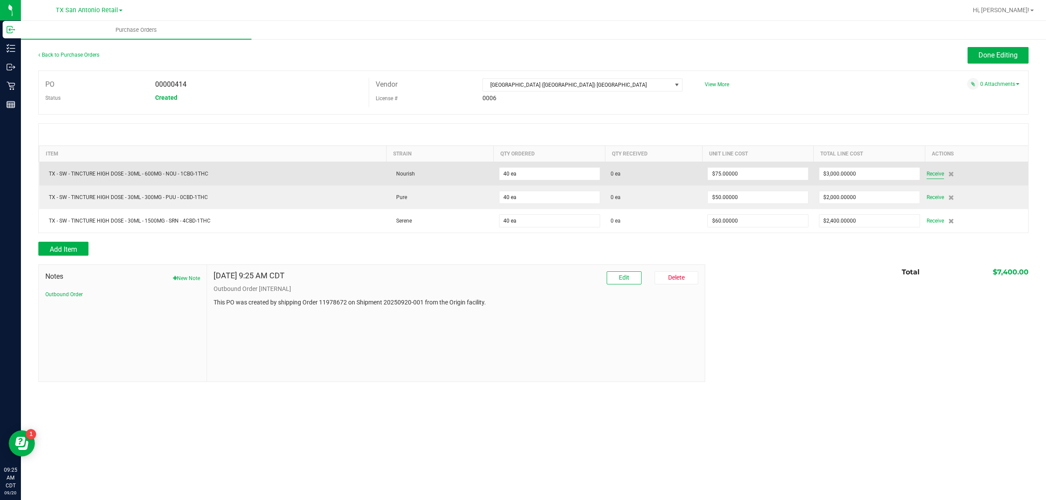
click at [510, 176] on span "Receive" at bounding box center [934, 174] width 17 height 10
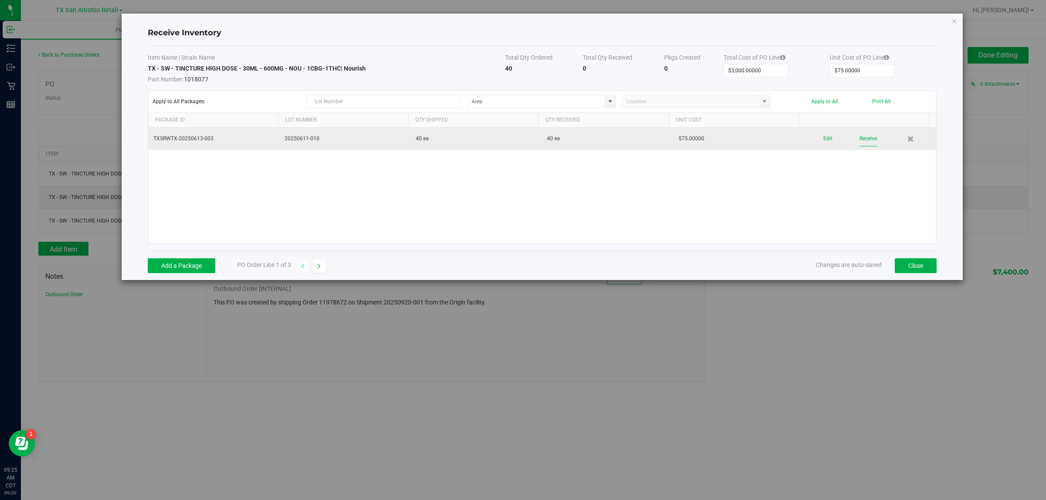
click at [510, 146] on button "Receive" at bounding box center [867, 138] width 17 height 15
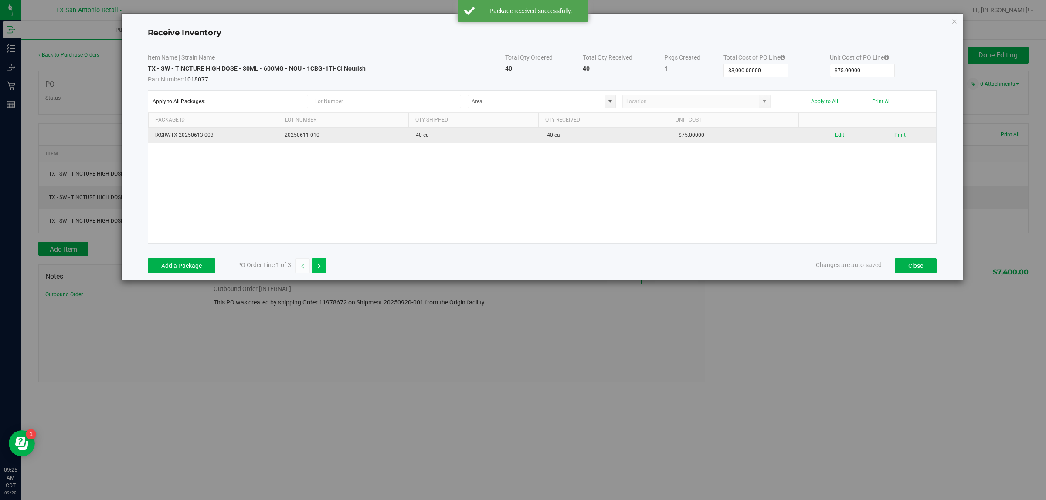
click at [319, 266] on icon "button" at bounding box center [319, 266] width 3 height 6
type input "$2,000.00000"
type input "$50.00000"
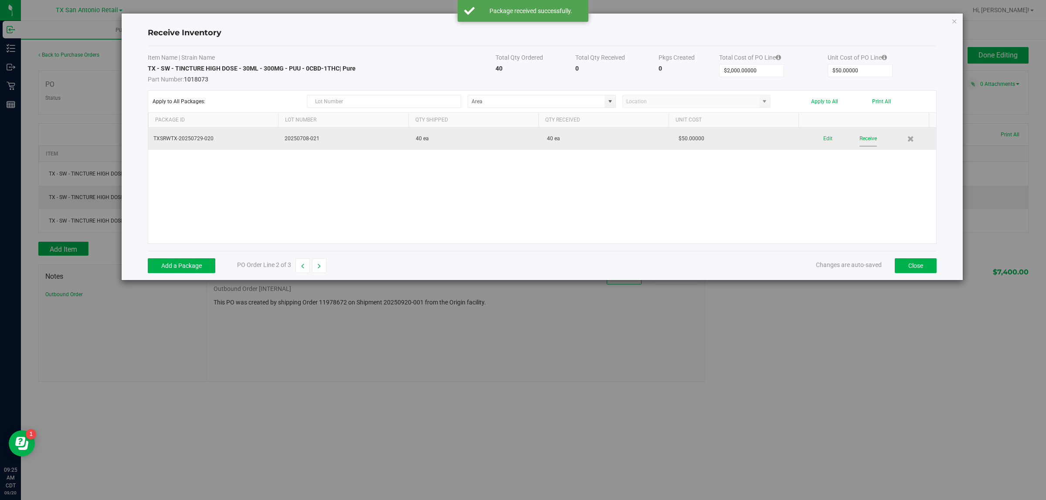
click at [510, 140] on button "Receive" at bounding box center [867, 138] width 17 height 15
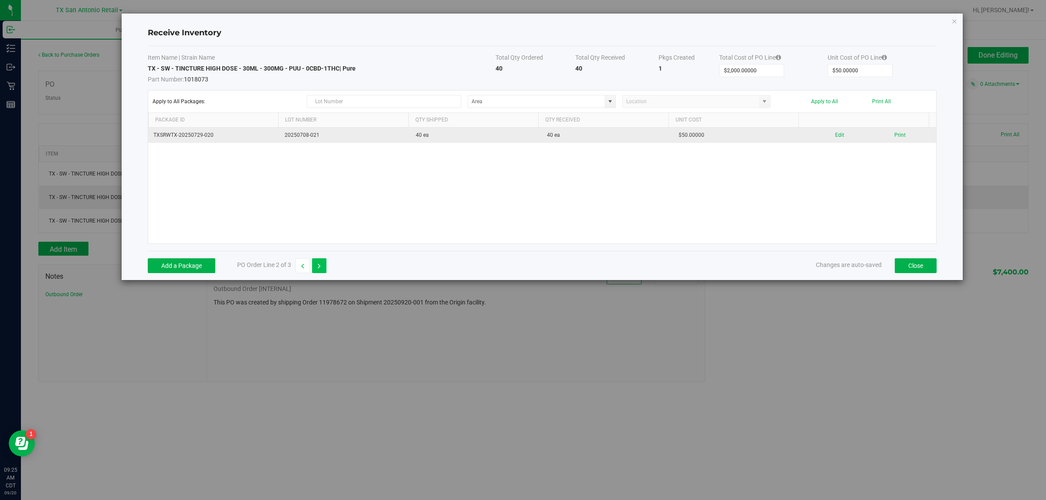
click at [322, 264] on button "button" at bounding box center [319, 265] width 14 height 15
type input "$2,400.00000"
type input "$60.00000"
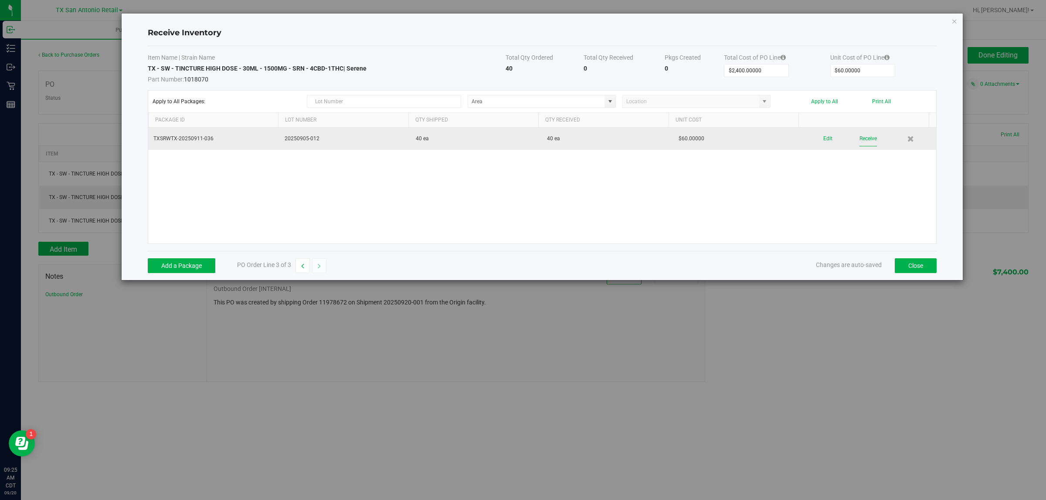
click at [510, 139] on button "Receive" at bounding box center [867, 138] width 17 height 15
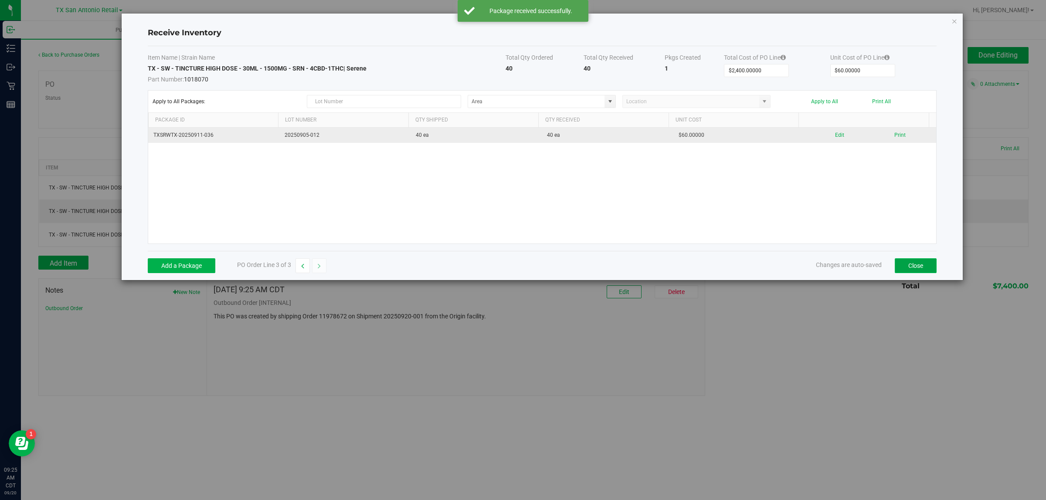
click at [510, 262] on button "Close" at bounding box center [916, 265] width 42 height 15
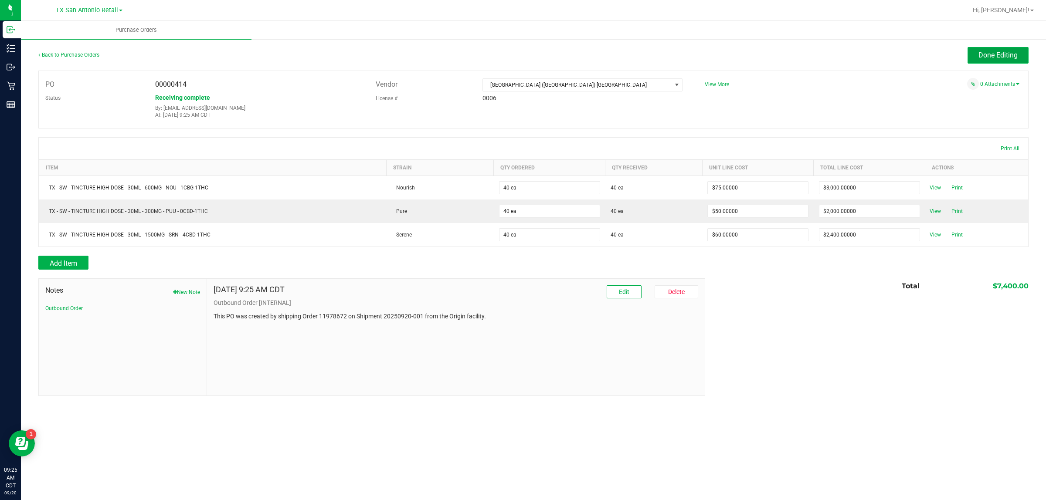
click at [510, 53] on span "Done Editing" at bounding box center [997, 55] width 39 height 8
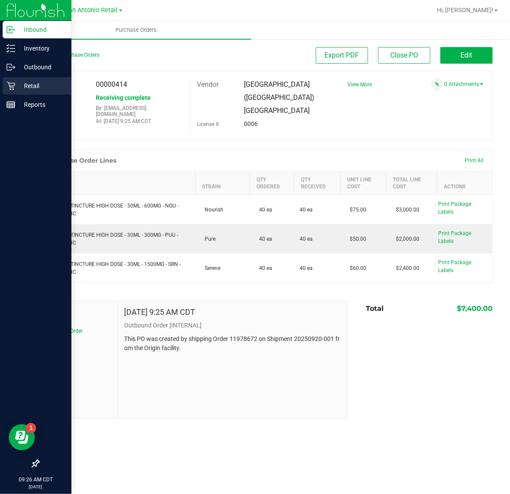
click at [22, 87] on p "Retail" at bounding box center [41, 86] width 52 height 10
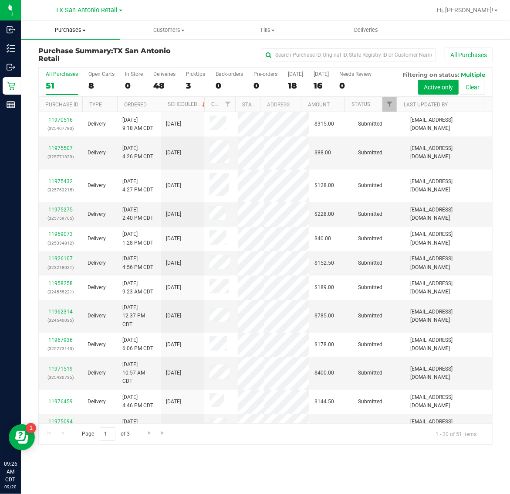
click at [68, 33] on span "Purchases" at bounding box center [70, 30] width 99 height 8
click at [73, 63] on span "Fulfillment" at bounding box center [48, 62] width 54 height 7
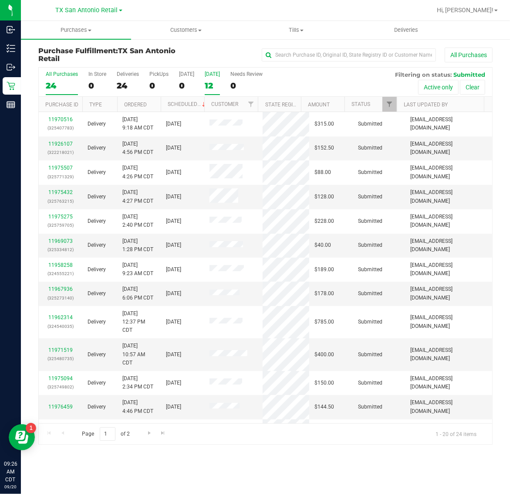
click at [210, 83] on div "12" at bounding box center [212, 86] width 15 height 10
click at [0, 0] on input "[DATE] 12" at bounding box center [0, 0] width 0 height 0
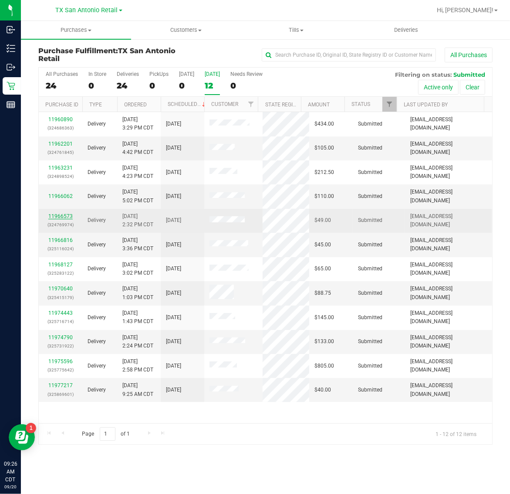
click at [64, 216] on link "11966573" at bounding box center [60, 216] width 24 height 6
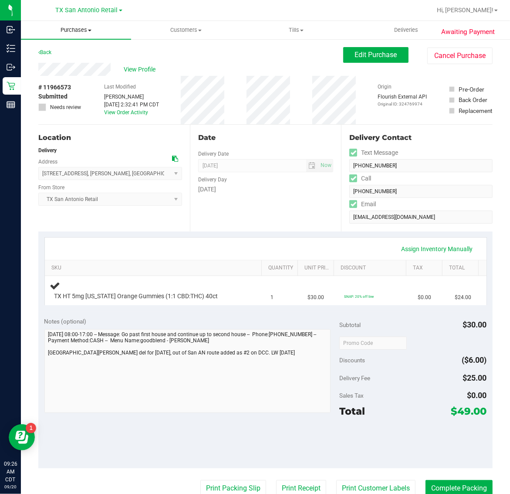
click at [63, 34] on span "Purchases" at bounding box center [76, 30] width 110 height 8
click at [68, 64] on span "Fulfillment" at bounding box center [48, 62] width 54 height 7
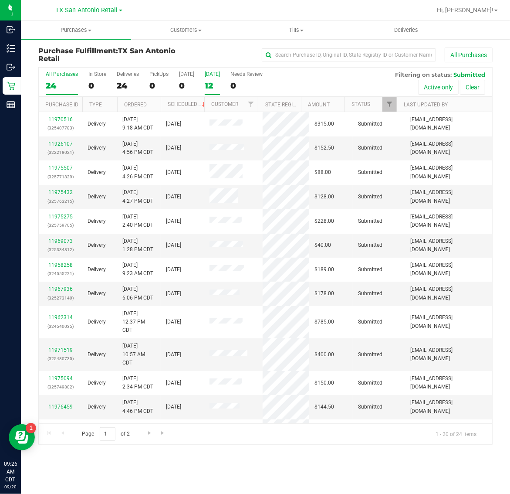
click at [216, 78] on label "[DATE] 12" at bounding box center [212, 83] width 15 height 24
click at [0, 0] on input "[DATE] 12" at bounding box center [0, 0] width 0 height 0
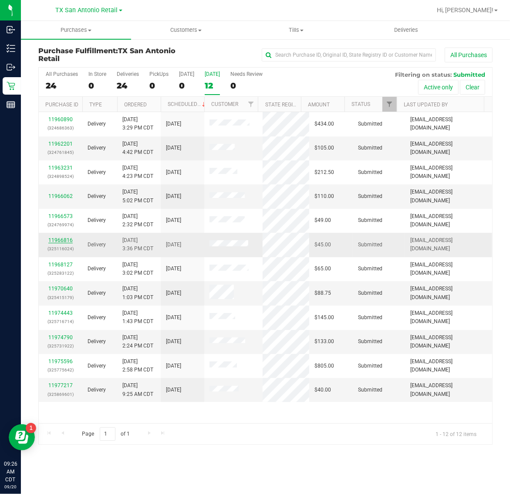
click at [69, 242] on link "11966816" at bounding box center [60, 240] width 24 height 6
